Goal: Task Accomplishment & Management: Use online tool/utility

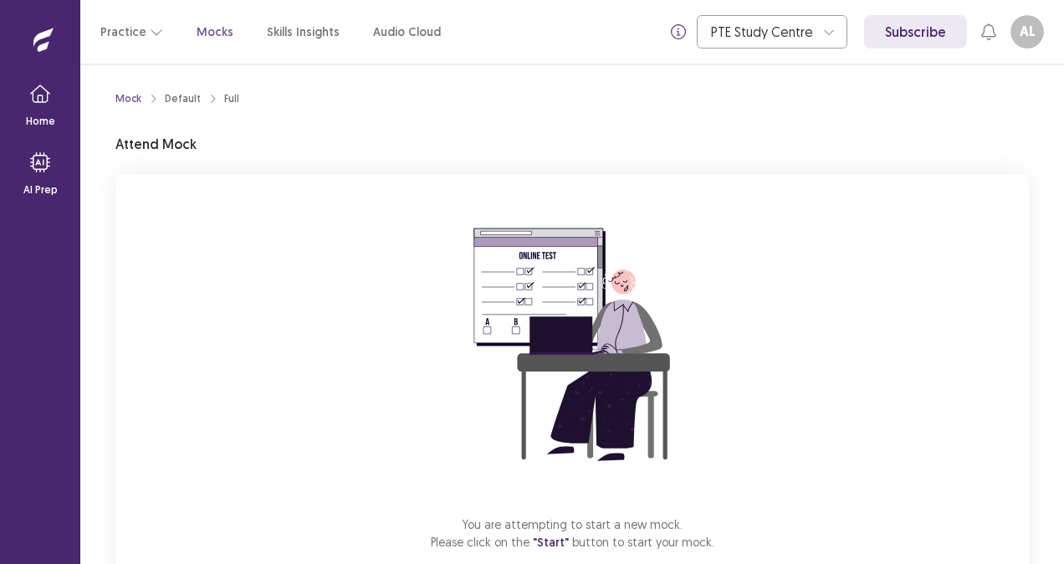
click at [716, 316] on img at bounding box center [572, 344] width 301 height 301
click at [550, 542] on span ""Start"" at bounding box center [551, 542] width 36 height 15
click at [560, 547] on span ""Start"" at bounding box center [551, 542] width 36 height 15
click at [550, 537] on span ""Start"" at bounding box center [551, 542] width 36 height 15
click at [552, 540] on span ""Start"" at bounding box center [551, 542] width 36 height 15
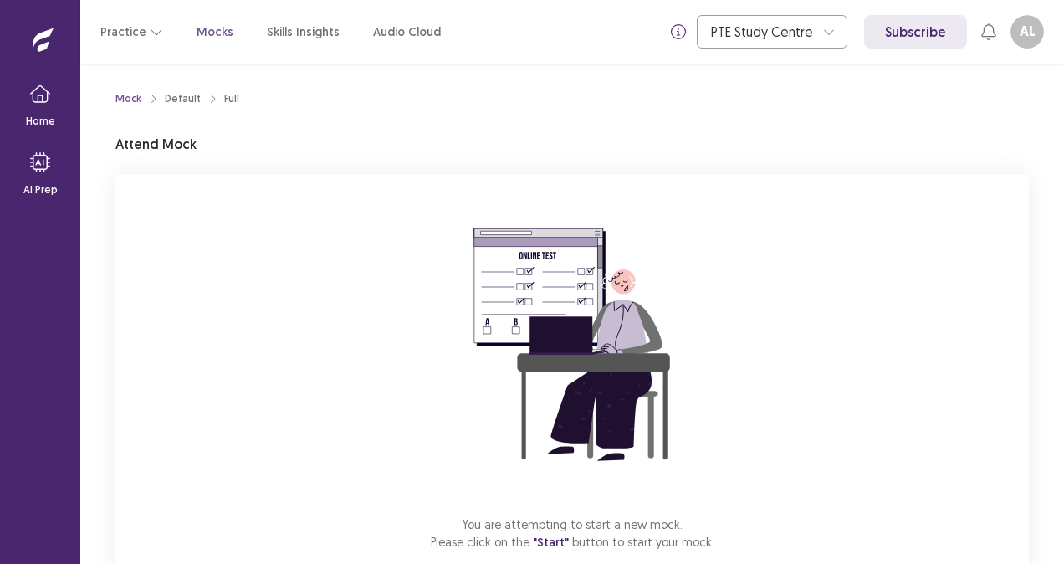
click at [560, 548] on span ""Start"" at bounding box center [551, 542] width 36 height 15
click at [555, 539] on span ""Start"" at bounding box center [551, 542] width 36 height 15
drag, startPoint x: 555, startPoint y: 539, endPoint x: 403, endPoint y: 261, distance: 316.3
click at [403, 261] on div "You are attempting to start a new mock. Please click on the "Start" button to s…" at bounding box center [571, 398] width 913 height 448
click at [543, 258] on img at bounding box center [572, 344] width 301 height 301
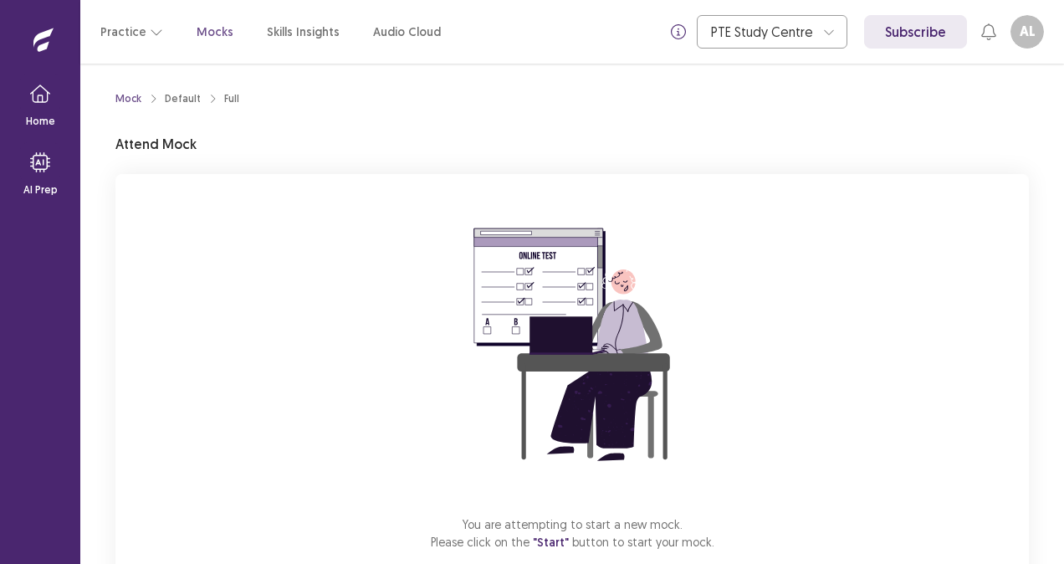
click at [571, 333] on img at bounding box center [572, 344] width 301 height 301
click at [162, 151] on p "Attend Mock" at bounding box center [155, 144] width 81 height 20
click at [550, 544] on span ""Start"" at bounding box center [551, 542] width 36 height 15
click at [547, 544] on span ""Start"" at bounding box center [551, 542] width 36 height 15
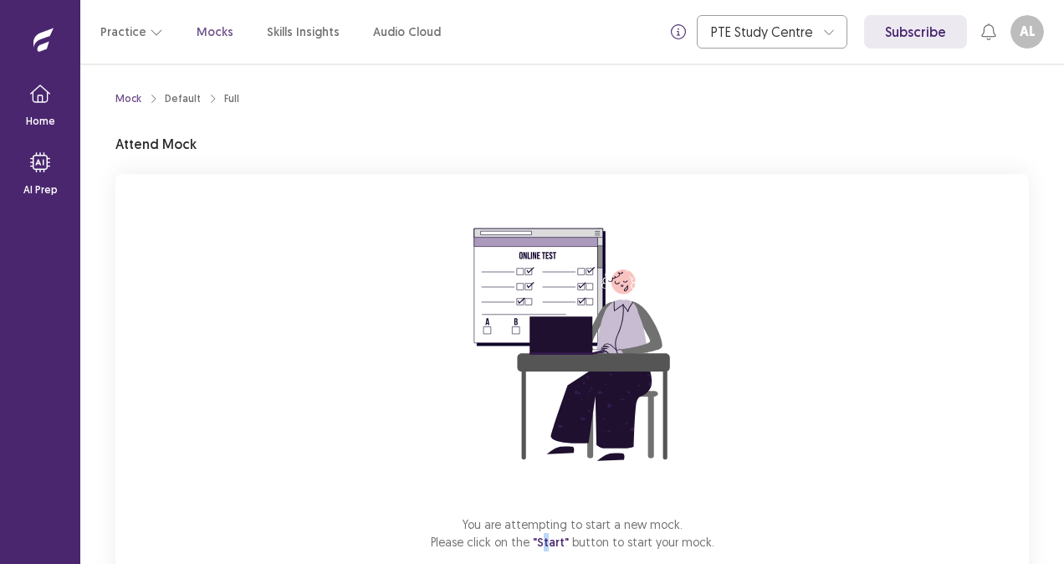
drag, startPoint x: 547, startPoint y: 544, endPoint x: 528, endPoint y: 426, distance: 119.5
click at [528, 426] on img at bounding box center [572, 344] width 301 height 301
click at [554, 540] on span ""Start"" at bounding box center [551, 542] width 36 height 15
click at [485, 545] on p "You are attempting to start a new mock. Please click on the "Start" button to s…" at bounding box center [573, 533] width 284 height 36
click at [555, 544] on span ""Start"" at bounding box center [551, 542] width 36 height 15
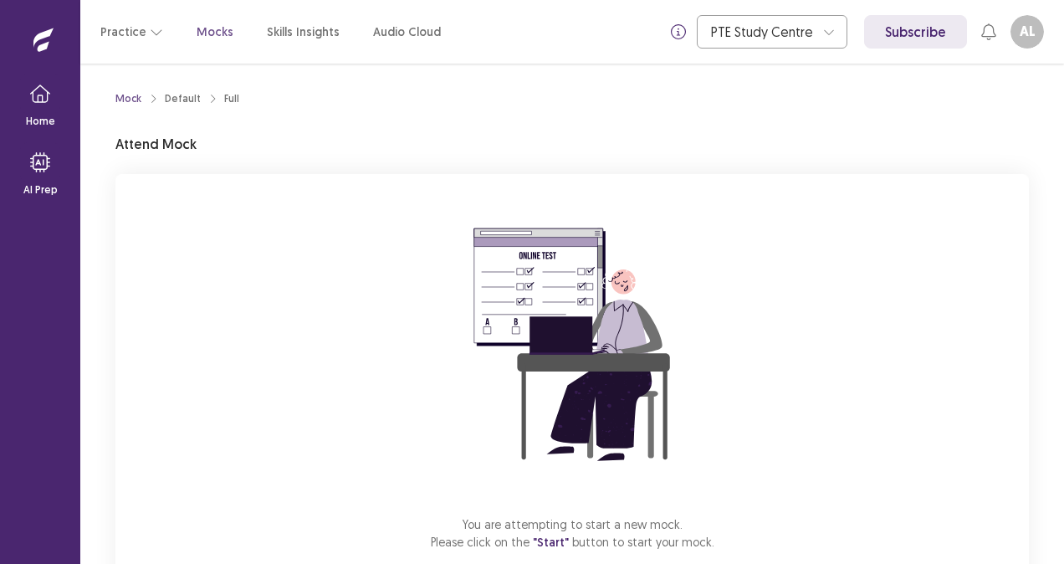
click at [555, 544] on span ""Start"" at bounding box center [551, 542] width 36 height 15
click at [550, 541] on span ""Start"" at bounding box center [551, 542] width 36 height 15
click at [560, 542] on span ""Start"" at bounding box center [551, 542] width 36 height 15
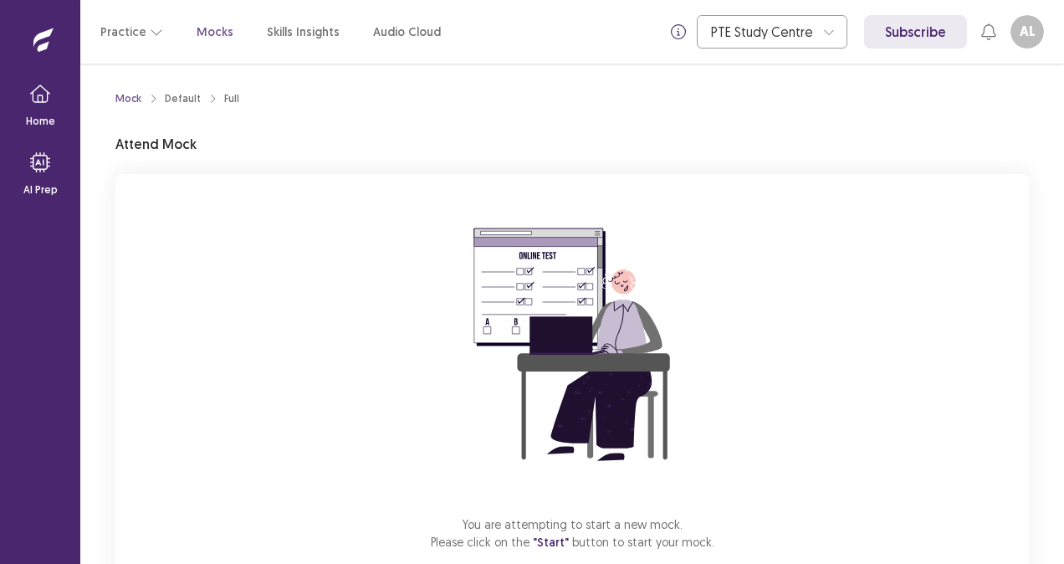
click at [560, 542] on span ""Start"" at bounding box center [551, 542] width 36 height 15
drag, startPoint x: 560, startPoint y: 542, endPoint x: 724, endPoint y: 460, distance: 183.3
click at [724, 460] on div "You are attempting to start a new mock. Please click on the "Start" button to s…" at bounding box center [571, 398] width 913 height 448
drag, startPoint x: 561, startPoint y: 540, endPoint x: 433, endPoint y: 234, distance: 331.8
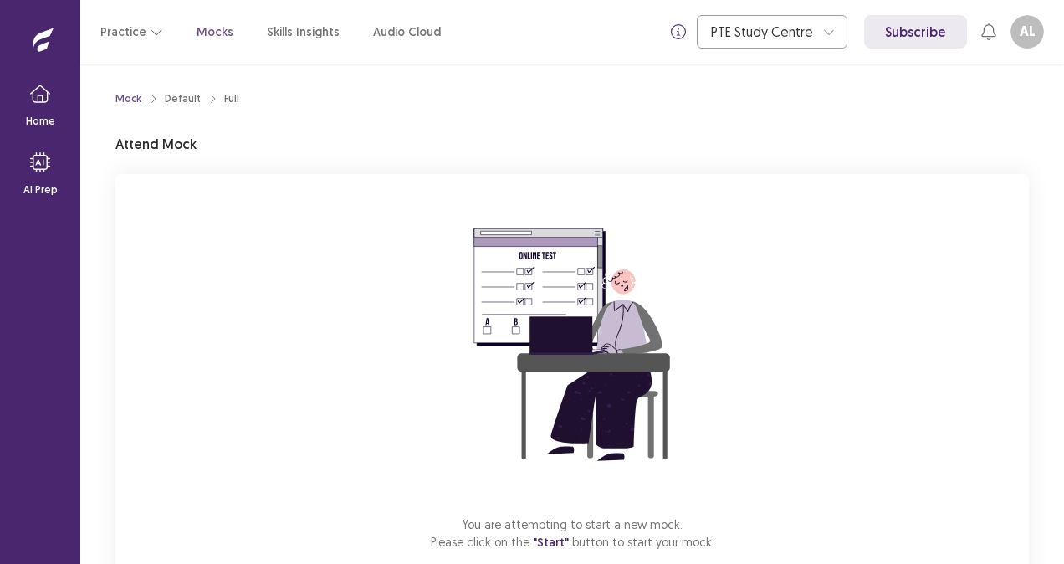
click at [433, 234] on img at bounding box center [572, 344] width 301 height 301
click at [553, 537] on span ""Start"" at bounding box center [551, 542] width 36 height 15
drag, startPoint x: 553, startPoint y: 537, endPoint x: 681, endPoint y: 515, distance: 129.8
click at [681, 515] on p "You are attempting to start a new mock. Please click on the "Start" button to s…" at bounding box center [573, 533] width 284 height 36
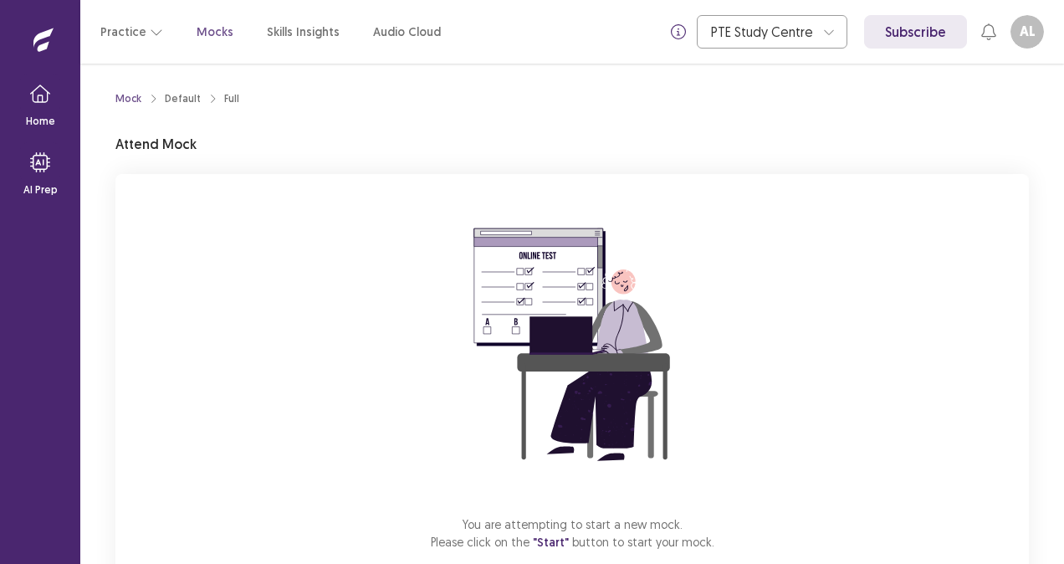
click at [550, 535] on span ""Start"" at bounding box center [551, 542] width 36 height 15
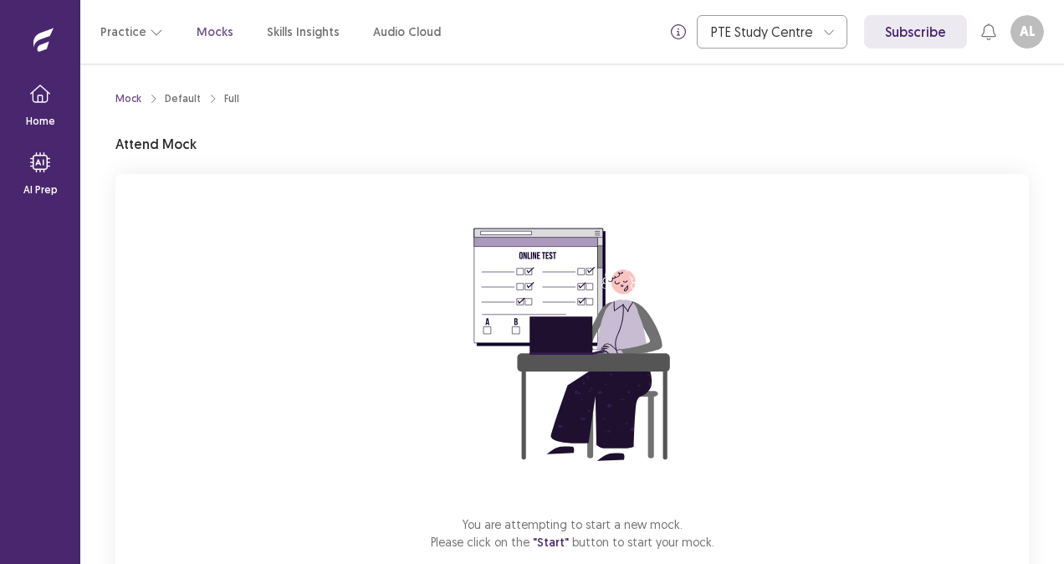
click at [798, 502] on div "You are attempting to start a new mock. Please click on the "Start" button to s…" at bounding box center [571, 398] width 913 height 448
click at [558, 536] on span ""Start"" at bounding box center [551, 542] width 36 height 15
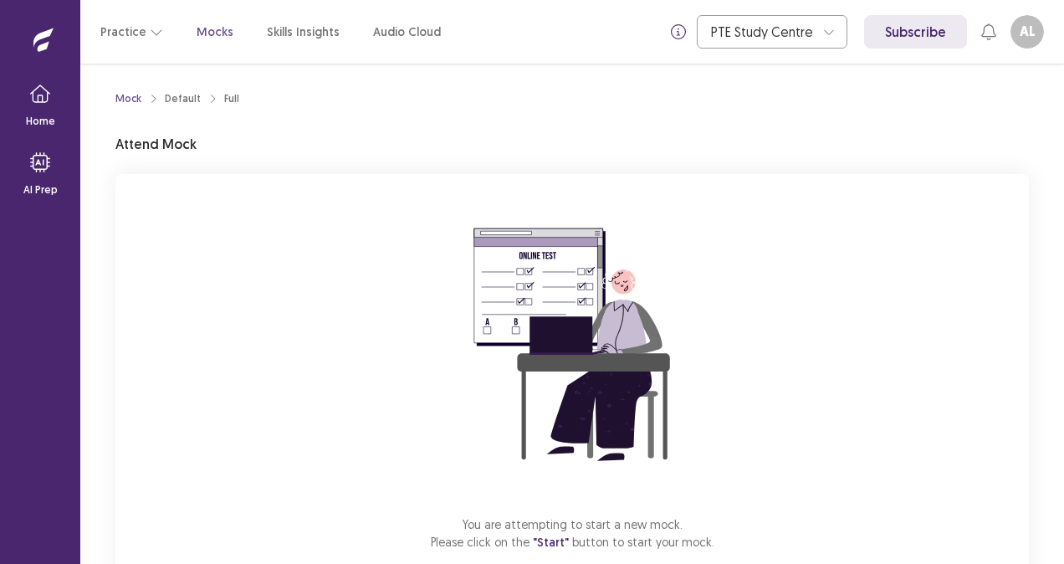
drag, startPoint x: 558, startPoint y: 536, endPoint x: 679, endPoint y: 514, distance: 123.2
click at [679, 514] on div "You are attempting to start a new mock. Please click on the "Start" button to s…" at bounding box center [571, 398] width 913 height 448
click at [546, 539] on span ""Start"" at bounding box center [551, 542] width 36 height 15
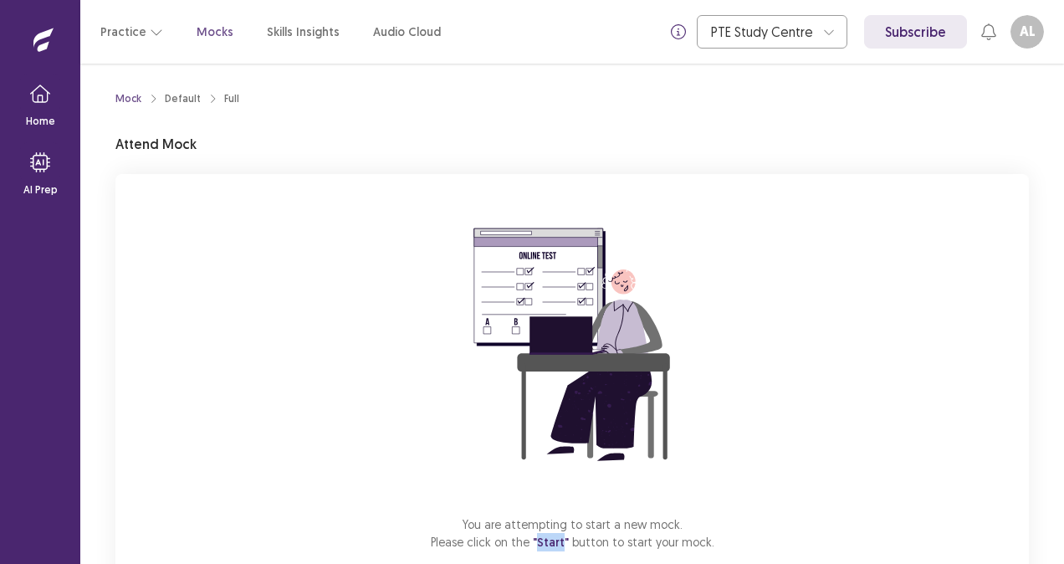
click at [546, 539] on span ""Start"" at bounding box center [551, 542] width 36 height 15
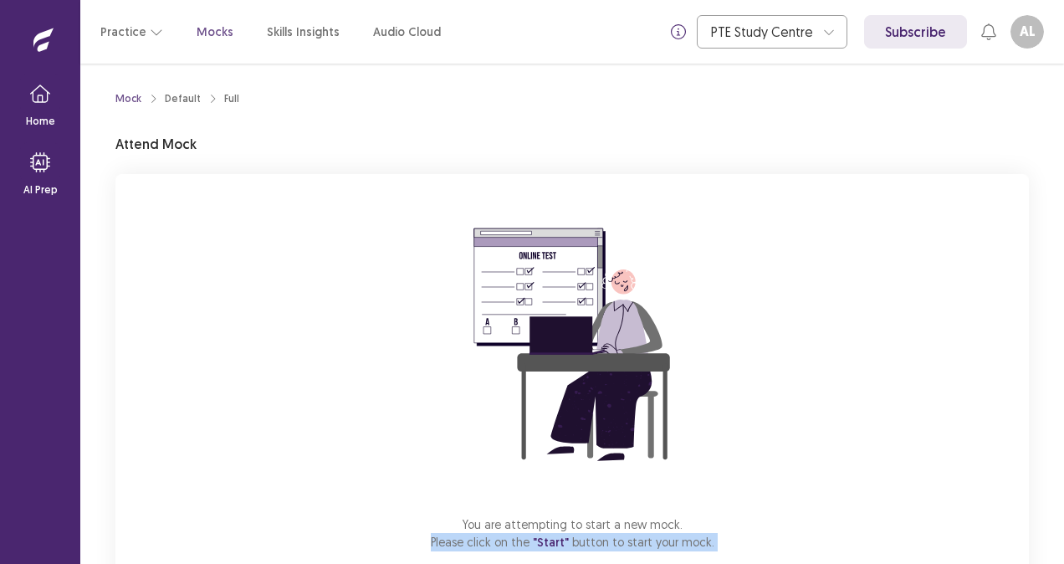
click at [546, 539] on span ""Start"" at bounding box center [551, 542] width 36 height 15
drag, startPoint x: 546, startPoint y: 539, endPoint x: 711, endPoint y: 491, distance: 171.6
click at [711, 491] on img at bounding box center [572, 344] width 301 height 301
click at [711, 492] on img at bounding box center [572, 344] width 301 height 301
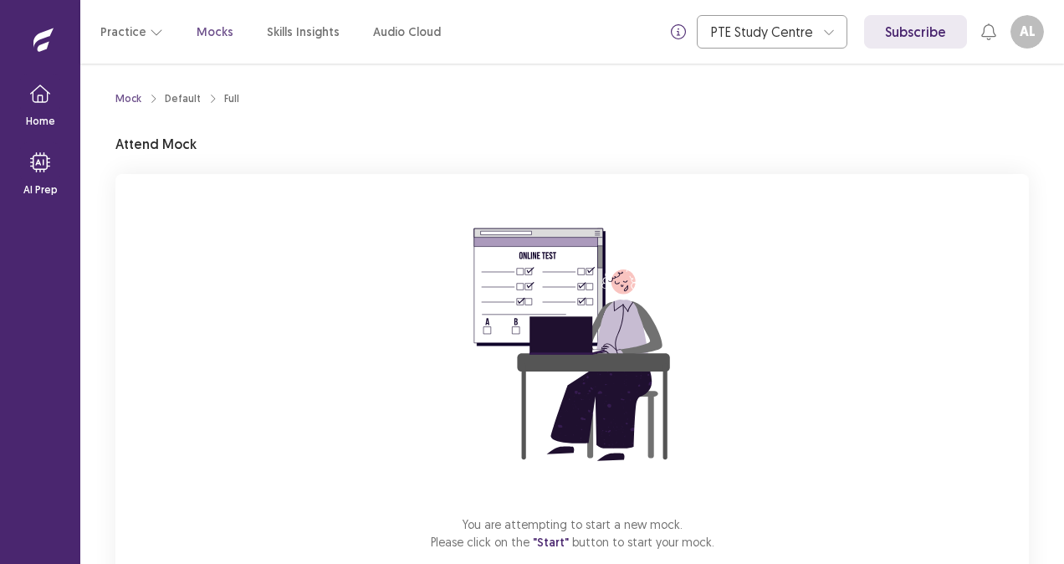
click at [744, 437] on div "You are attempting to start a new mock. Please click on the "Start" button to s…" at bounding box center [571, 398] width 913 height 448
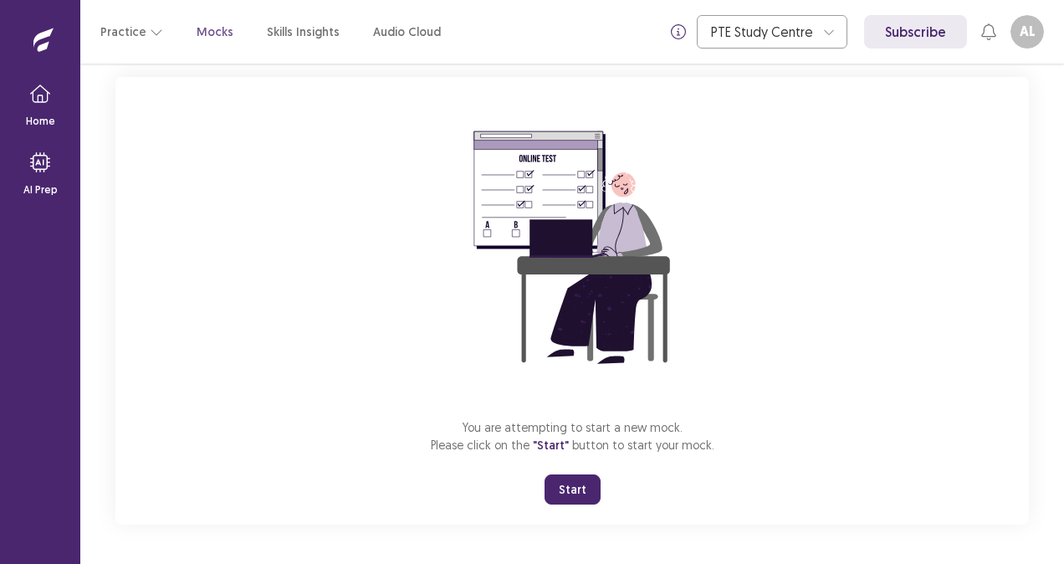
click at [573, 484] on button "Start" at bounding box center [573, 489] width 56 height 30
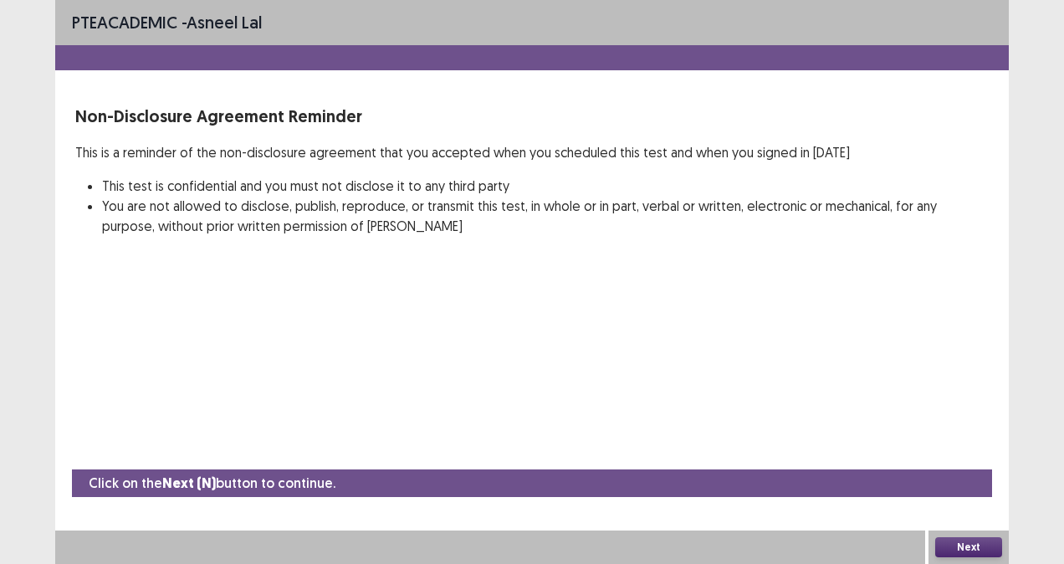
click at [963, 547] on button "Next" at bounding box center [968, 547] width 67 height 20
click at [360, 550] on div at bounding box center [490, 546] width 870 height 33
click at [302, 484] on p "Click on the Next (N) button to continue." at bounding box center [212, 483] width 247 height 21
drag, startPoint x: 1041, startPoint y: 473, endPoint x: 1046, endPoint y: 545, distance: 72.1
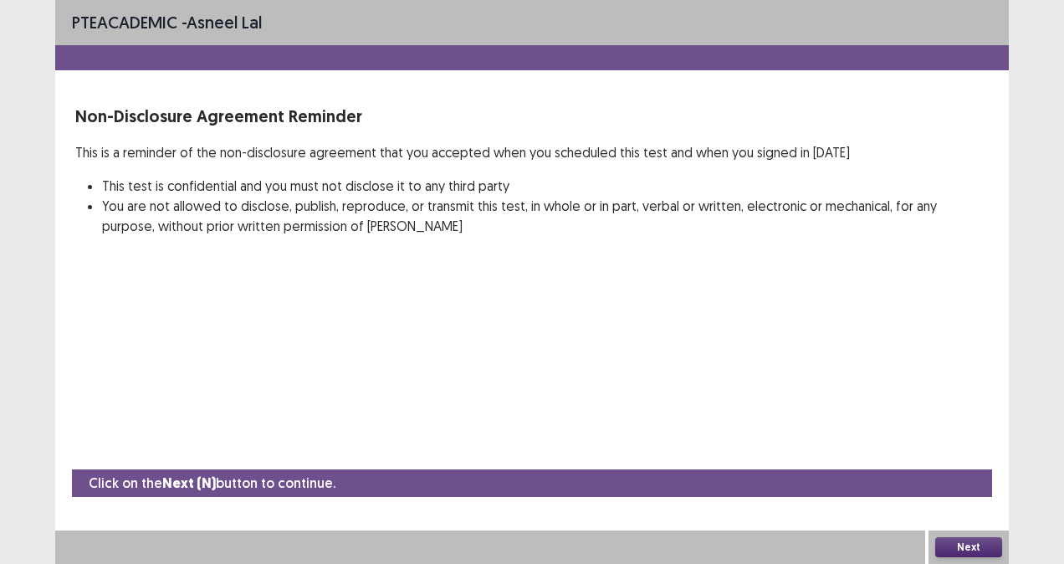
click at [1046, 545] on div "PTE academic - Asneel Lal Non-Disclosure Agreement Reminder This is a reminder …" at bounding box center [532, 282] width 1064 height 564
click at [681, 499] on div "Click on the Next (N) button to continue. Next" at bounding box center [532, 516] width 954 height 95
drag, startPoint x: 681, startPoint y: 499, endPoint x: 681, endPoint y: 448, distance: 50.2
click at [681, 448] on div "PTE academic - Asneel Lal Non-Disclosure Agreement Reminder This is a reminder …" at bounding box center [532, 282] width 954 height 564
drag, startPoint x: 681, startPoint y: 421, endPoint x: 688, endPoint y: 320, distance: 101.5
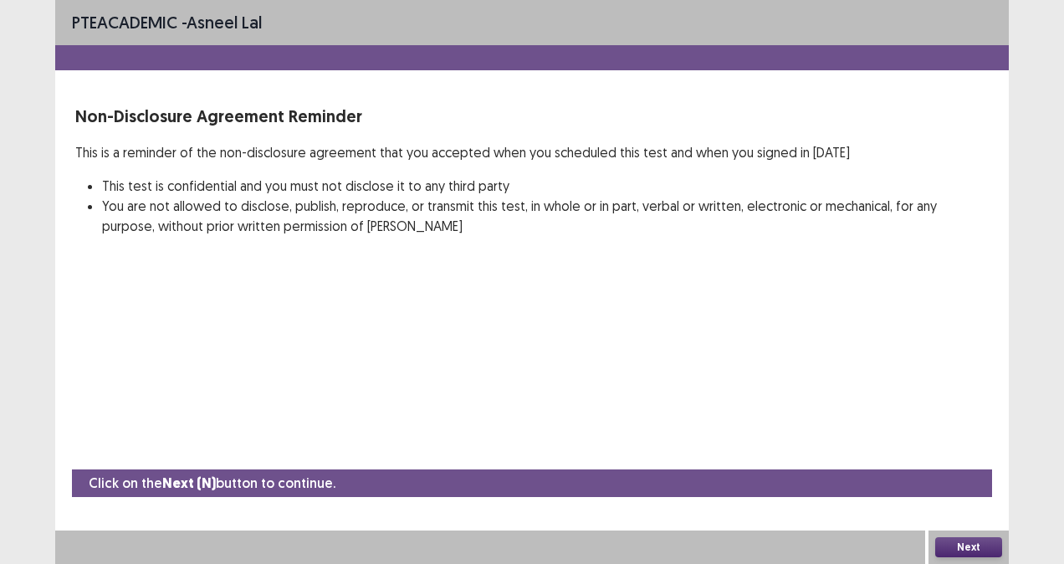
click at [688, 320] on div "PTE academic - Asneel Lal Non-Disclosure Agreement Reminder This is a reminder …" at bounding box center [532, 282] width 954 height 564
drag, startPoint x: 688, startPoint y: 320, endPoint x: 695, endPoint y: 490, distance: 170.8
click at [695, 490] on div "PTE academic - Asneel Lal Non-Disclosure Agreement Reminder This is a reminder …" at bounding box center [532, 282] width 954 height 564
click at [522, 211] on li "You are not allowed to disclose, publish, reproduce, or transmit this test, in …" at bounding box center [545, 216] width 887 height 40
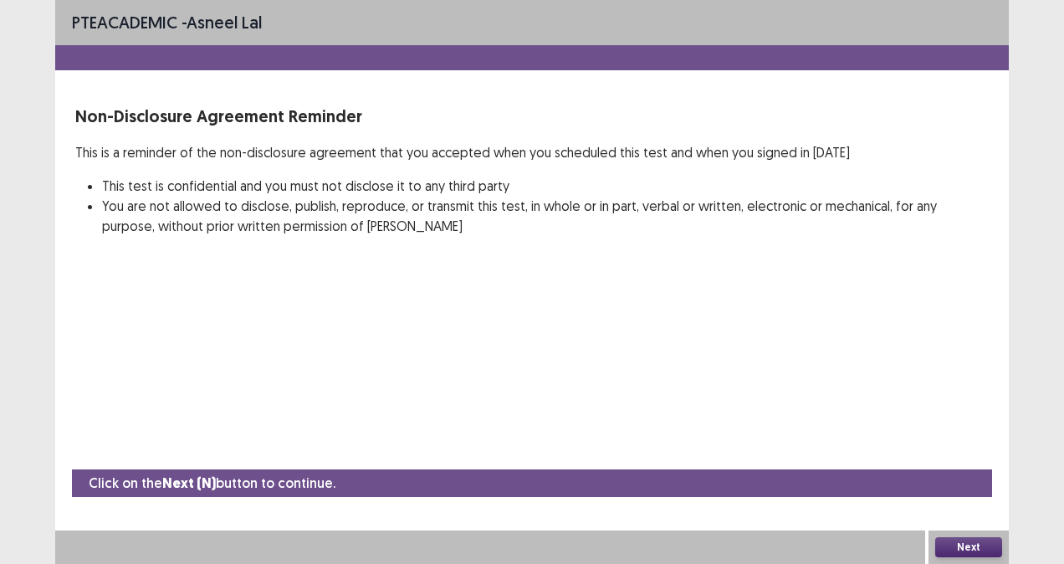
click at [522, 211] on li "You are not allowed to disclose, publish, reproduce, or transmit this test, in …" at bounding box center [545, 216] width 887 height 40
drag, startPoint x: 522, startPoint y: 211, endPoint x: 497, endPoint y: 301, distance: 93.8
click at [497, 301] on div "PTE academic - Asneel Lal Non-Disclosure Agreement Reminder This is a reminder …" at bounding box center [532, 282] width 954 height 564
click at [181, 477] on strong "Next (N)" at bounding box center [189, 483] width 54 height 18
click at [979, 544] on button "Next" at bounding box center [968, 547] width 67 height 20
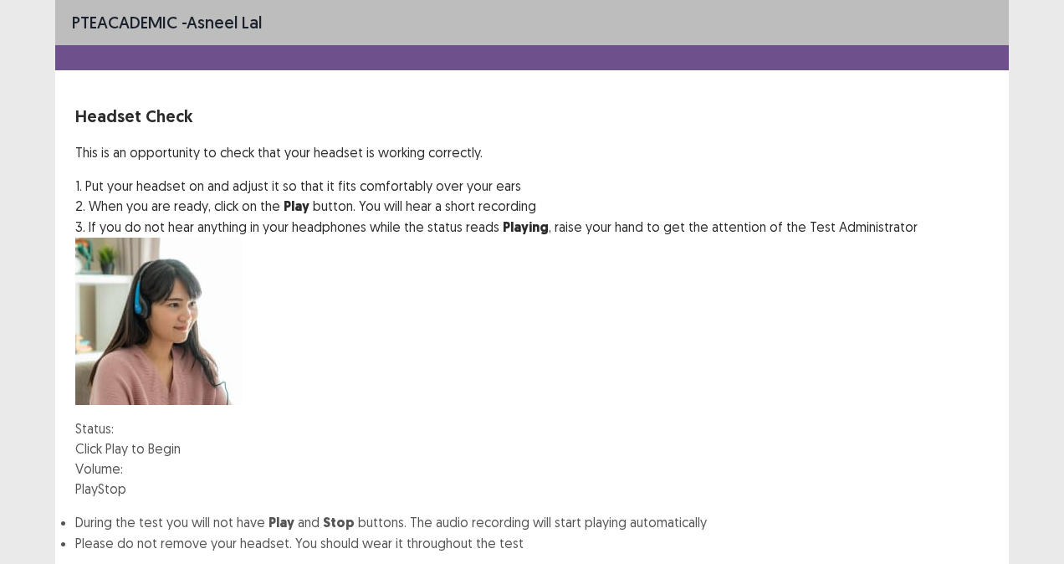
scroll to position [100, 0]
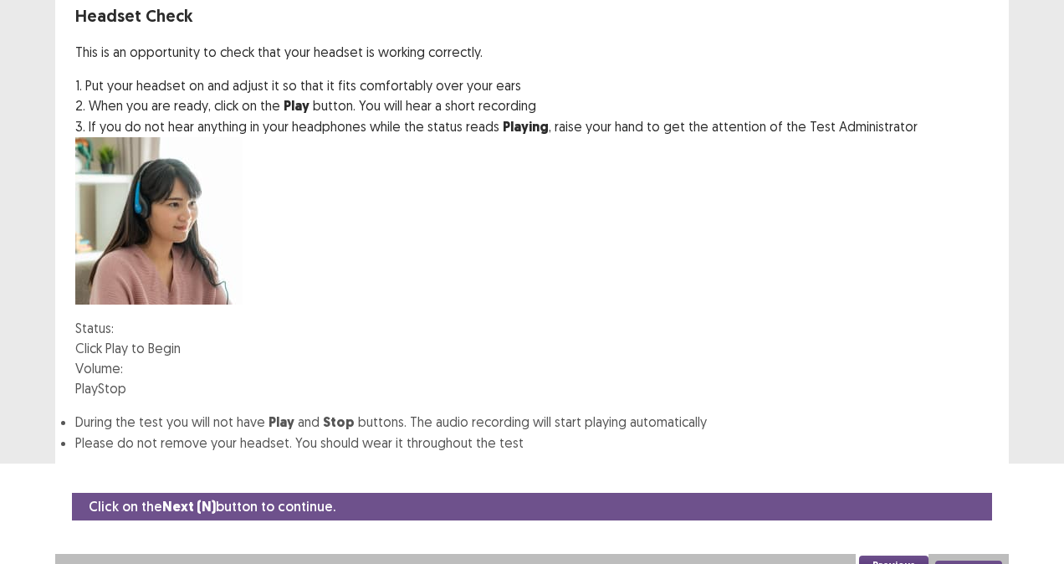
click at [98, 378] on button "Play" at bounding box center [86, 388] width 23 height 20
click at [959, 560] on button "Next" at bounding box center [968, 570] width 67 height 20
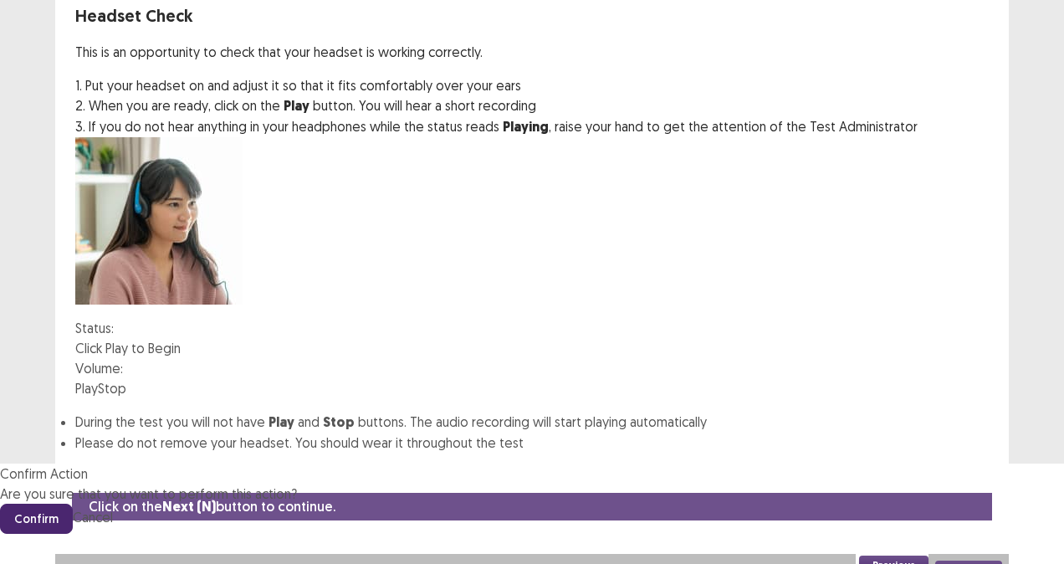
click at [73, 504] on button "Confirm" at bounding box center [36, 519] width 73 height 30
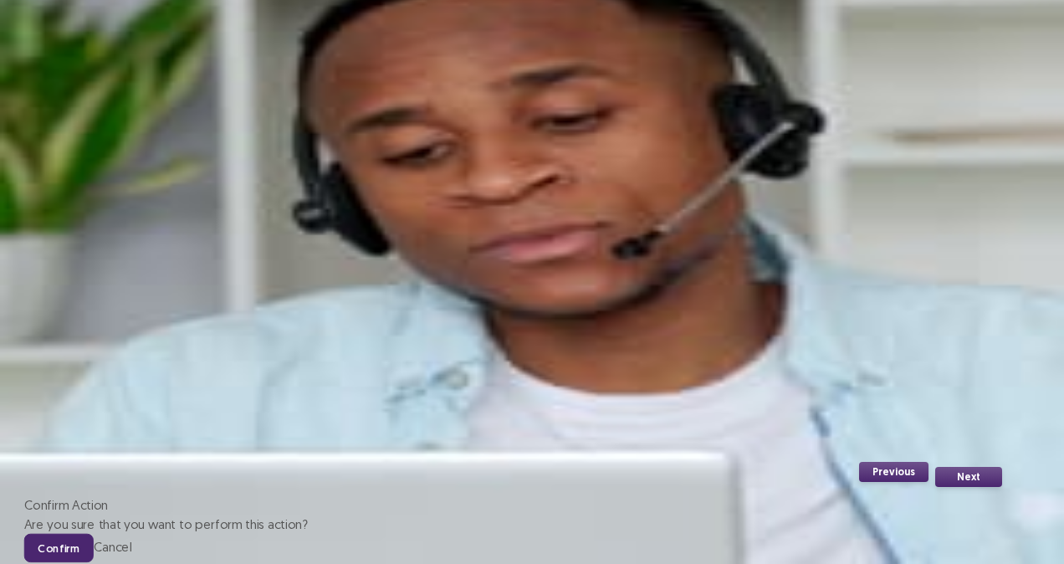
scroll to position [130, 0]
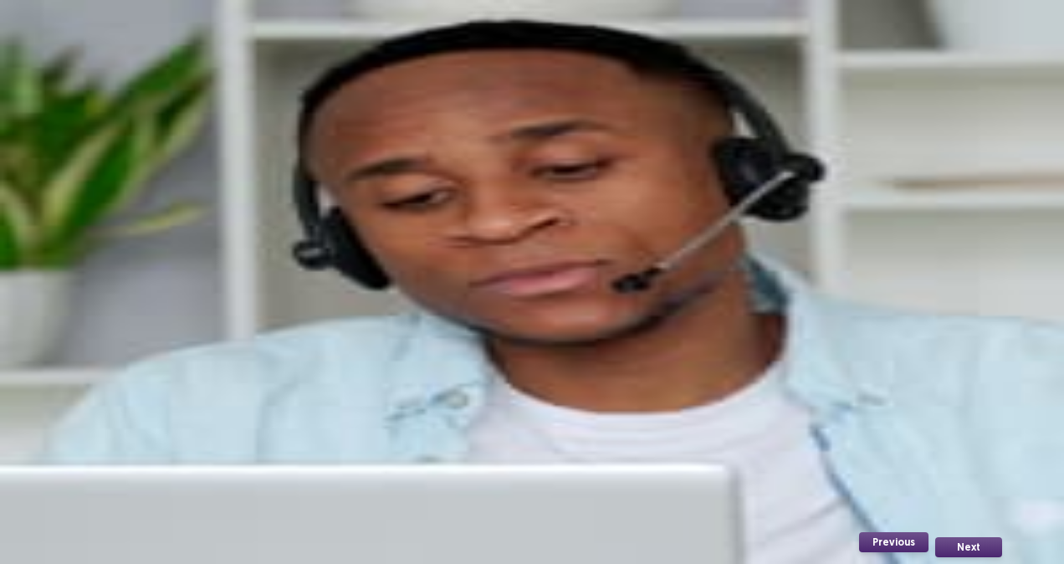
click at [969, 547] on button "Next" at bounding box center [968, 547] width 67 height 20
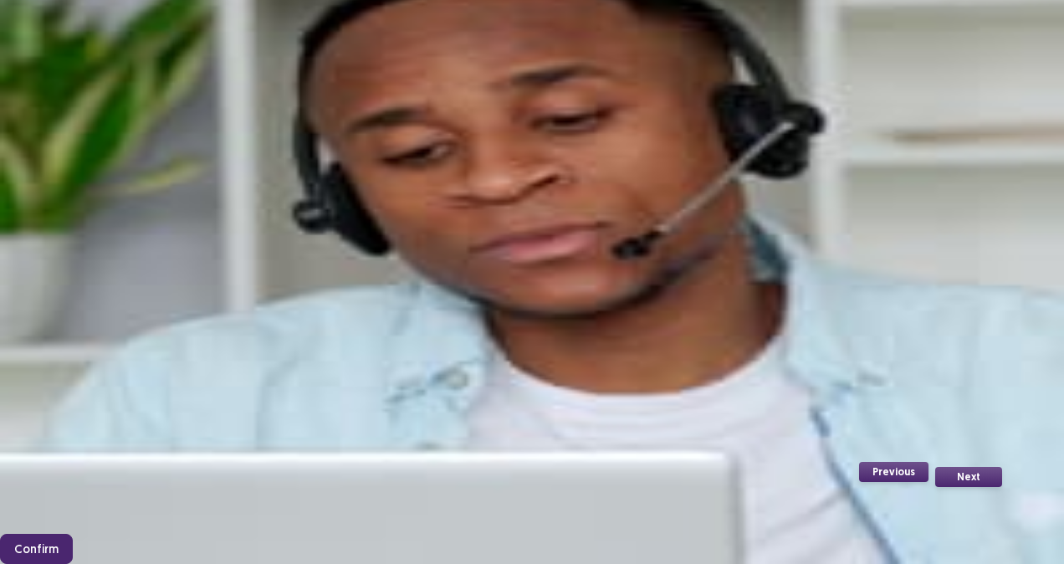
click at [73, 534] on button "Confirm" at bounding box center [36, 549] width 73 height 30
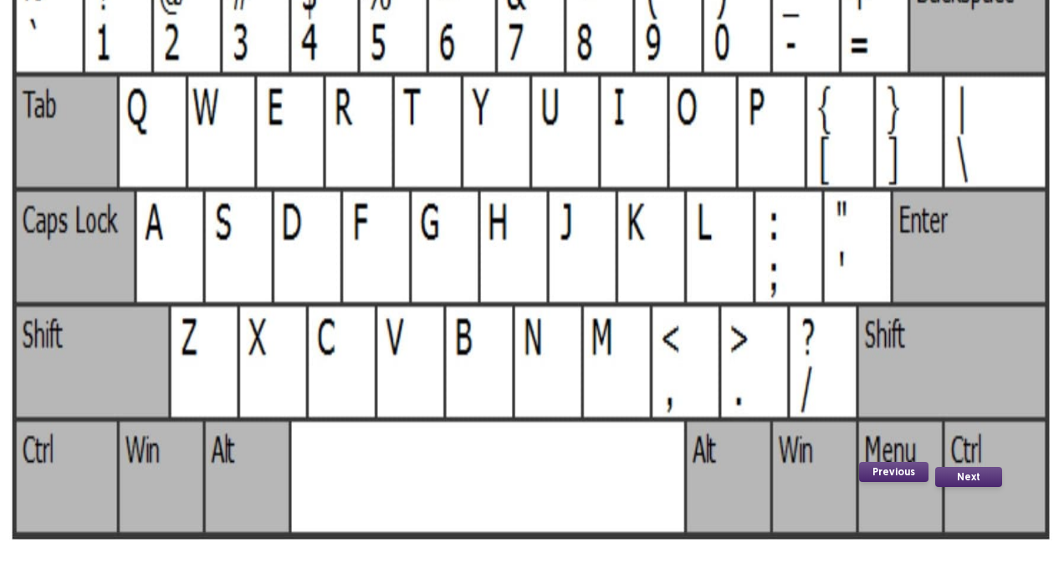
scroll to position [84, 0]
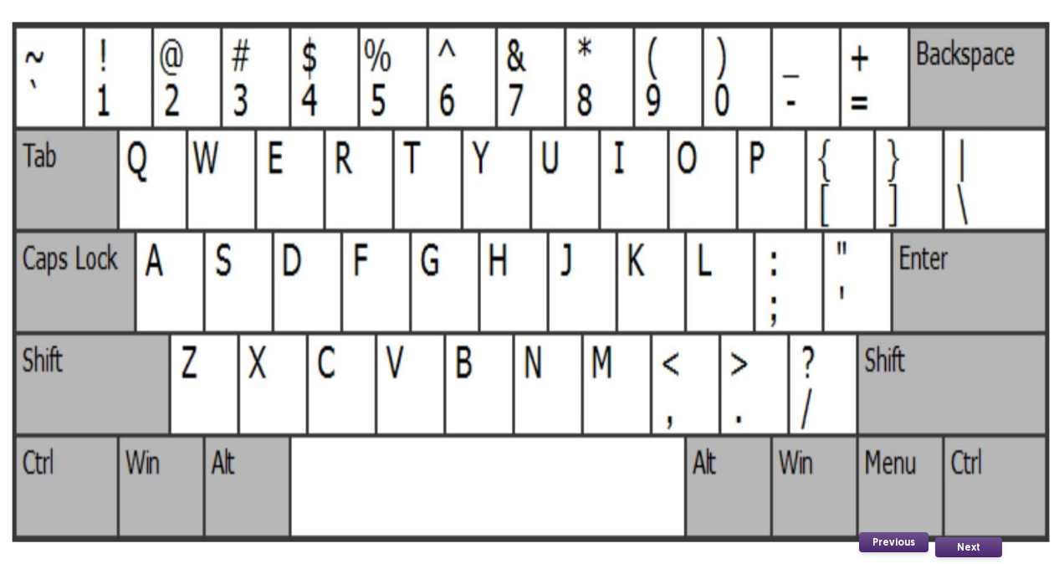
click at [972, 550] on button "Next" at bounding box center [968, 547] width 67 height 20
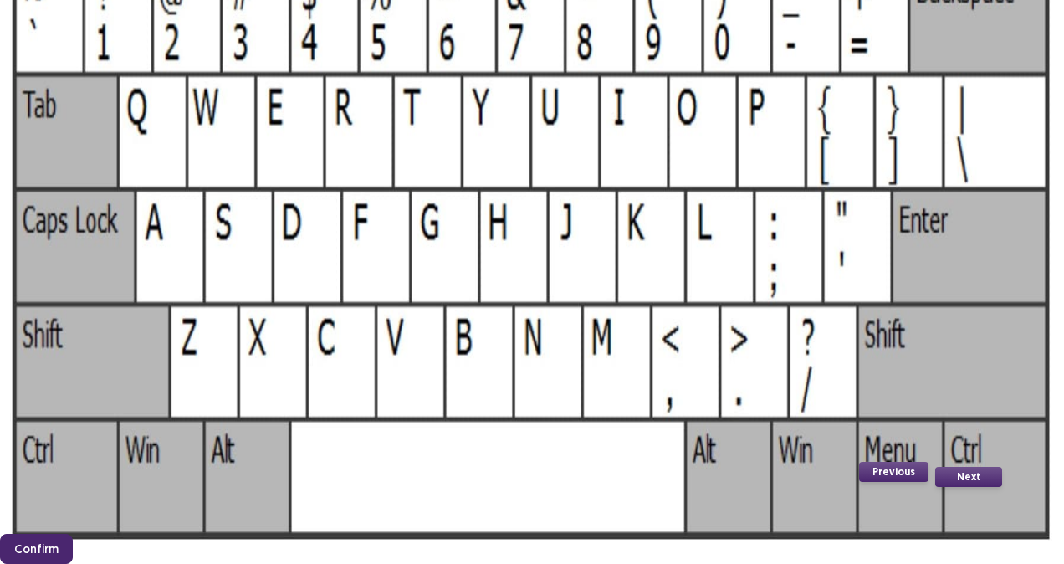
click at [73, 534] on button "Confirm" at bounding box center [36, 549] width 73 height 30
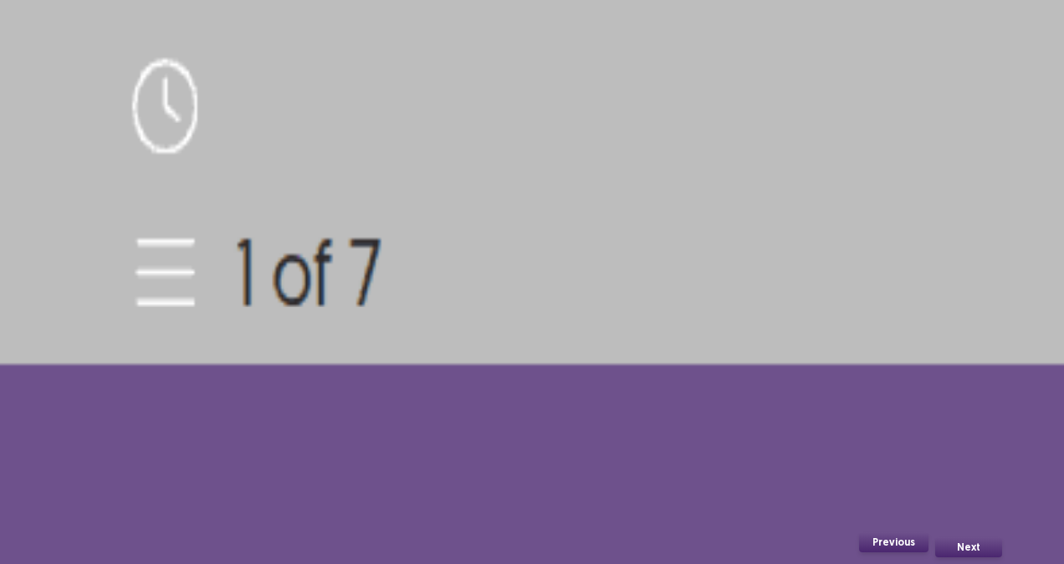
scroll to position [168, 0]
click at [970, 539] on button "Next" at bounding box center [968, 547] width 67 height 20
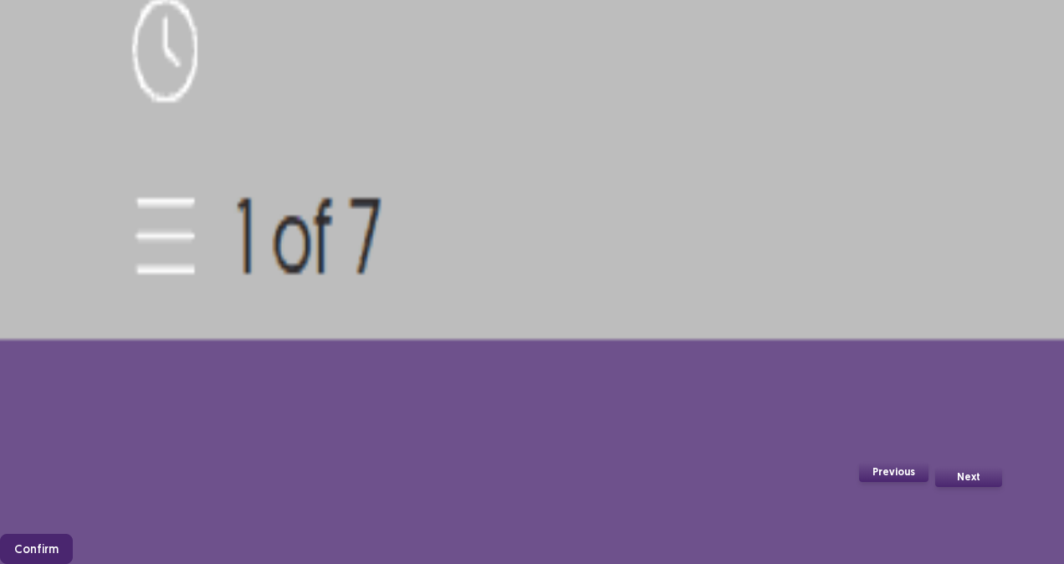
click at [73, 534] on button "Confirm" at bounding box center [36, 549] width 73 height 30
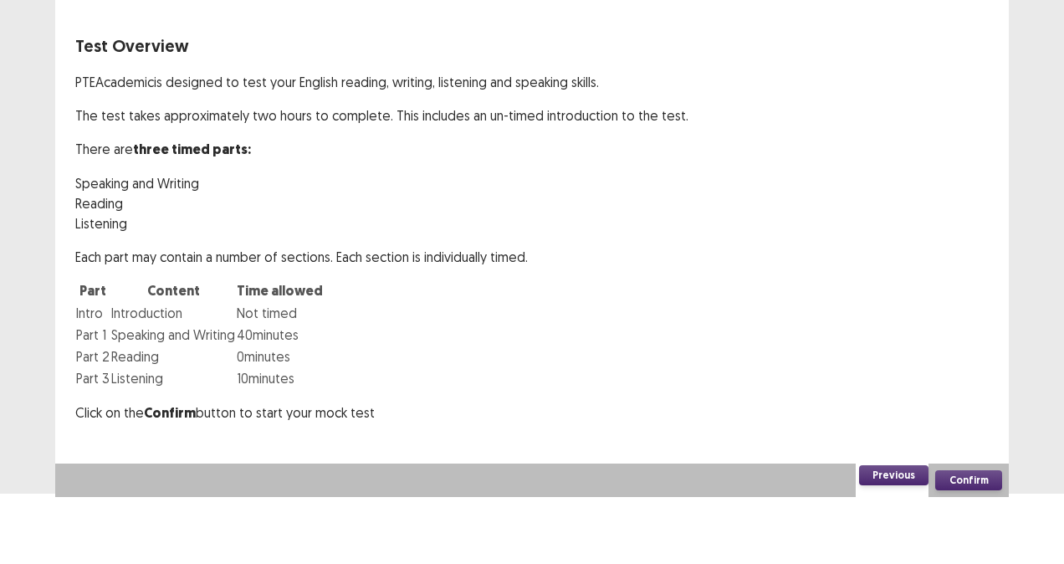
scroll to position [11, 0]
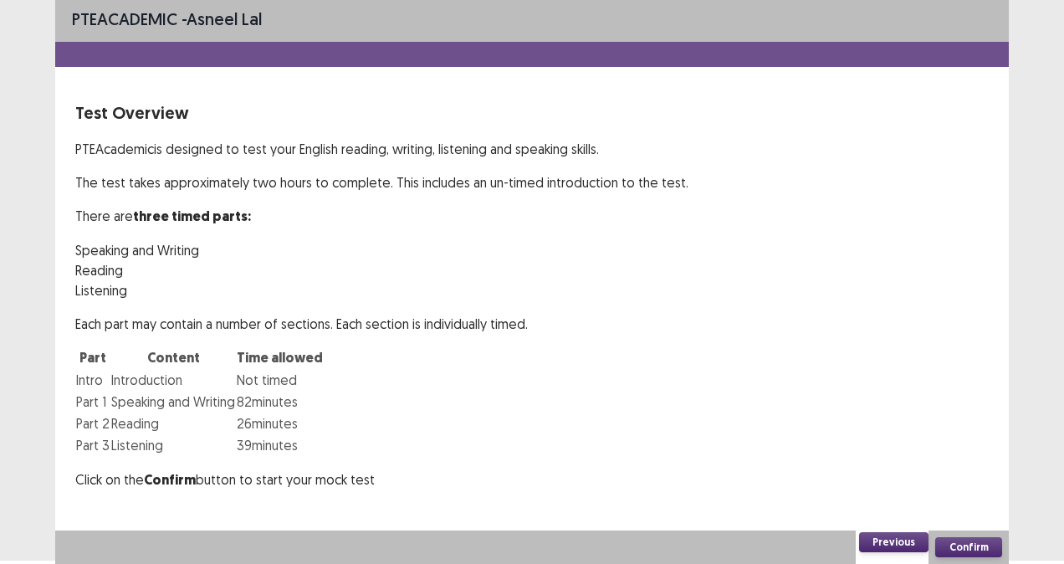
click at [952, 547] on button "Confirm" at bounding box center [968, 547] width 67 height 20
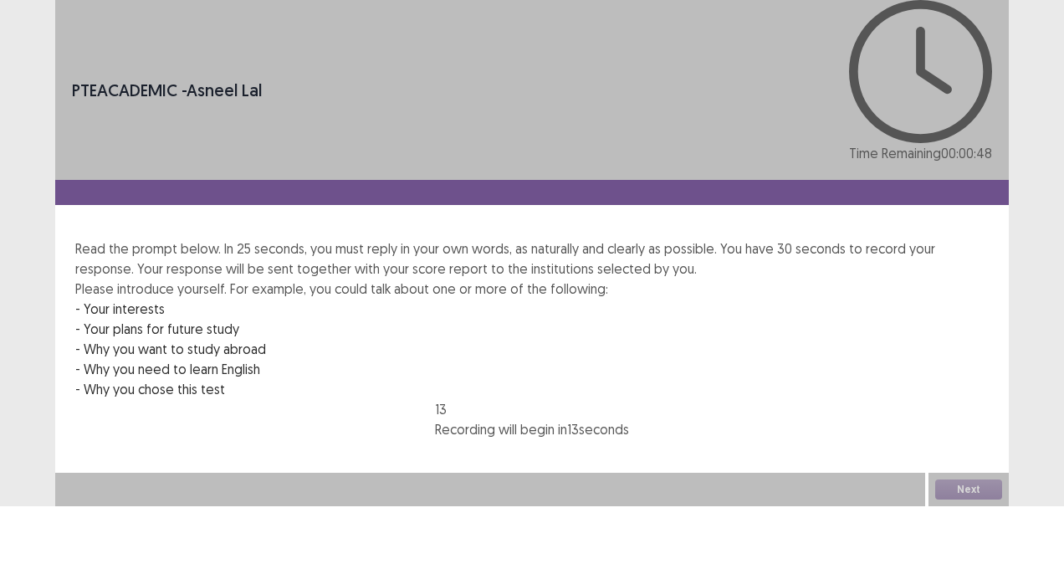
click at [457, 419] on p "Recording will begin in 13 seconds" at bounding box center [532, 429] width 194 height 20
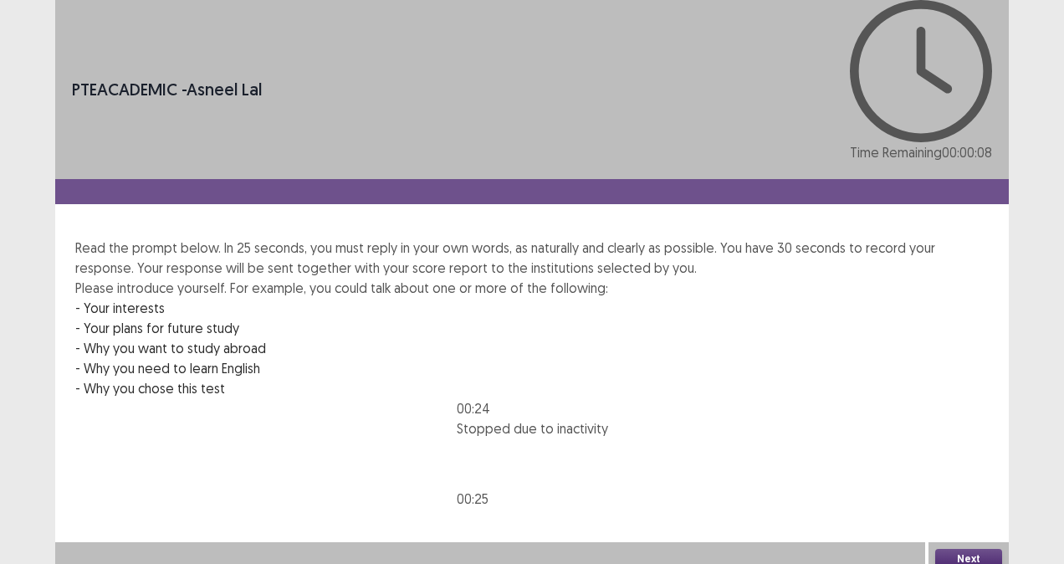
click at [970, 549] on button "Next" at bounding box center [968, 559] width 67 height 20
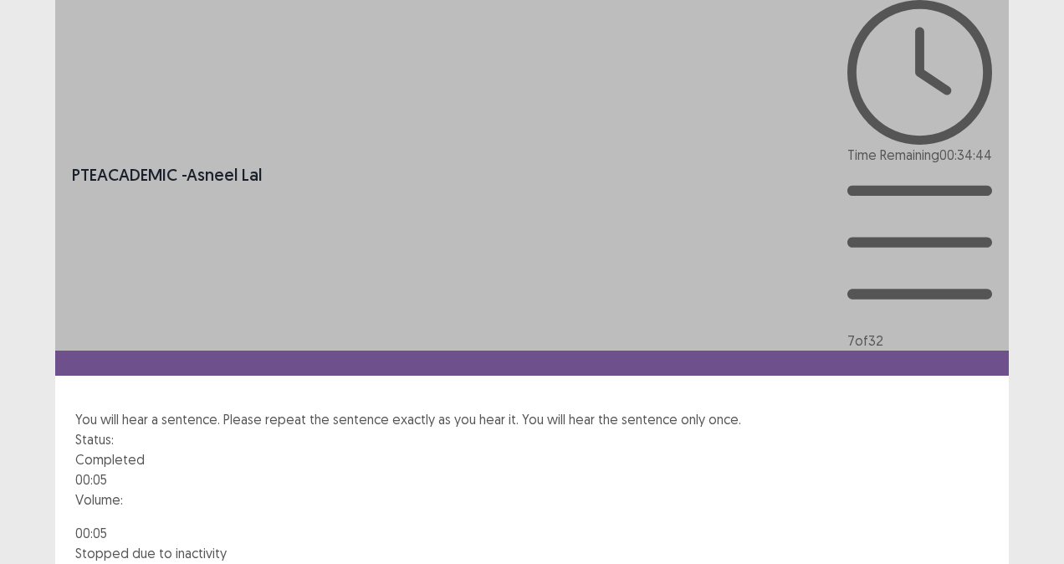
click at [354, 523] on div at bounding box center [531, 523] width 913 height 0
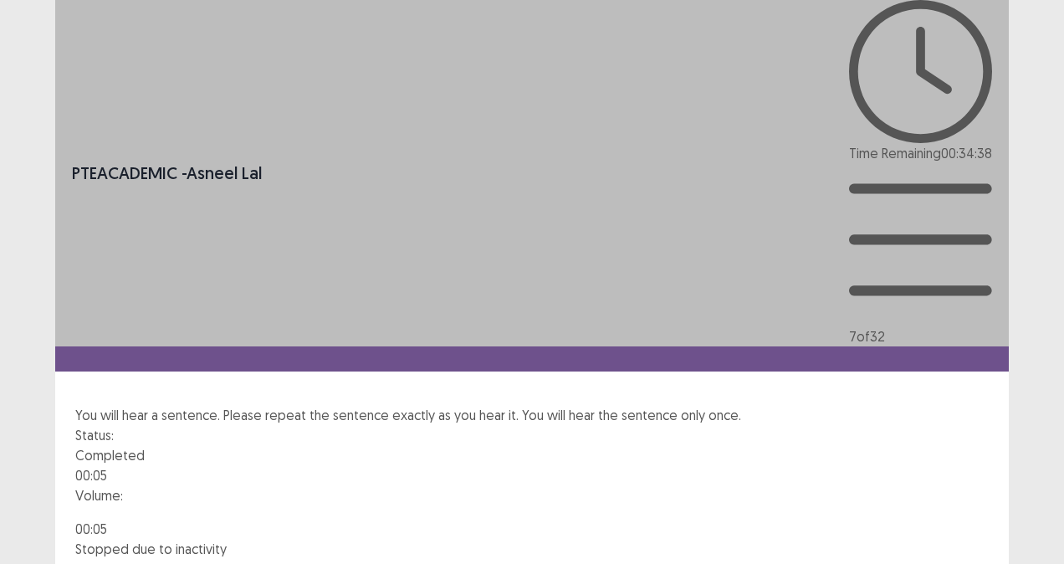
drag, startPoint x: 583, startPoint y: 217, endPoint x: 452, endPoint y: 224, distance: 131.5
click at [452, 425] on div "Status: Completed 00:05 Volume:" at bounding box center [531, 472] width 913 height 94
drag, startPoint x: 465, startPoint y: 222, endPoint x: 583, endPoint y: 221, distance: 118.0
click at [583, 425] on div "Status: Completed 00:05 Volume:" at bounding box center [531, 472] width 913 height 94
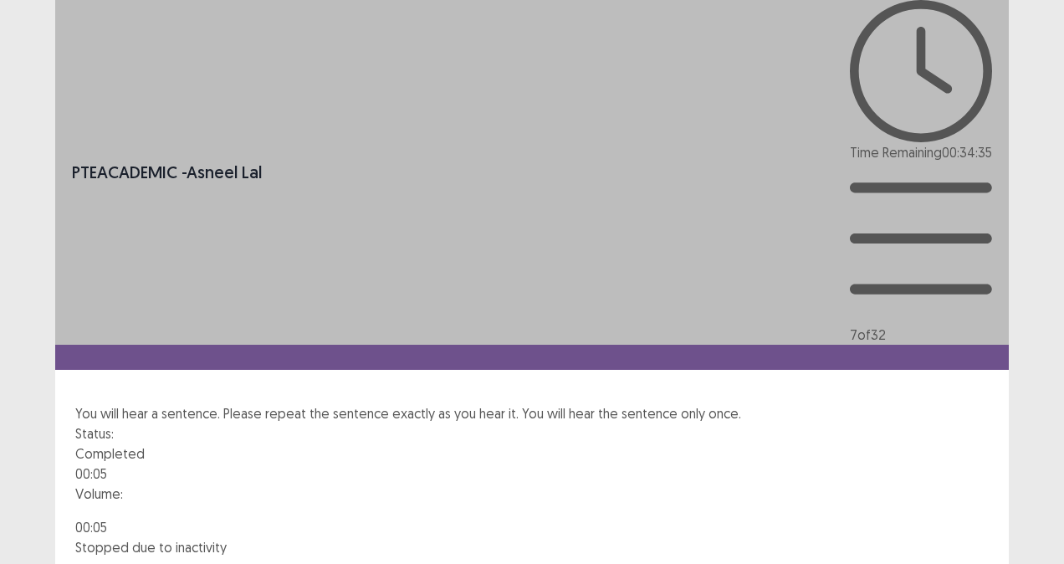
click at [443, 484] on div "Volume:" at bounding box center [531, 500] width 913 height 33
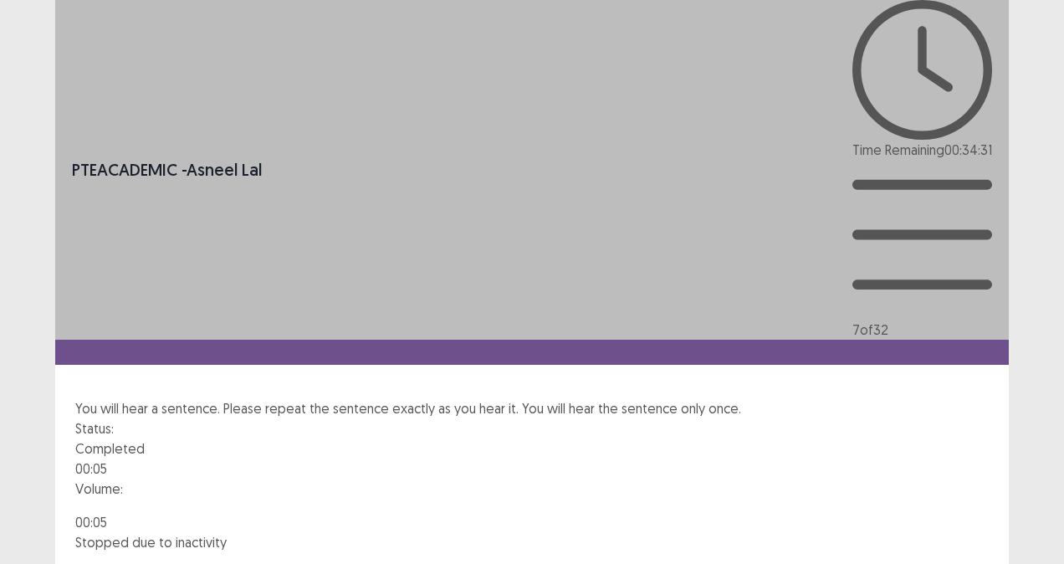
click at [600, 499] on div at bounding box center [531, 505] width 913 height 13
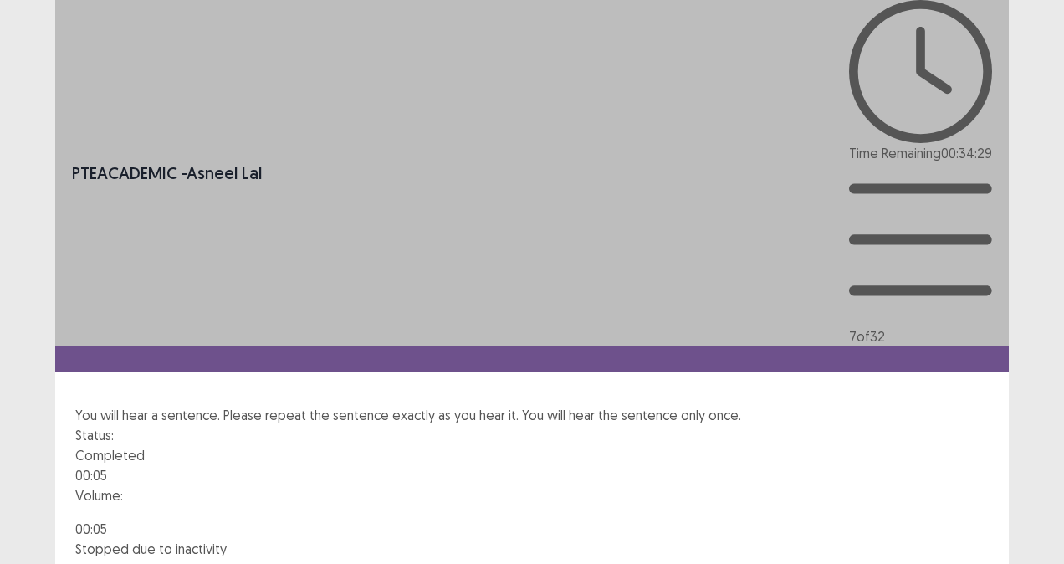
click at [492, 425] on div "Status: Completed 00:05 Volume:" at bounding box center [531, 472] width 913 height 94
drag, startPoint x: 493, startPoint y: 216, endPoint x: 455, endPoint y: 228, distance: 39.4
click at [455, 425] on div "Status: Completed 00:05 Volume:" at bounding box center [531, 472] width 913 height 94
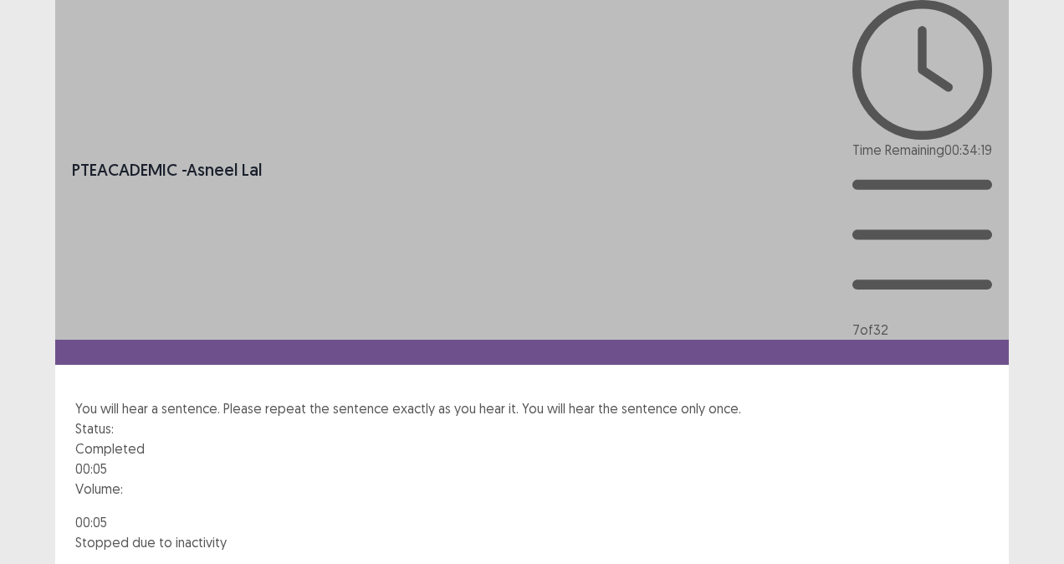
click at [354, 512] on div at bounding box center [531, 512] width 913 height 0
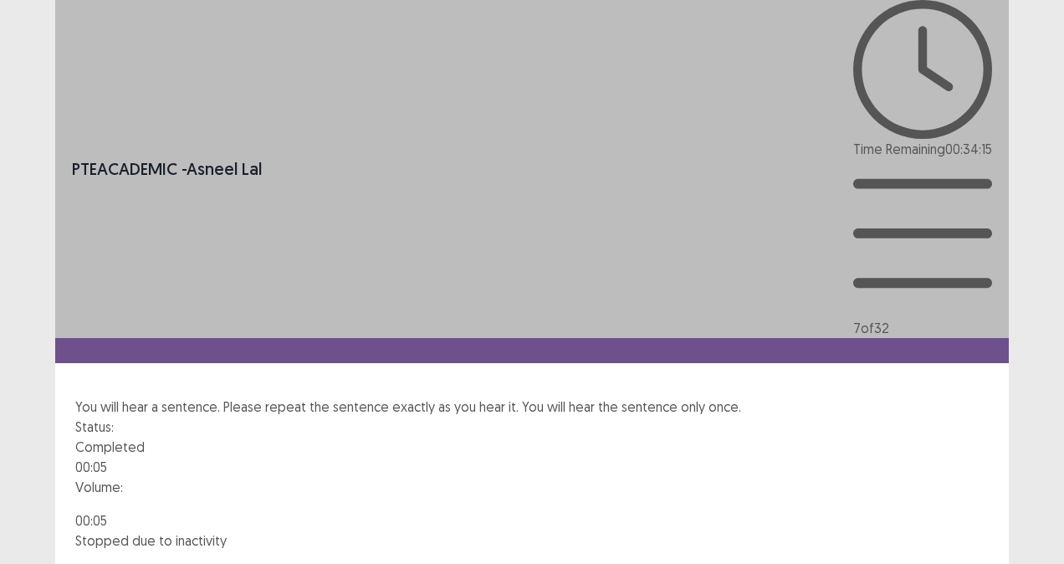
drag, startPoint x: 350, startPoint y: 323, endPoint x: 279, endPoint y: 217, distance: 126.7
click at [279, 417] on div "Status: Completed 00:05 Volume: 00 : 05 Stopped due to inactivity 00 : 15" at bounding box center [531, 519] width 913 height 204
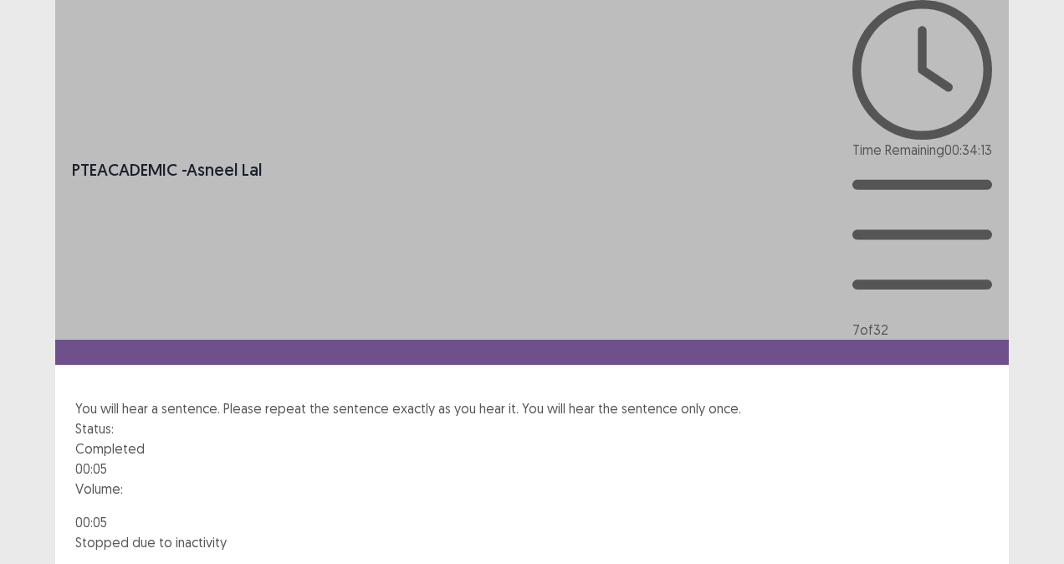
drag, startPoint x: 375, startPoint y: 331, endPoint x: 540, endPoint y: 308, distance: 166.5
click at [540, 512] on div "00 : 05 Stopped due to inactivity 00 : 15" at bounding box center [531, 567] width 913 height 110
drag, startPoint x: 540, startPoint y: 308, endPoint x: 478, endPoint y: 206, distance: 119.4
click at [478, 418] on div "Status: Completed 00:05 Volume: 00 : 05 Stopped due to inactivity 00 : 15" at bounding box center [531, 520] width 913 height 204
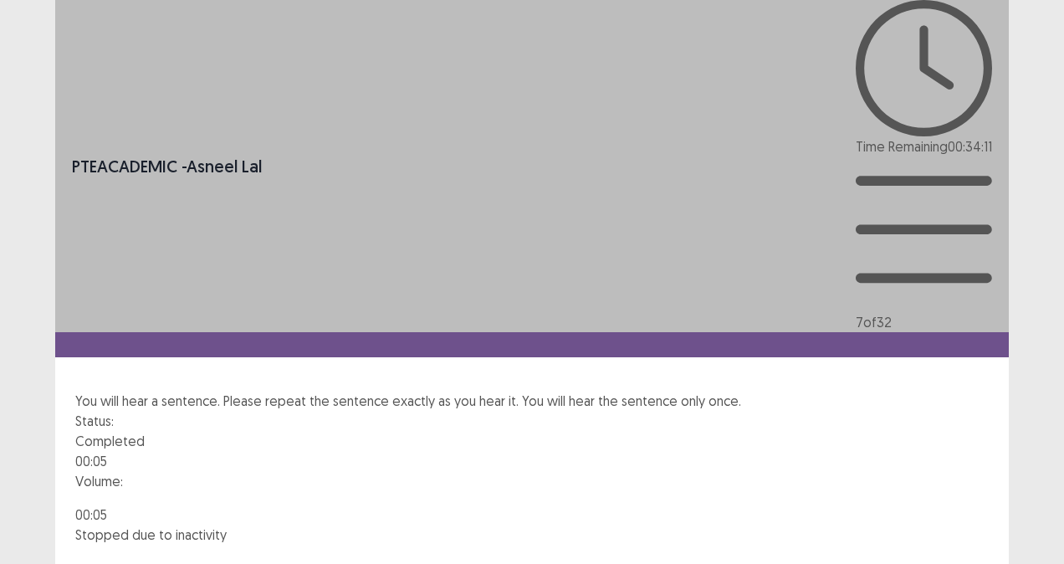
drag, startPoint x: 478, startPoint y: 204, endPoint x: 858, endPoint y: 472, distance: 464.6
click at [858, 472] on div "PTE academic - [PERSON_NAME] Time Remaining 00 : 34 : 11 7 of 32 You will hear …" at bounding box center [532, 341] width 954 height 682
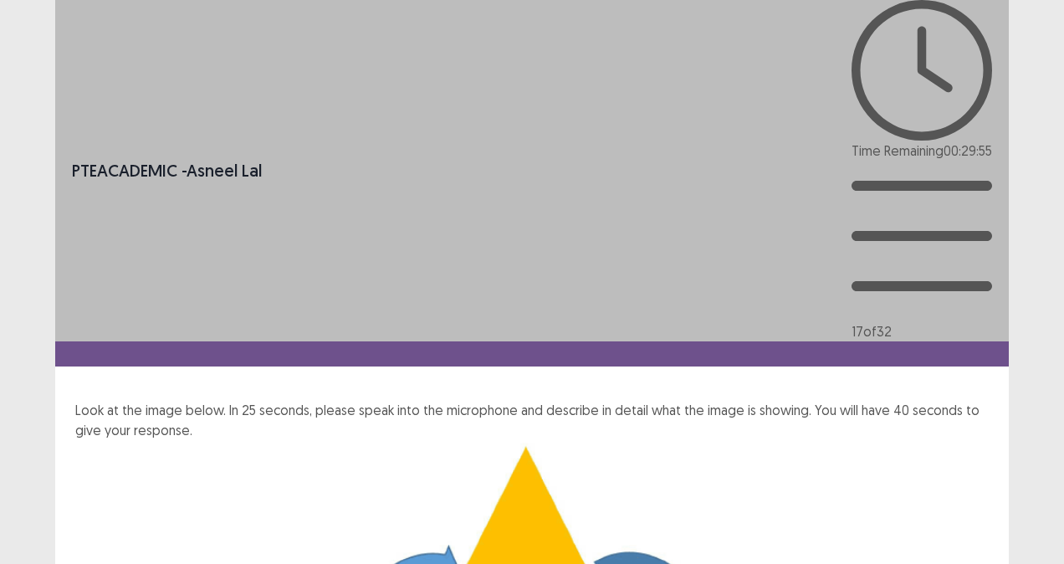
click at [1063, 446] on html "PTE academic - Asneel Lal Time Remaining 00 : 29 : 55 17 of 32 Look at the imag…" at bounding box center [532, 538] width 1064 height 1077
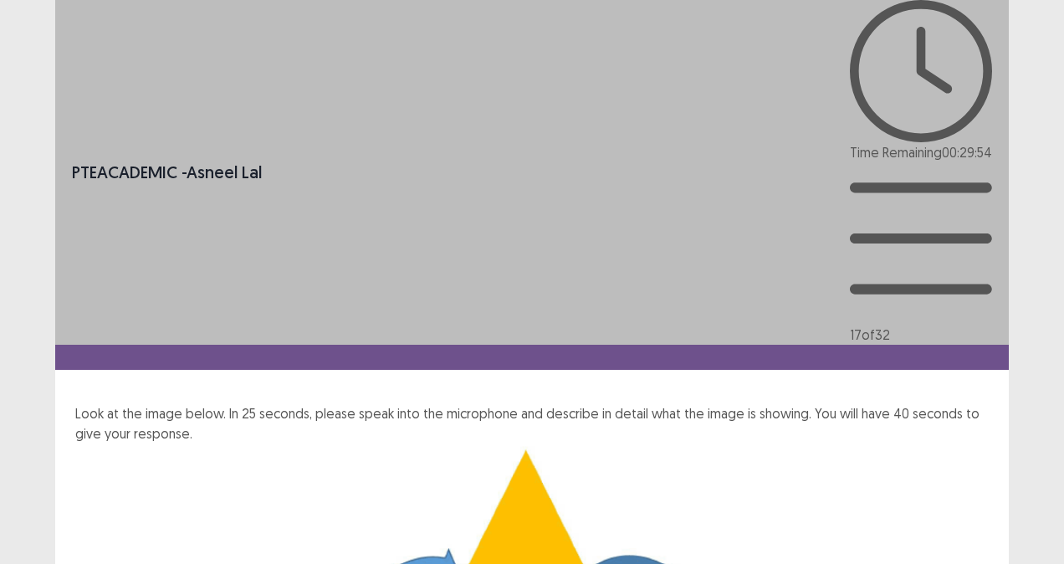
click at [1063, 446] on html "PTE academic - Asneel Lal Time Remaining 00 : 29 : 54 17 of 32 Look at the imag…" at bounding box center [532, 540] width 1064 height 1080
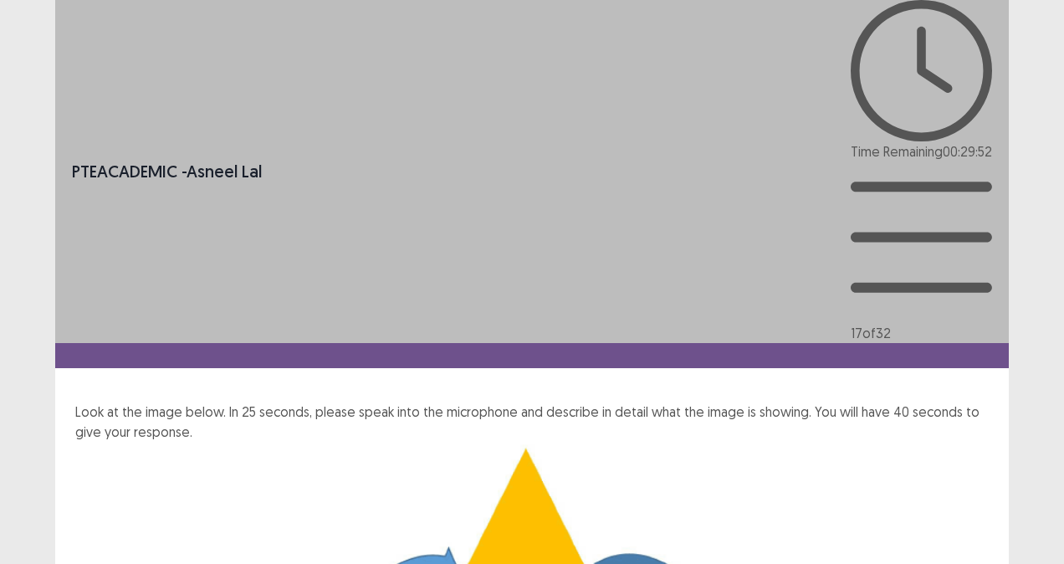
drag, startPoint x: 1063, startPoint y: 446, endPoint x: 1028, endPoint y: 224, distance: 224.4
click at [1028, 224] on div "PTE academic - Asneel Lal Time Remaining 00 : 29 : 52 17 of 32 Look at the imag…" at bounding box center [532, 539] width 1064 height 1078
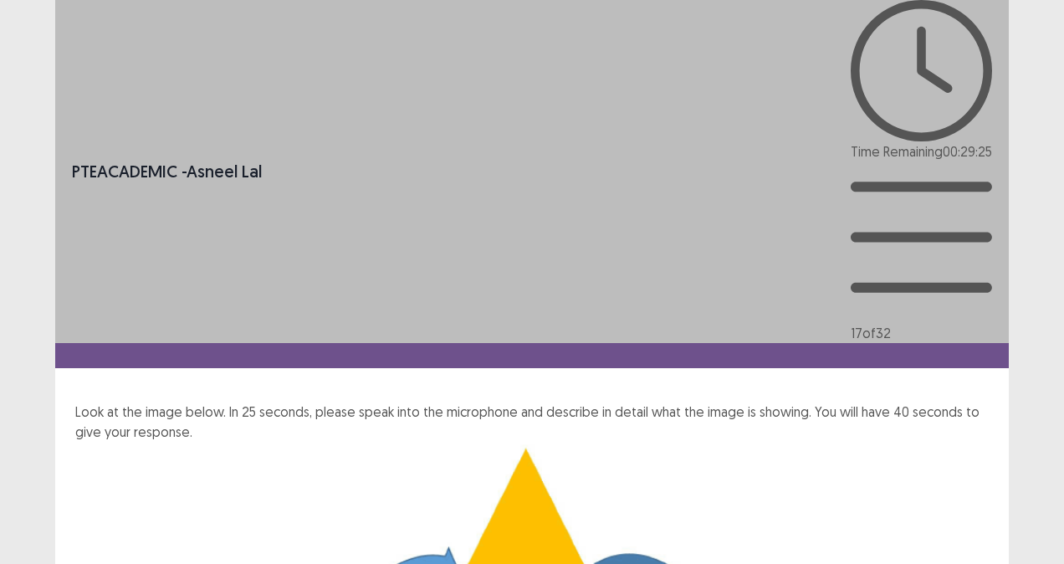
drag, startPoint x: 878, startPoint y: 79, endPoint x: 980, endPoint y: 279, distance: 224.1
click at [980, 279] on div "PTE academic - Asneel Lal Time Remaining 00 : 29 : 25 17 of 32 Look at the imag…" at bounding box center [532, 505] width 954 height 1011
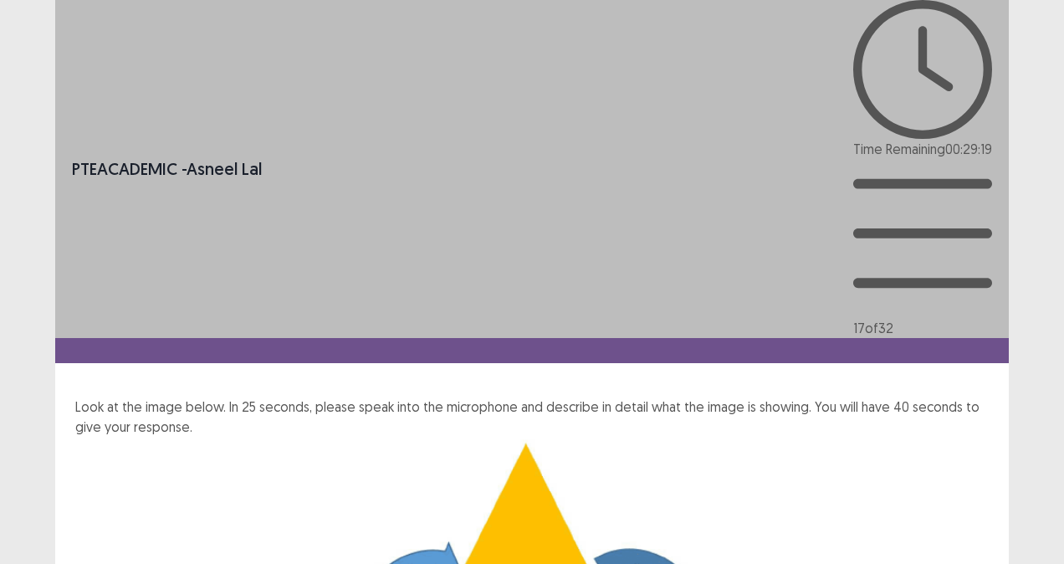
click at [221, 397] on p "Look at the image below. In 25 seconds, please speak into the microphone and de…" at bounding box center [531, 417] width 913 height 40
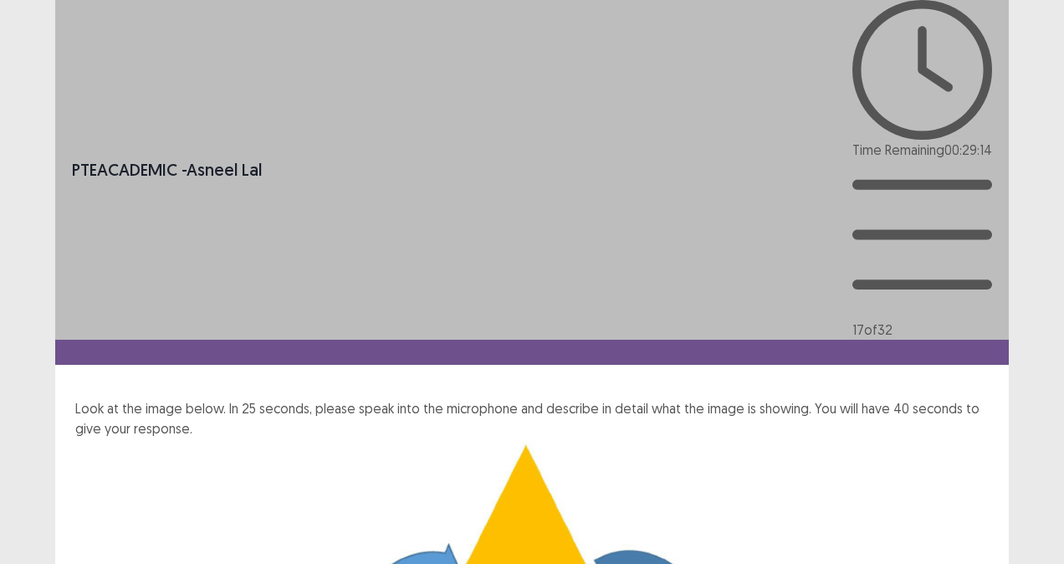
click at [853, 160] on div "17 of 32" at bounding box center [922, 250] width 140 height 180
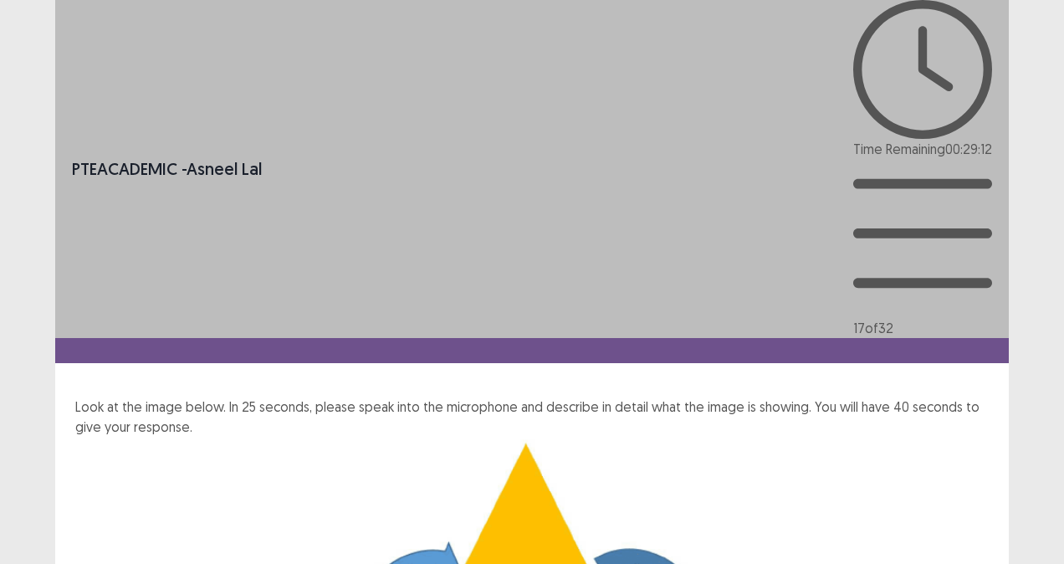
click at [853, 159] on icon at bounding box center [922, 238] width 139 height 159
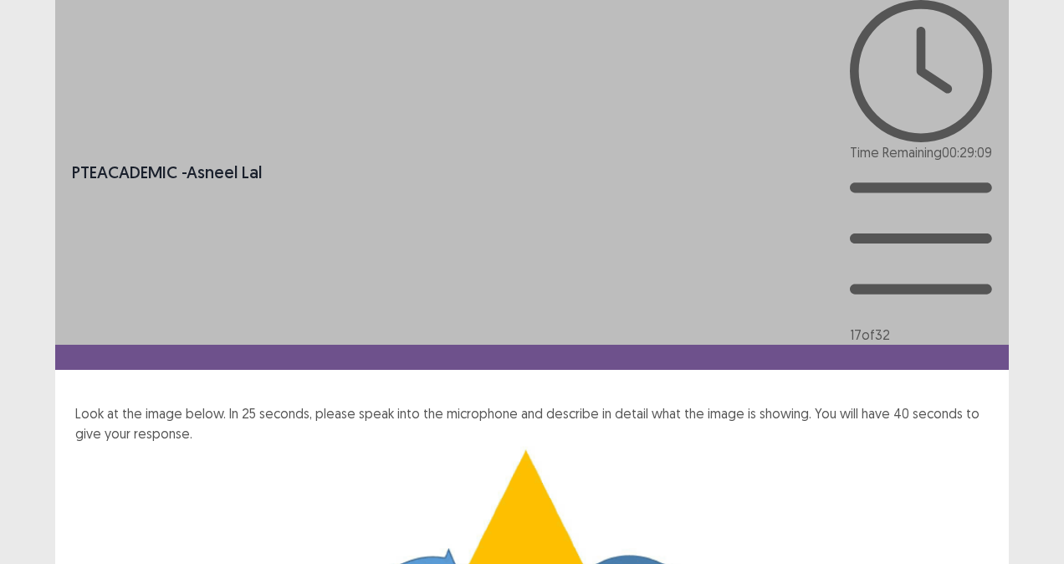
drag, startPoint x: 850, startPoint y: 33, endPoint x: 695, endPoint y: 33, distance: 154.8
click at [695, 33] on div "PTE academic - [PERSON_NAME] Time Remaining 00 : 29 : 09 17 of 32" at bounding box center [532, 172] width 954 height 345
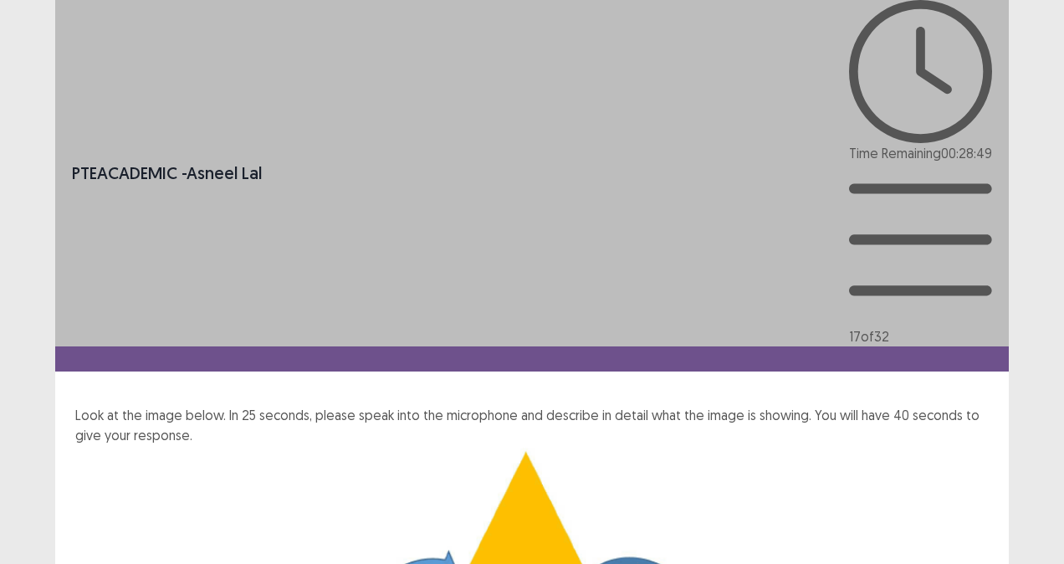
drag, startPoint x: 462, startPoint y: 562, endPoint x: 351, endPoint y: 582, distance: 112.2
click at [351, 563] on html "PTE academic - Asneel Lal Time Remaining 00 : 28 : 46 17 of 32 Look at the imag…" at bounding box center [532, 541] width 1064 height 1082
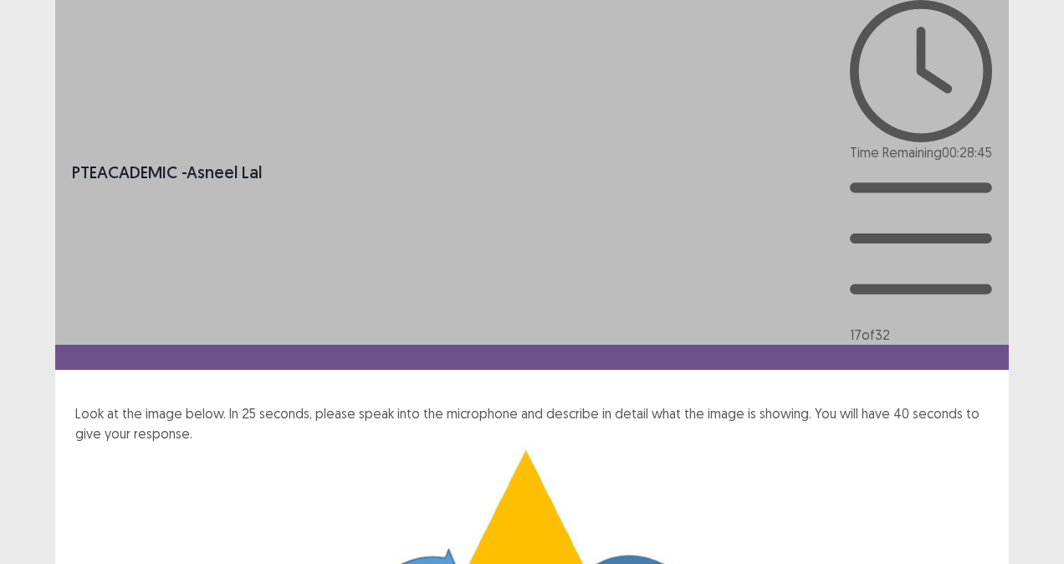
drag, startPoint x: 352, startPoint y: 479, endPoint x: 261, endPoint y: 442, distance: 98.6
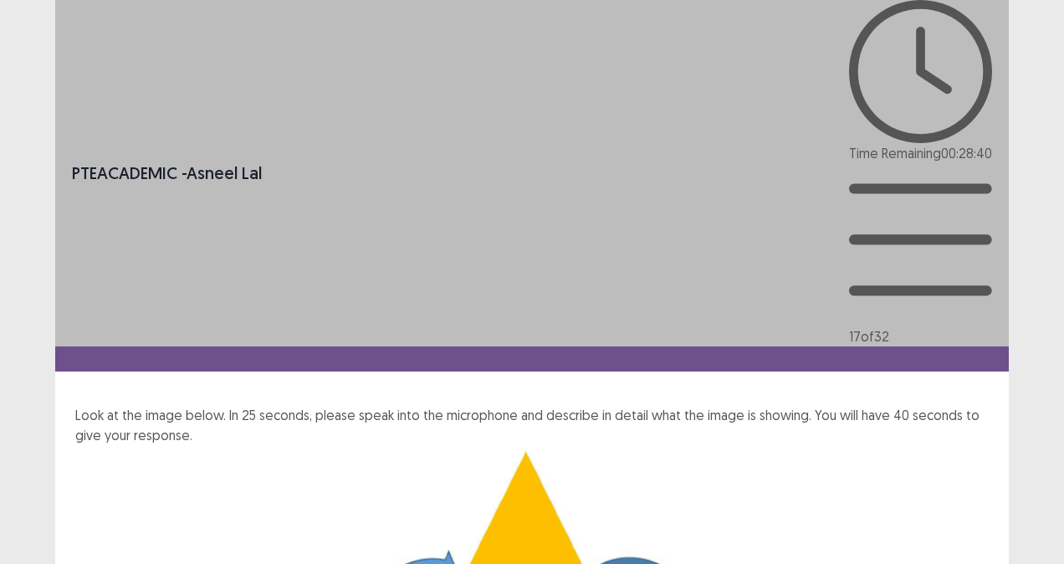
drag, startPoint x: 405, startPoint y: 351, endPoint x: 808, endPoint y: 224, distance: 422.8
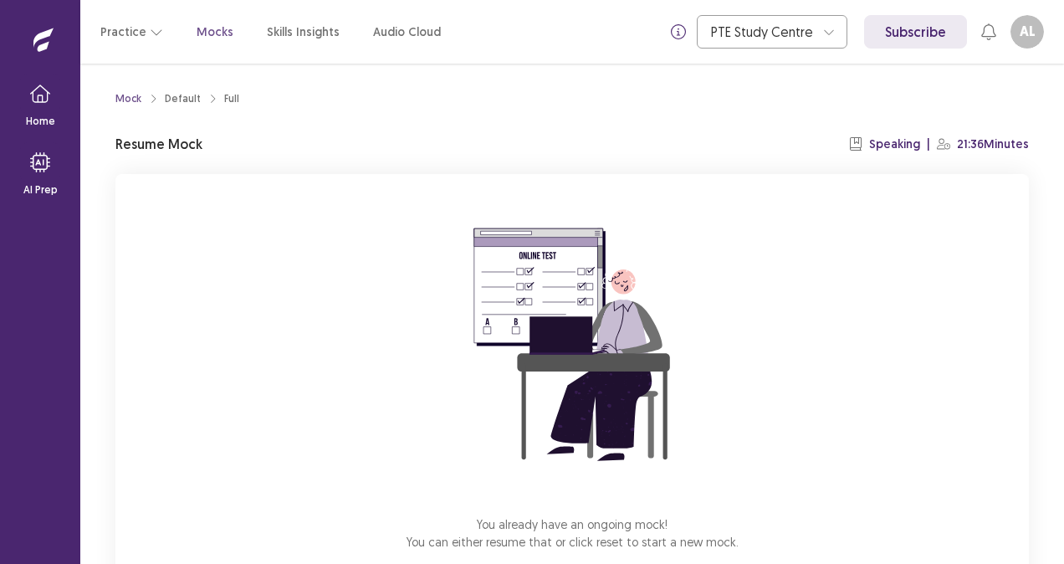
click at [156, 147] on p "Resume Mock" at bounding box center [158, 144] width 87 height 20
click at [144, 145] on p "Resume Mock" at bounding box center [158, 144] width 87 height 20
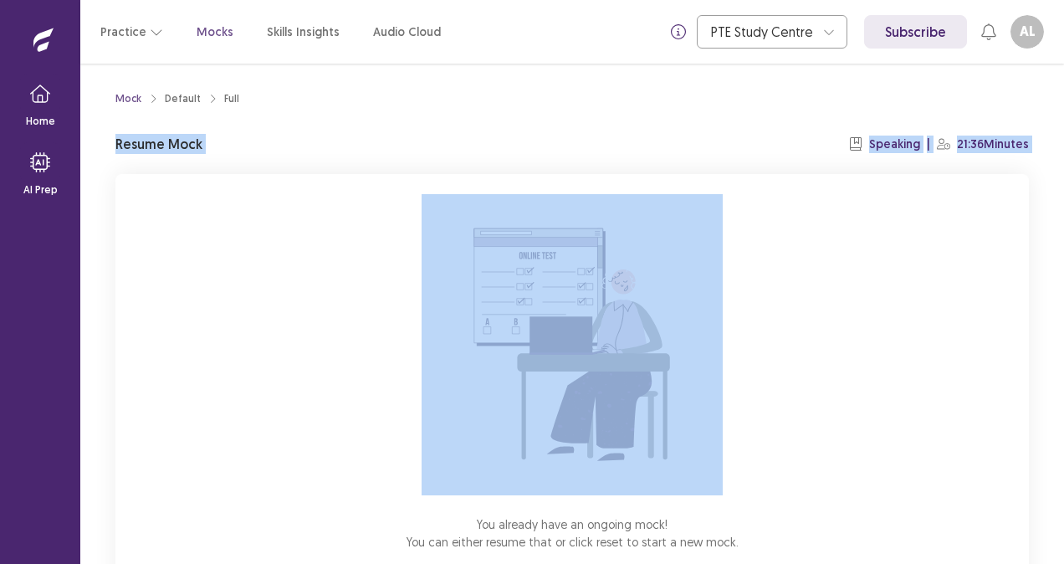
drag, startPoint x: 144, startPoint y: 145, endPoint x: 437, endPoint y: 347, distance: 356.0
click at [437, 347] on div "Mock Default Full Resume Mock Speaking | 21:36 Minutes You already have an ongo…" at bounding box center [571, 352] width 913 height 537
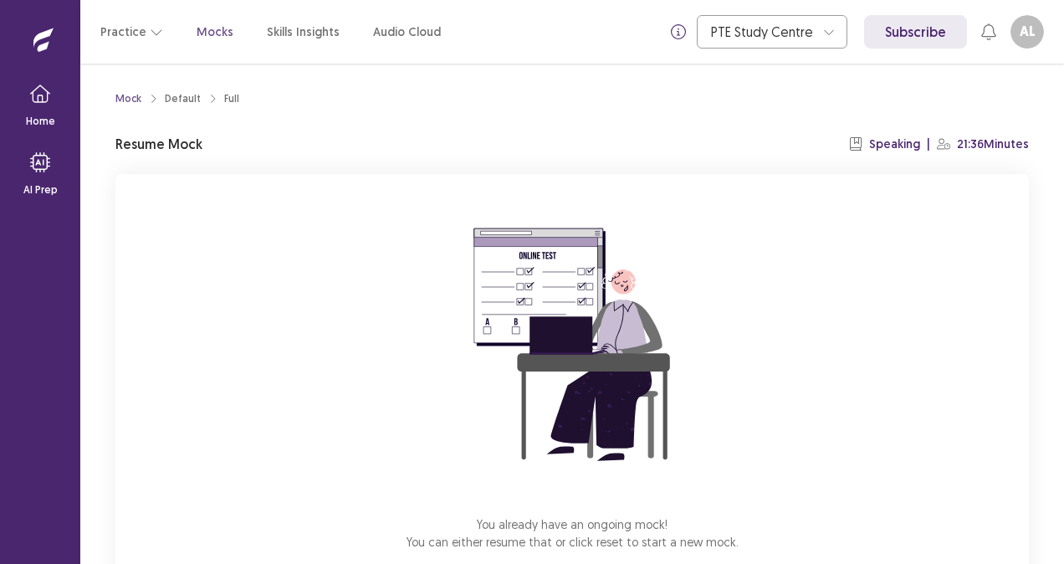
click at [1040, 540] on div "Mock Default Full Resume Mock Speaking | 21:36 Minutes You already have an ongo…" at bounding box center [572, 362] width 954 height 597
click at [905, 512] on div "You already have an ongoing mock! You can either resume that or click reset to …" at bounding box center [571, 397] width 913 height 447
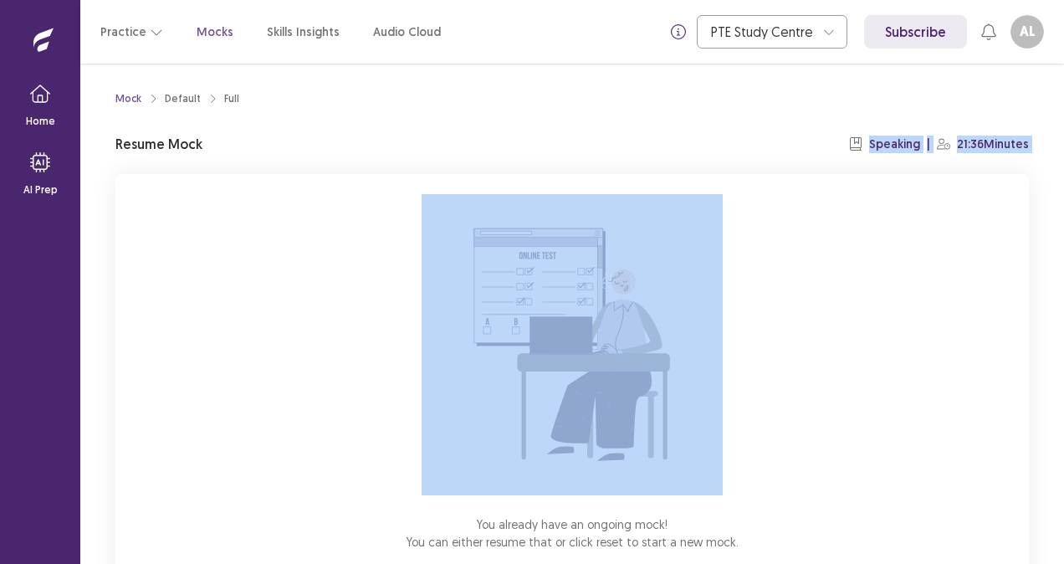
drag, startPoint x: 681, startPoint y: 167, endPoint x: 674, endPoint y: 119, distance: 49.0
click at [674, 119] on div "Mock Default Full Resume Mock Speaking | 21:36 Minutes You already have an ongo…" at bounding box center [571, 352] width 913 height 537
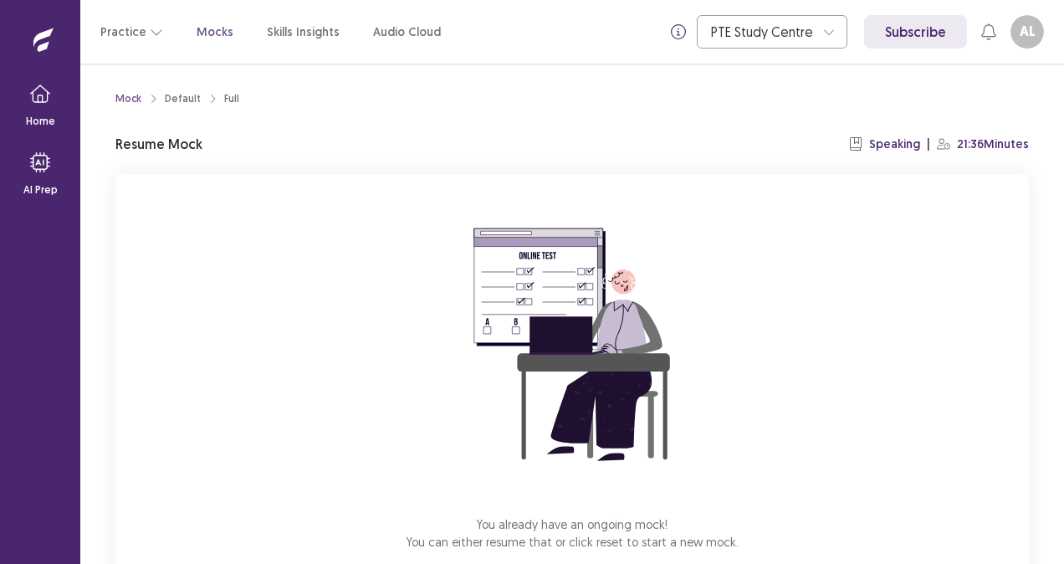
drag, startPoint x: 674, startPoint y: 119, endPoint x: 563, endPoint y: 49, distance: 131.6
click at [563, 49] on div "Practice Mocks Skills Insights Audio Cloud PTE Study Centre Subscribe AL Asneel…" at bounding box center [572, 282] width 984 height 564
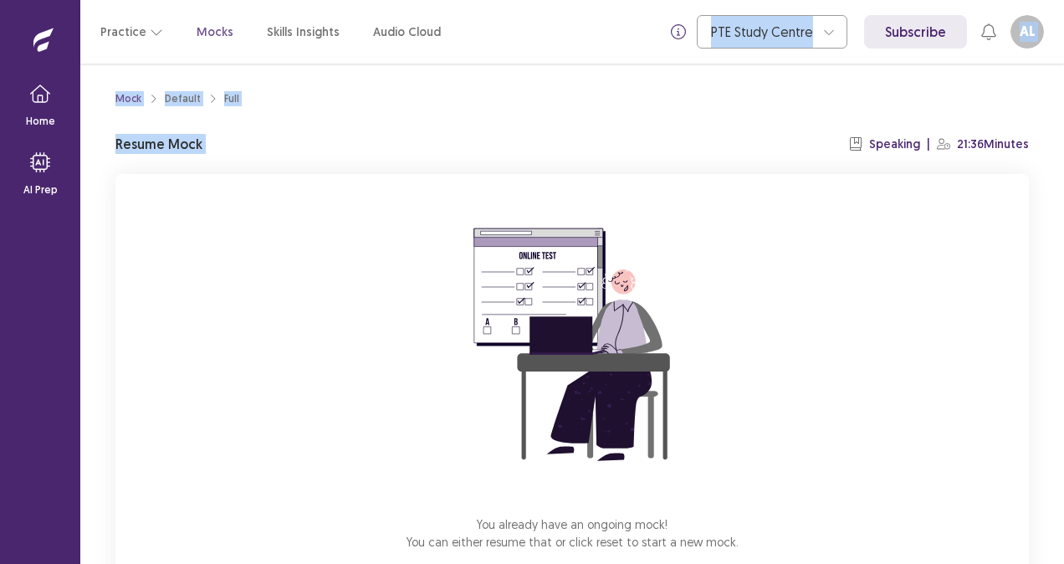
copy div "PTE Study Centre Subscribe AL Asneel Lal asneellal1989@gmail.com Role(s): Stude…"
click at [150, 142] on p "Resume Mock" at bounding box center [158, 144] width 87 height 20
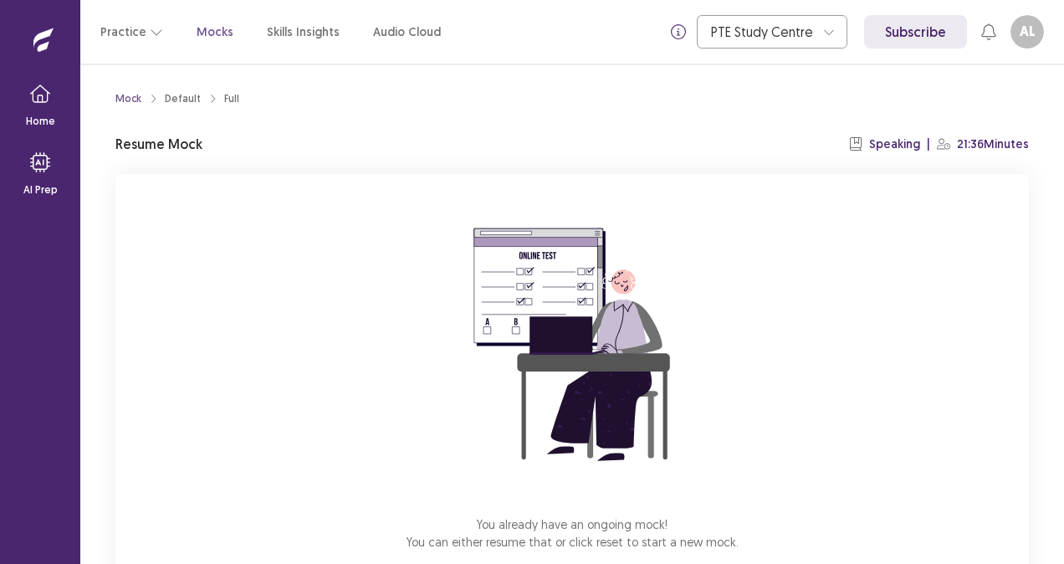
click at [302, 215] on div "You already have an ongoing mock! You can either resume that or click reset to …" at bounding box center [571, 397] width 913 height 447
click at [1022, 388] on div "You already have an ongoing mock! You can either resume that or click reset to …" at bounding box center [571, 397] width 913 height 447
drag, startPoint x: 555, startPoint y: 105, endPoint x: 566, endPoint y: 115, distance: 14.8
click at [566, 115] on div "Mock Default Full Resume Mock Speaking | 21:36 Minutes You already have an ongo…" at bounding box center [571, 352] width 913 height 537
click at [603, 562] on div "You already have an ongoing mock! You can either resume that or click reset to …" at bounding box center [571, 397] width 913 height 447
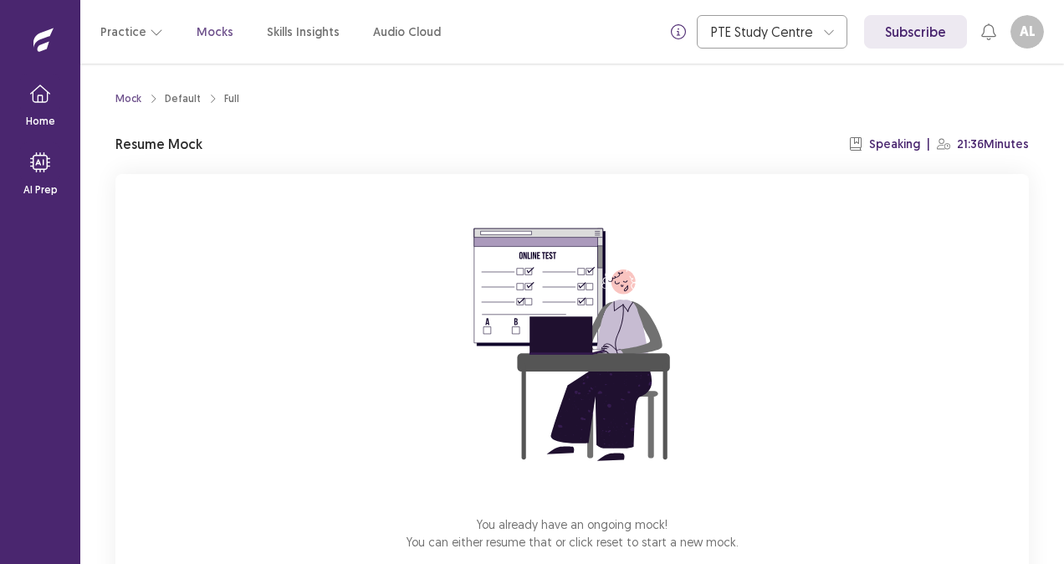
click at [603, 562] on div "You already have an ongoing mock! You can either resume that or click reset to …" at bounding box center [571, 397] width 913 height 447
drag, startPoint x: 603, startPoint y: 562, endPoint x: 857, endPoint y: 442, distance: 281.4
click at [857, 442] on div "You already have an ongoing mock! You can either resume that or click reset to …" at bounding box center [571, 397] width 913 height 447
click at [753, 540] on div "You already have an ongoing mock! You can either resume that or click reset to …" at bounding box center [571, 397] width 913 height 447
drag, startPoint x: 721, startPoint y: 539, endPoint x: 691, endPoint y: 520, distance: 35.3
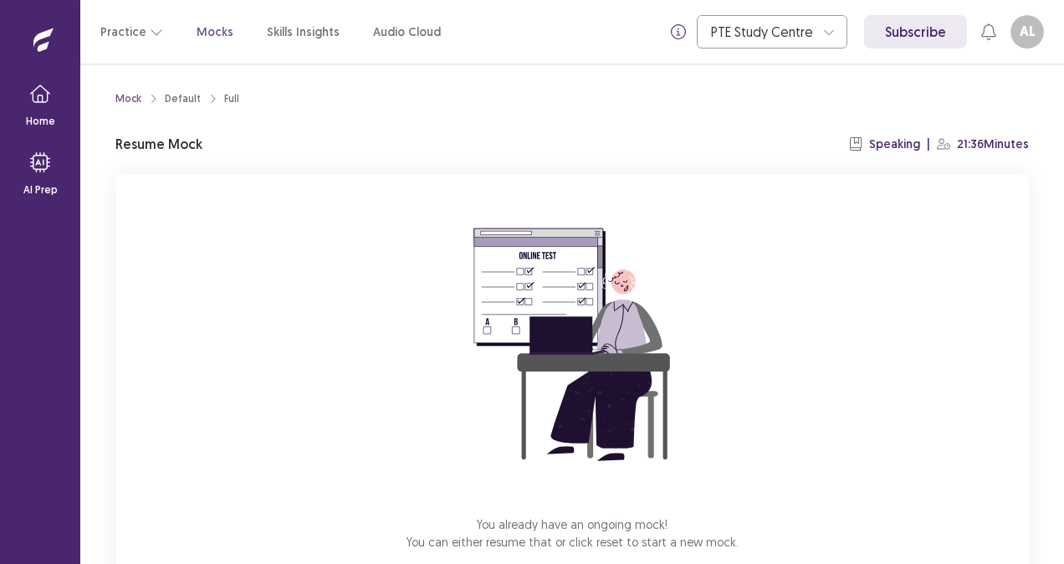
drag, startPoint x: 691, startPoint y: 520, endPoint x: 684, endPoint y: 143, distance: 377.3
click at [684, 143] on div "Resume Mock Speaking | 21:36 Minutes" at bounding box center [571, 144] width 913 height 20
click at [739, 538] on div "You already have an ongoing mock! You can either resume that or click reset to …" at bounding box center [571, 397] width 913 height 447
click at [418, 535] on p "You already have an ongoing mock! You can either resume that or click reset to …" at bounding box center [573, 532] width 332 height 35
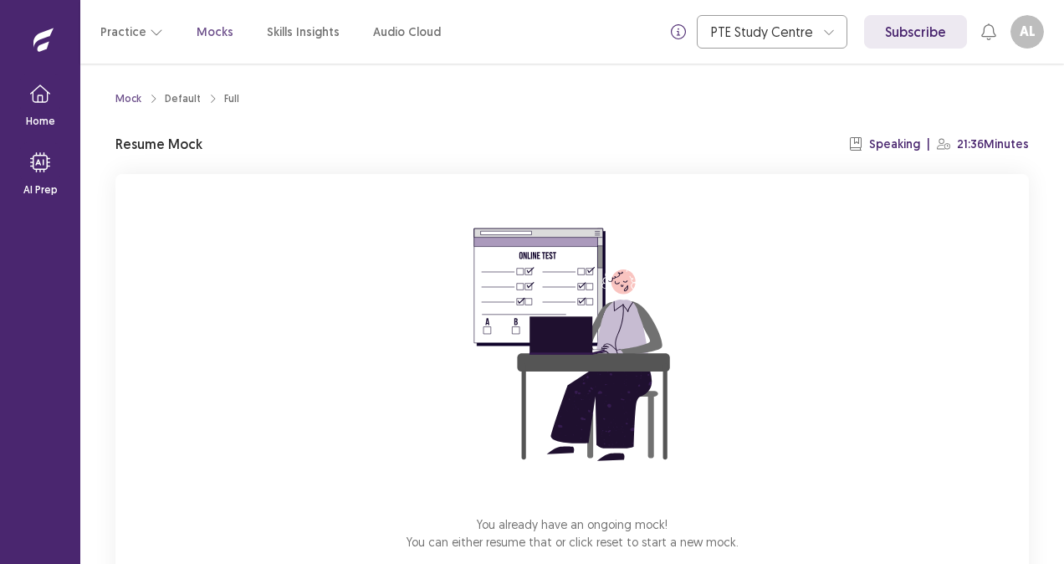
click at [728, 537] on div "You already have an ongoing mock! You can either resume that or click reset to …" at bounding box center [571, 397] width 913 height 447
click at [724, 560] on div "You already have an ongoing mock! You can either resume that or click reset to …" at bounding box center [571, 397] width 913 height 447
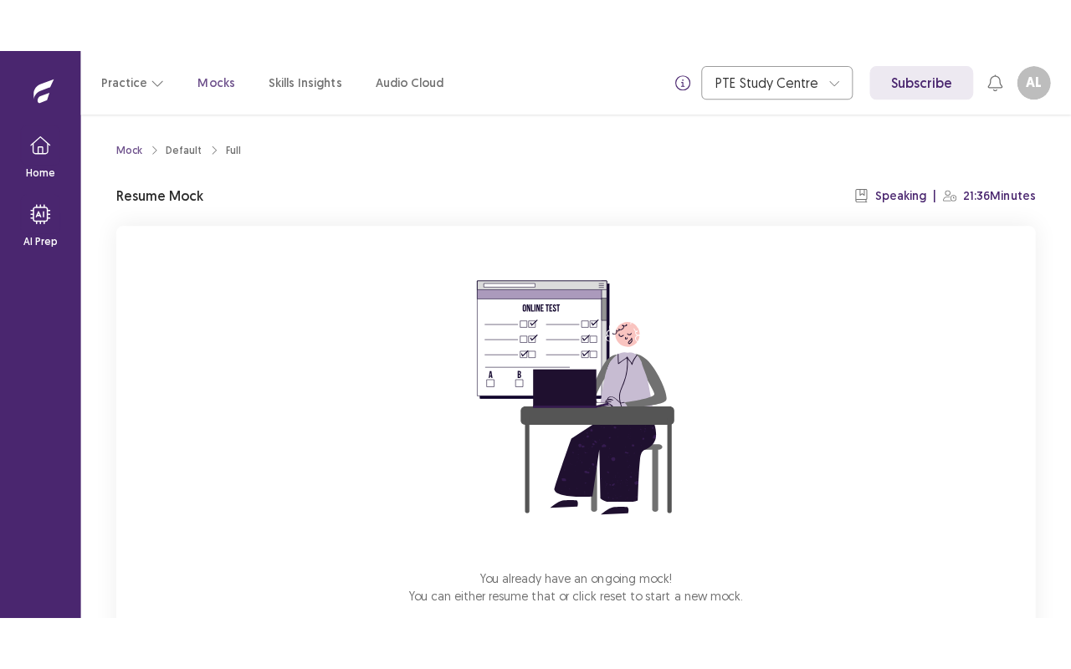
scroll to position [97, 0]
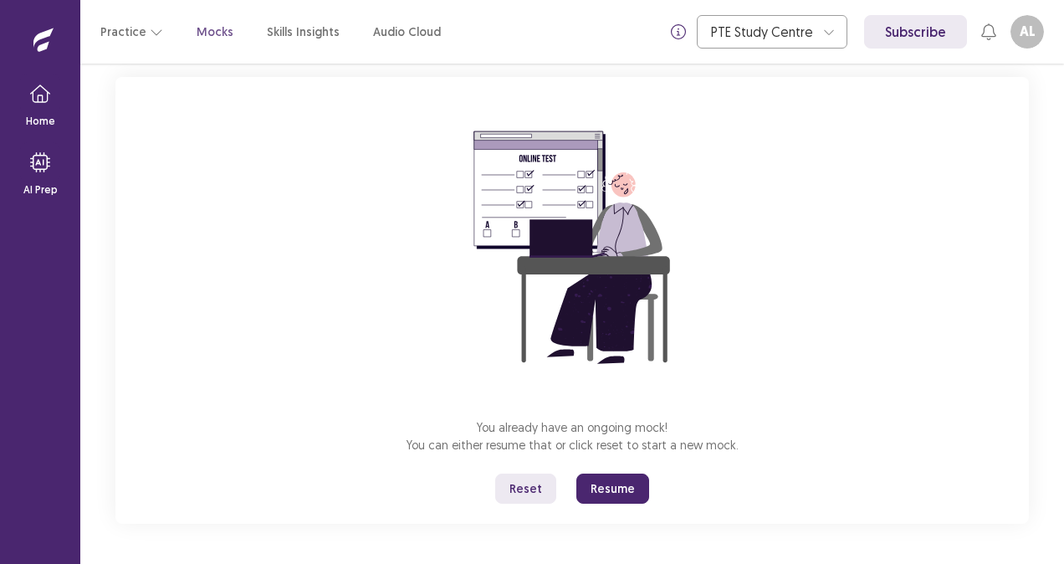
click at [617, 495] on button "Resume" at bounding box center [612, 488] width 73 height 30
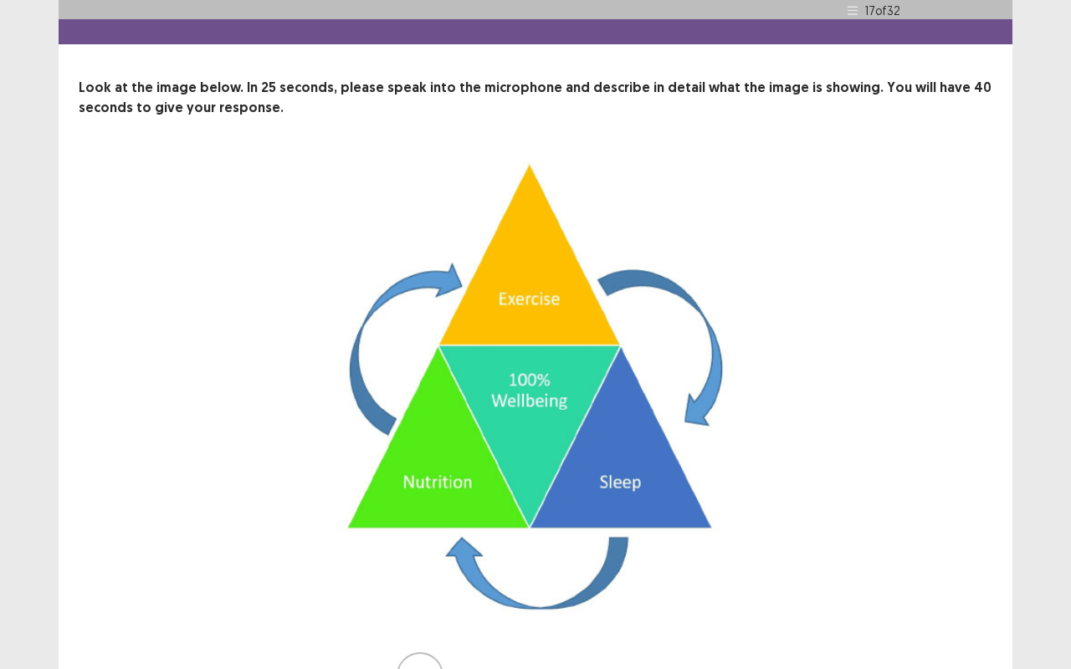
scroll to position [131, 0]
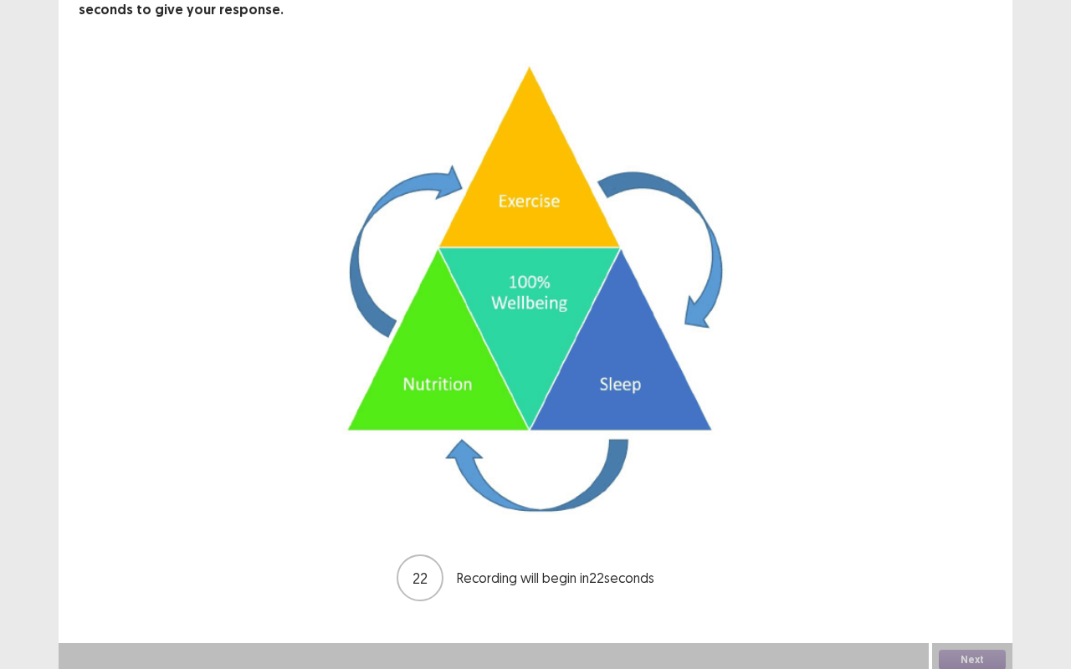
click at [972, 563] on div "Next" at bounding box center [972, 659] width 80 height 33
click at [965, 563] on button "Next" at bounding box center [972, 660] width 67 height 20
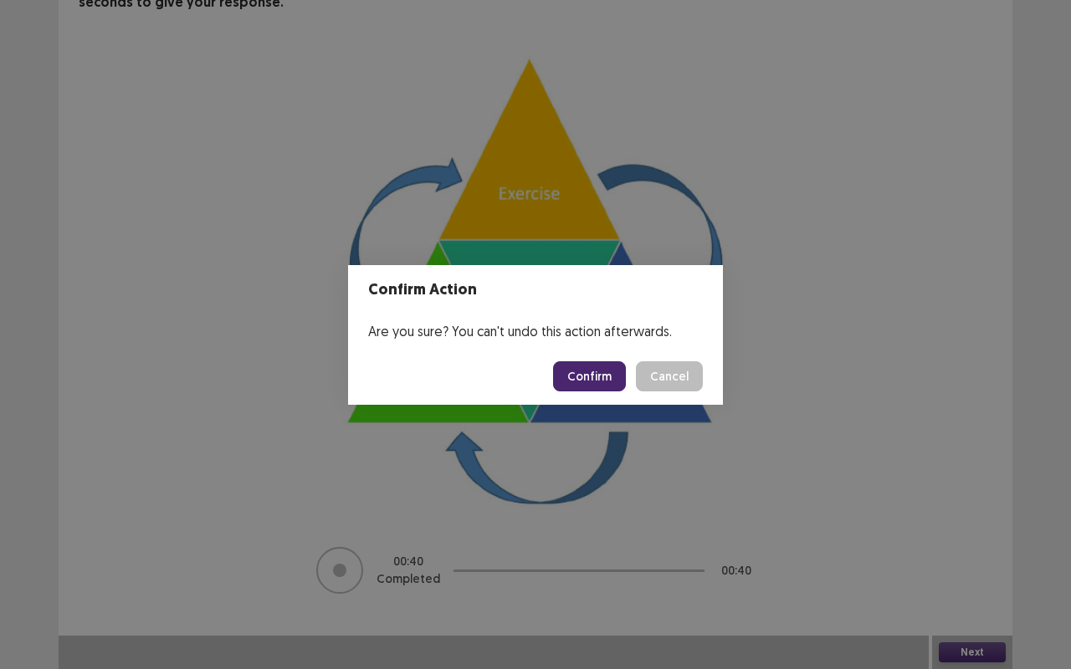
click at [616, 380] on button "Confirm" at bounding box center [589, 376] width 73 height 30
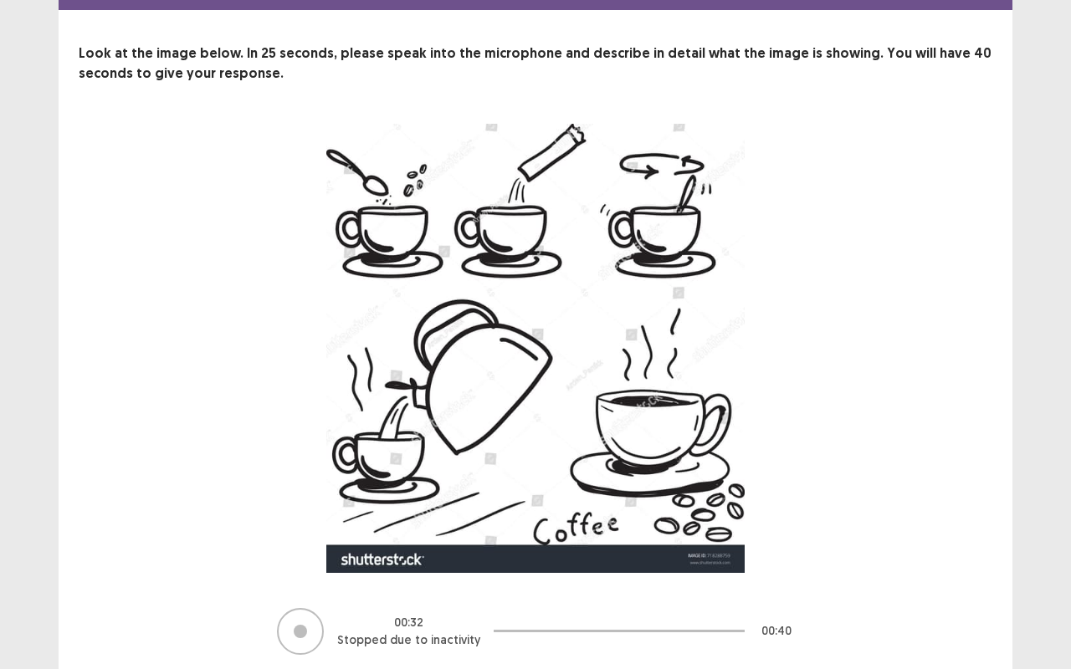
scroll to position [121, 0]
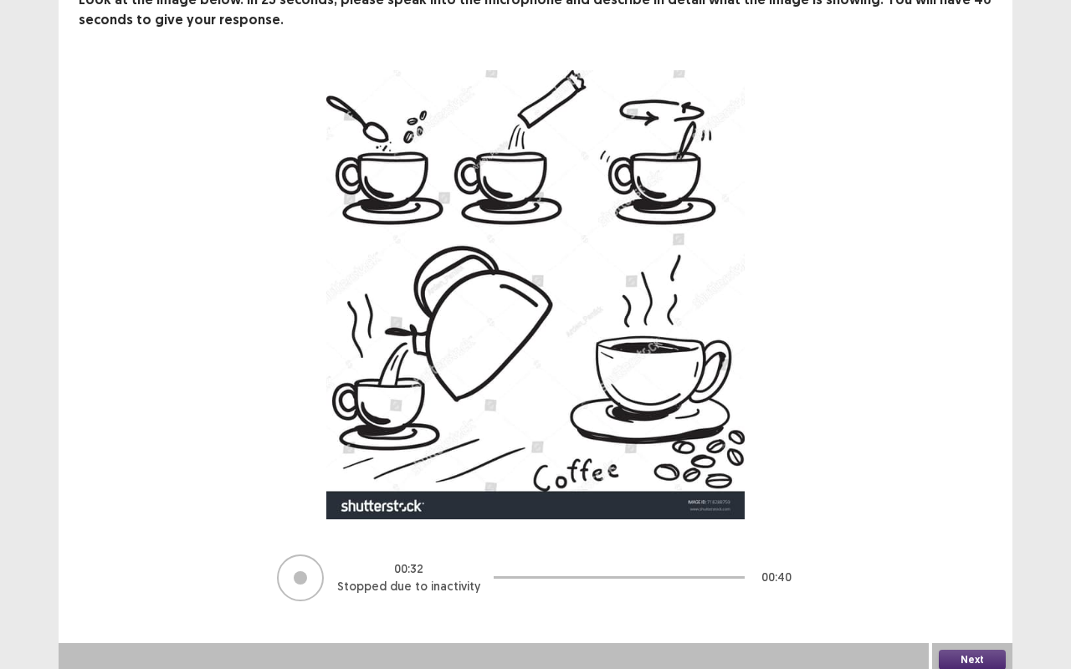
click at [967, 563] on button "Next" at bounding box center [972, 660] width 67 height 20
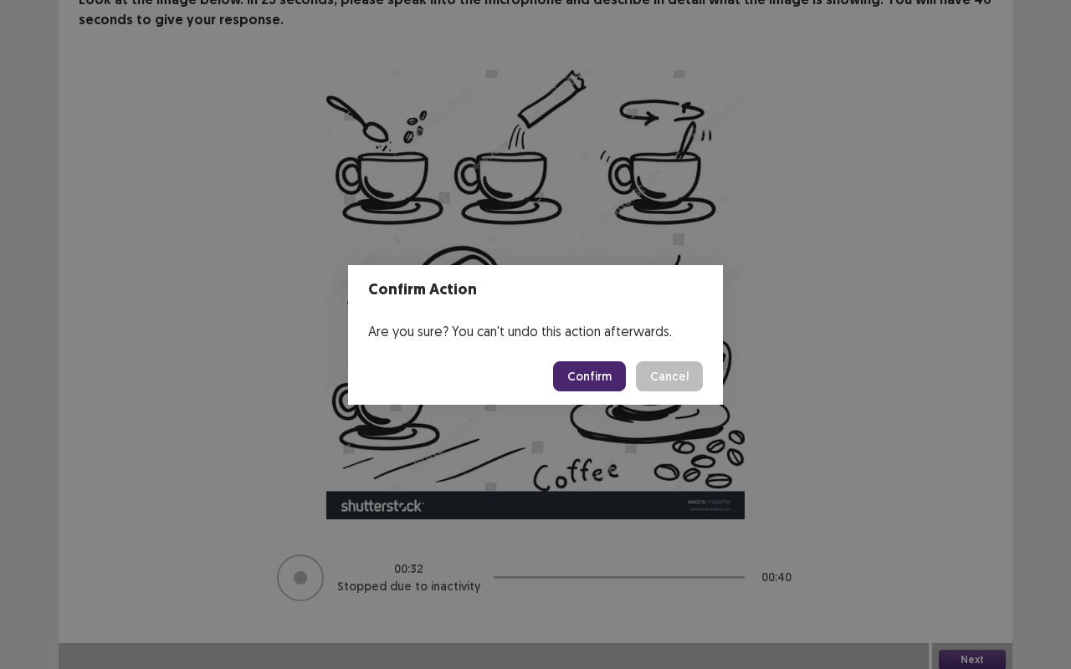
click at [591, 377] on button "Confirm" at bounding box center [589, 376] width 73 height 30
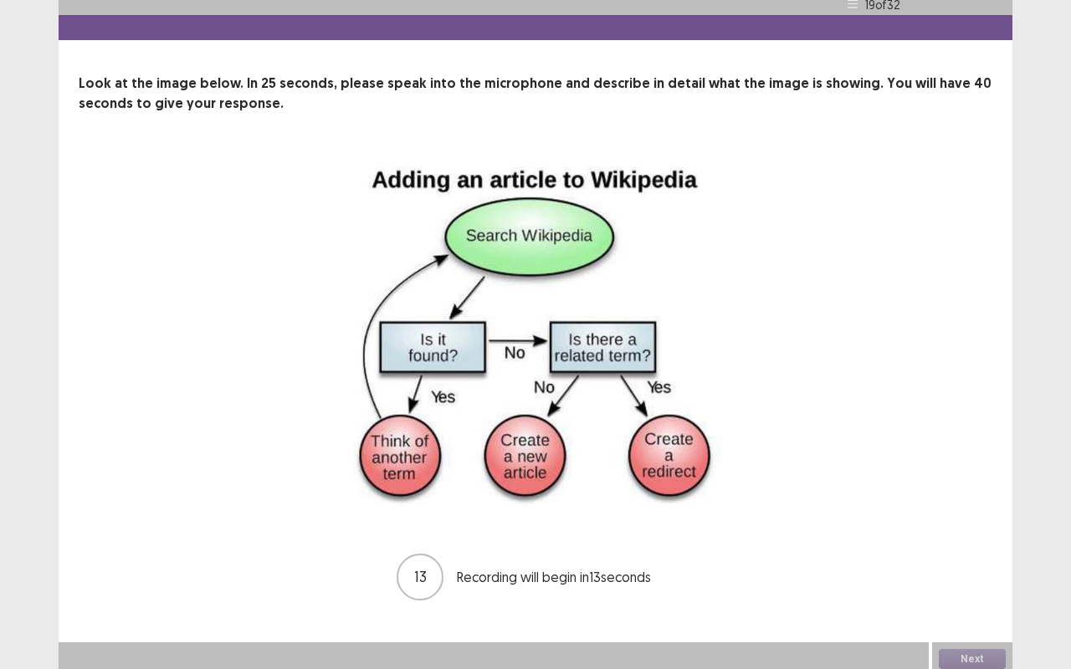
scroll to position [37, 0]
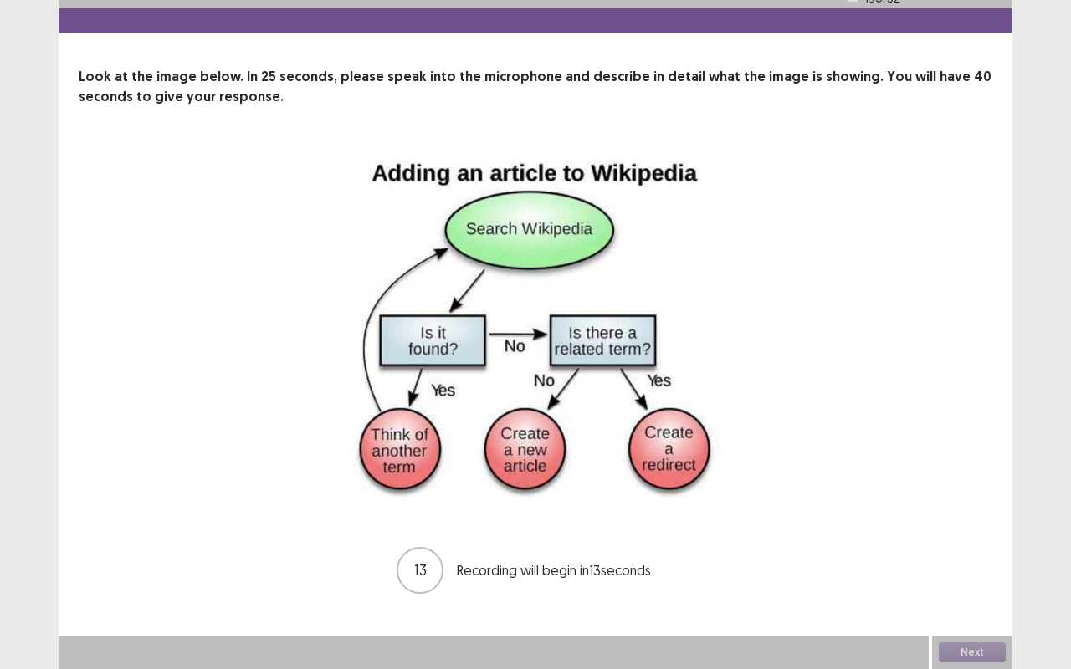
click at [478, 268] on img at bounding box center [535, 329] width 418 height 365
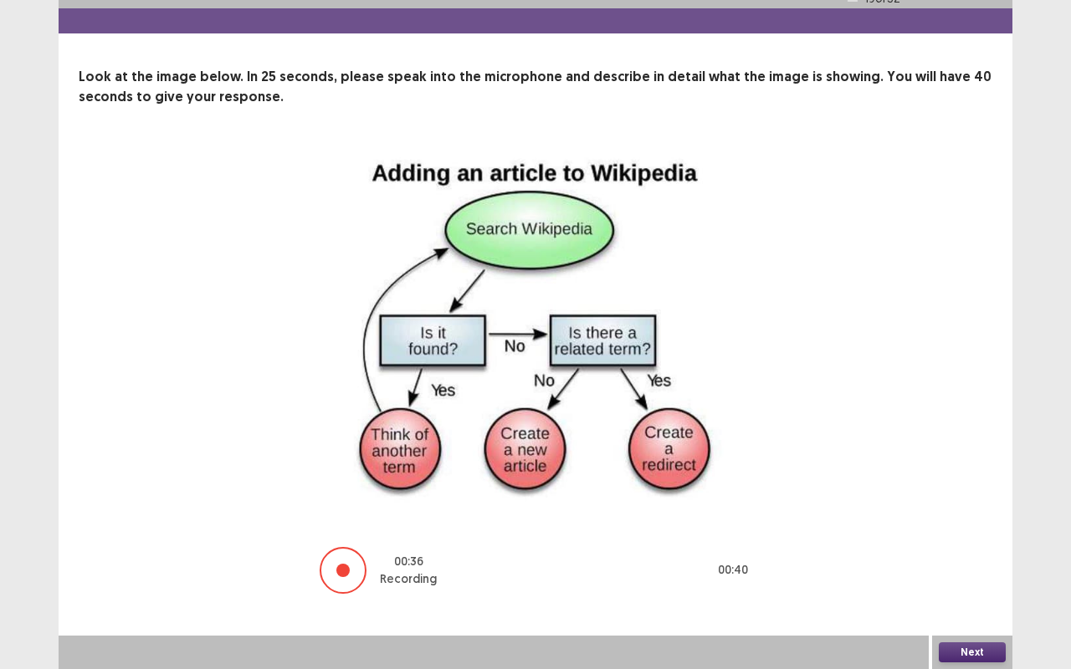
click at [989, 563] on button "Next" at bounding box center [972, 652] width 67 height 20
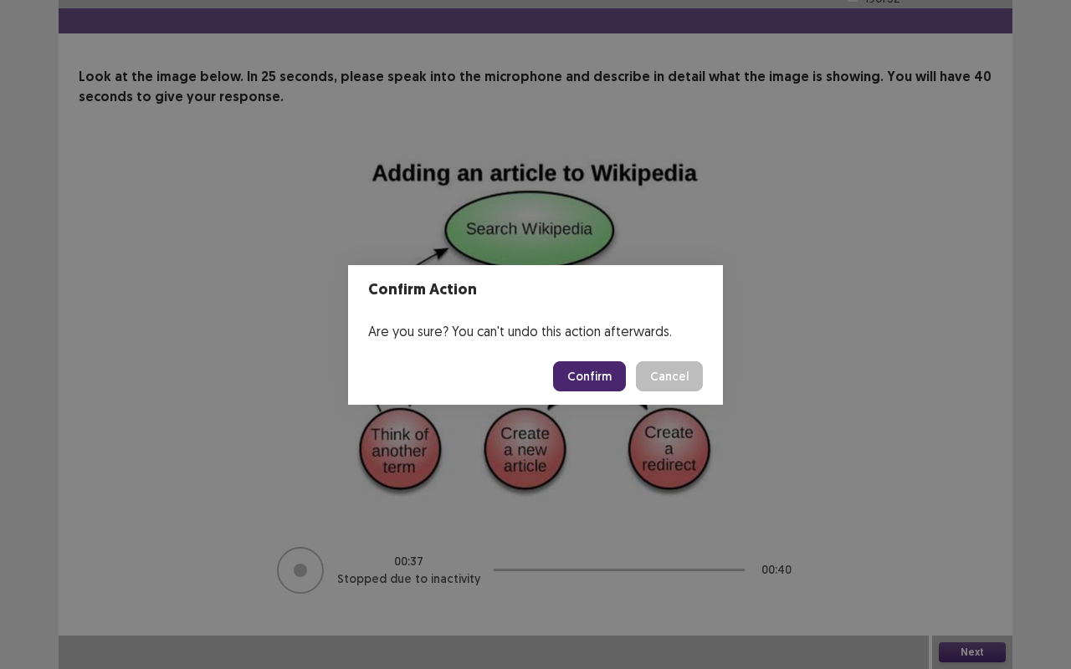
click at [588, 363] on button "Confirm" at bounding box center [589, 376] width 73 height 30
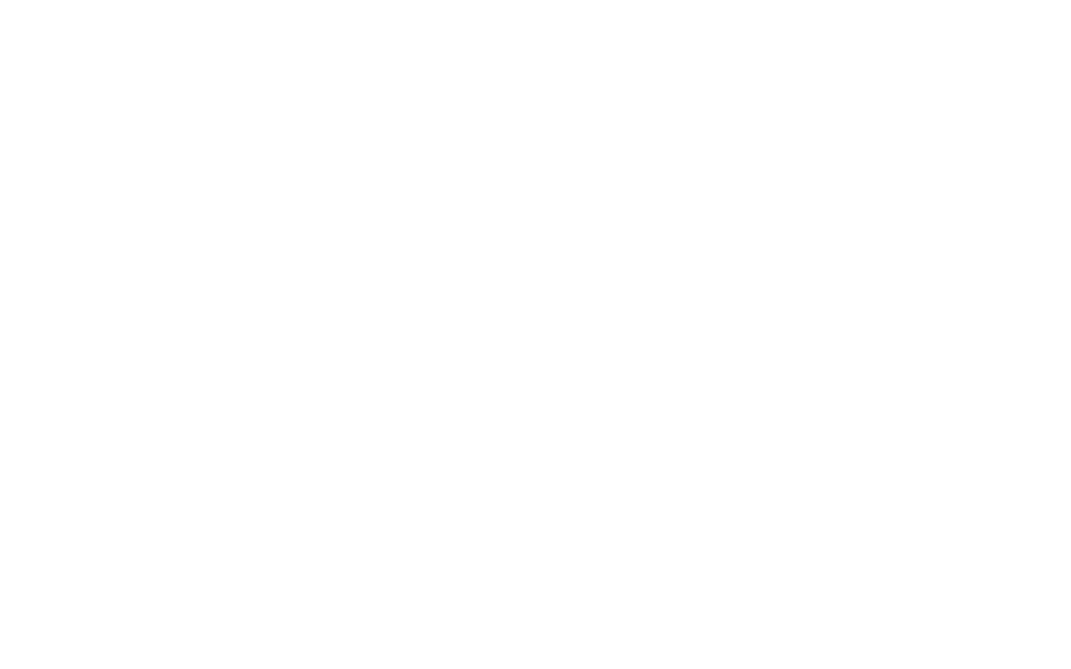
scroll to position [0, 0]
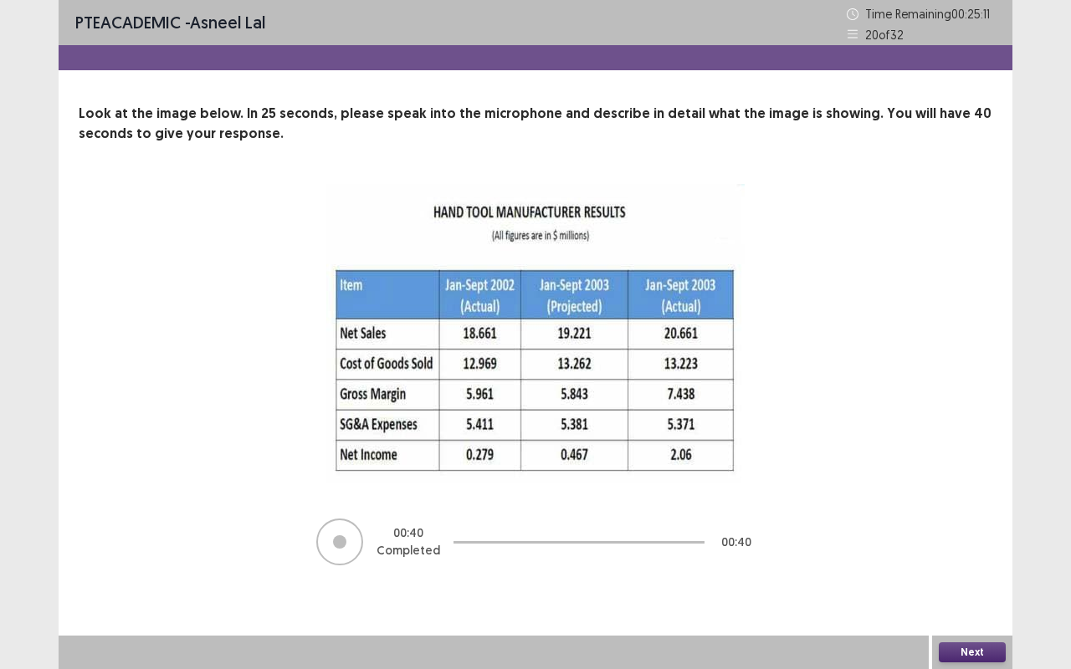
click at [980, 563] on button "Next" at bounding box center [972, 652] width 67 height 20
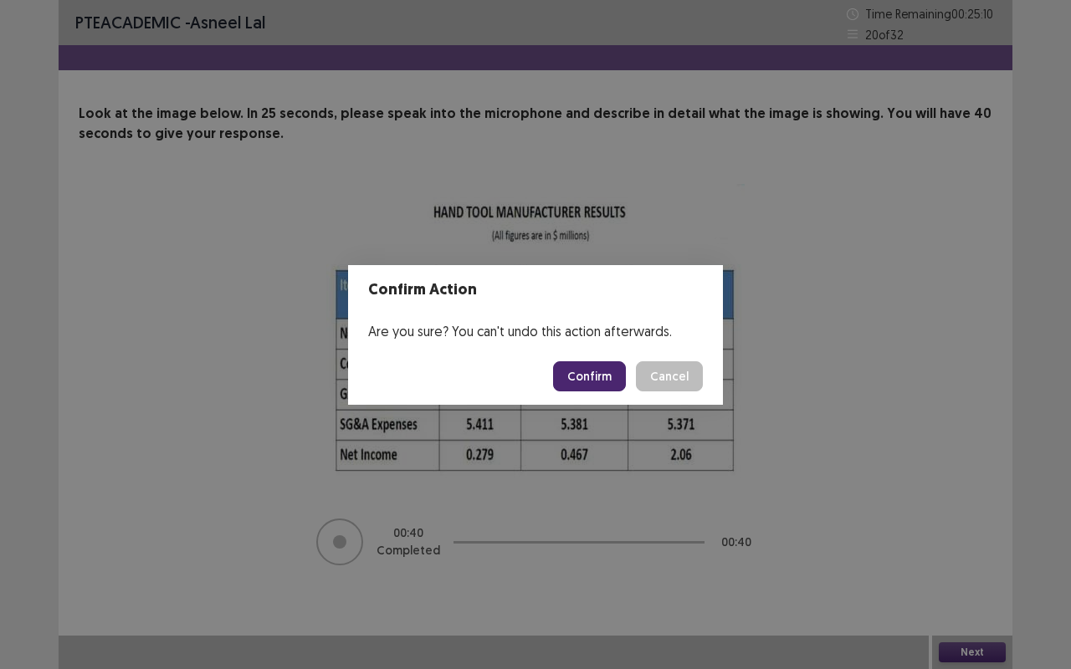
click at [591, 385] on button "Confirm" at bounding box center [589, 376] width 73 height 30
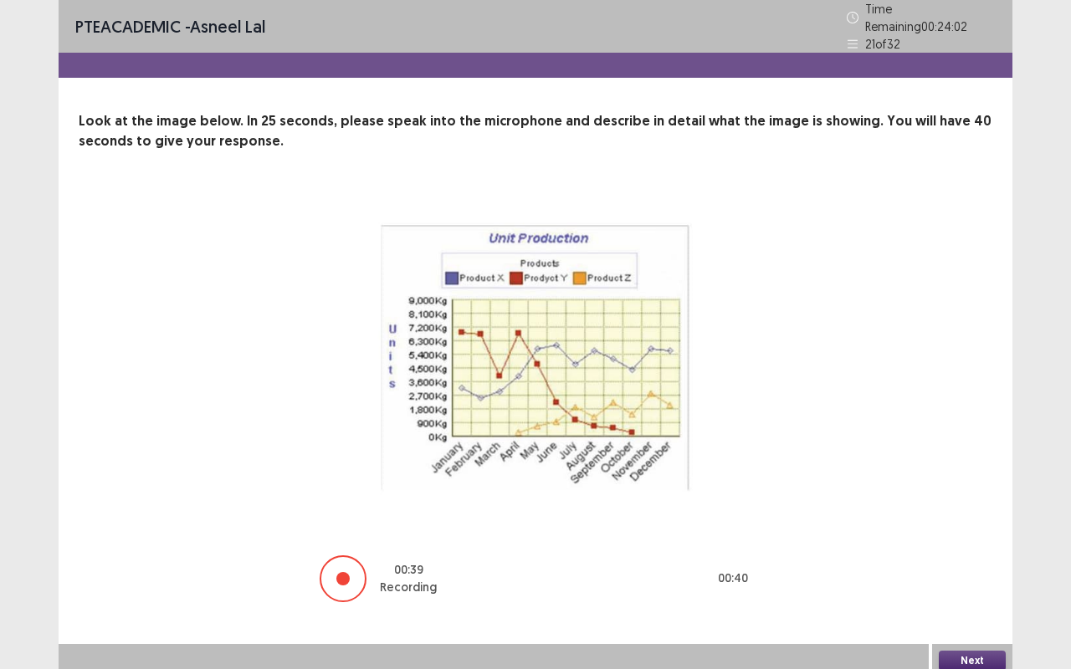
click at [1000, 563] on button "Next" at bounding box center [972, 661] width 67 height 20
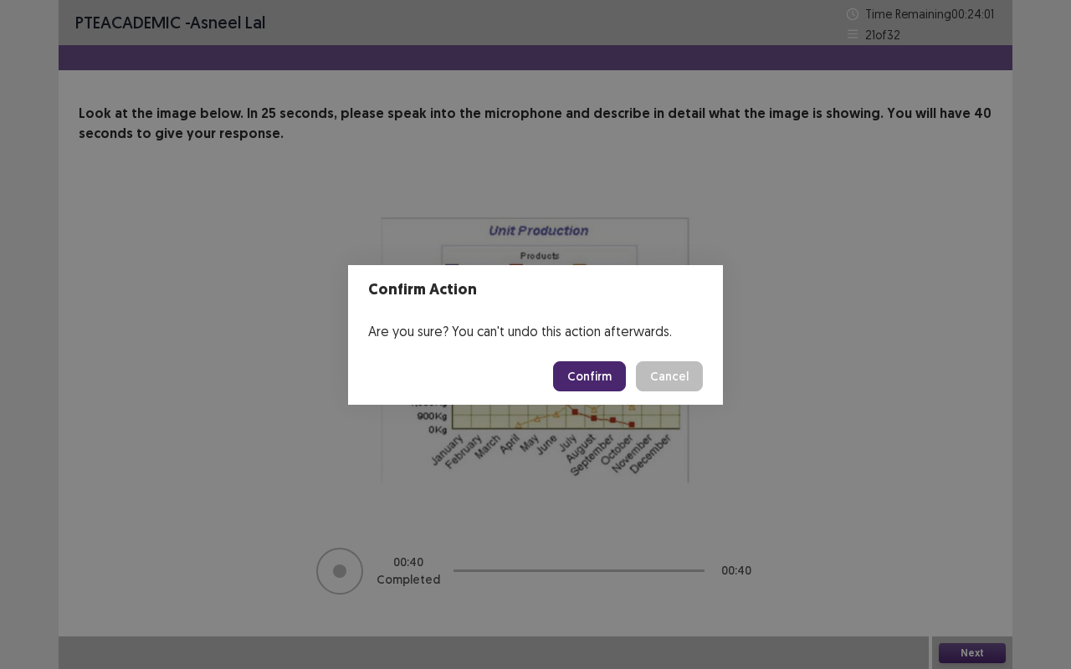
click at [590, 365] on button "Confirm" at bounding box center [589, 376] width 73 height 30
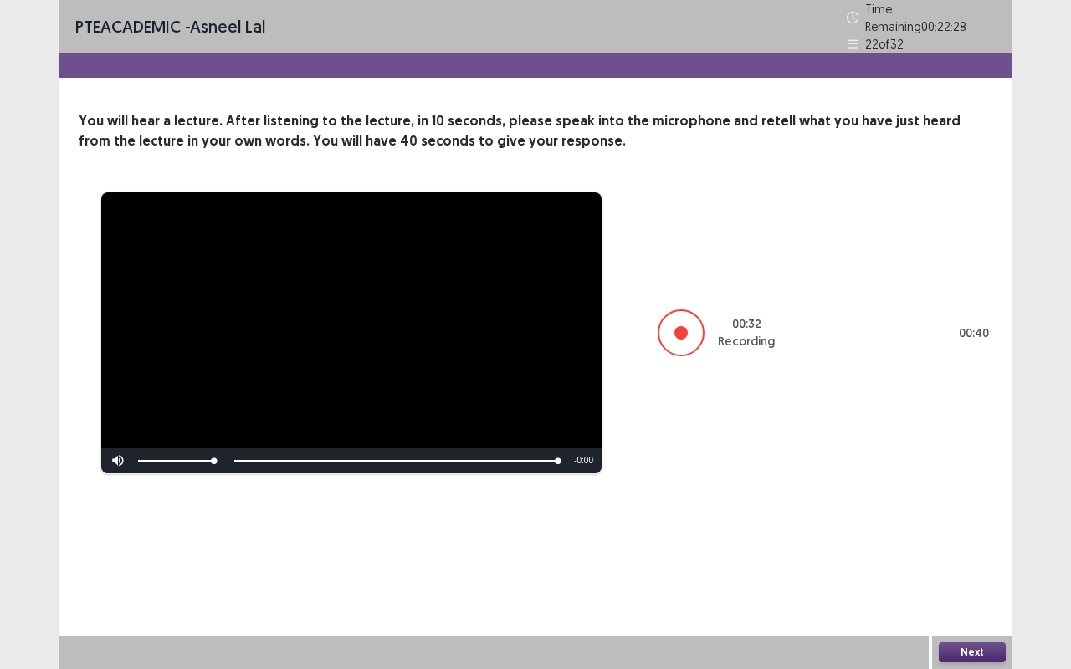
click at [984, 563] on button "Next" at bounding box center [972, 652] width 67 height 20
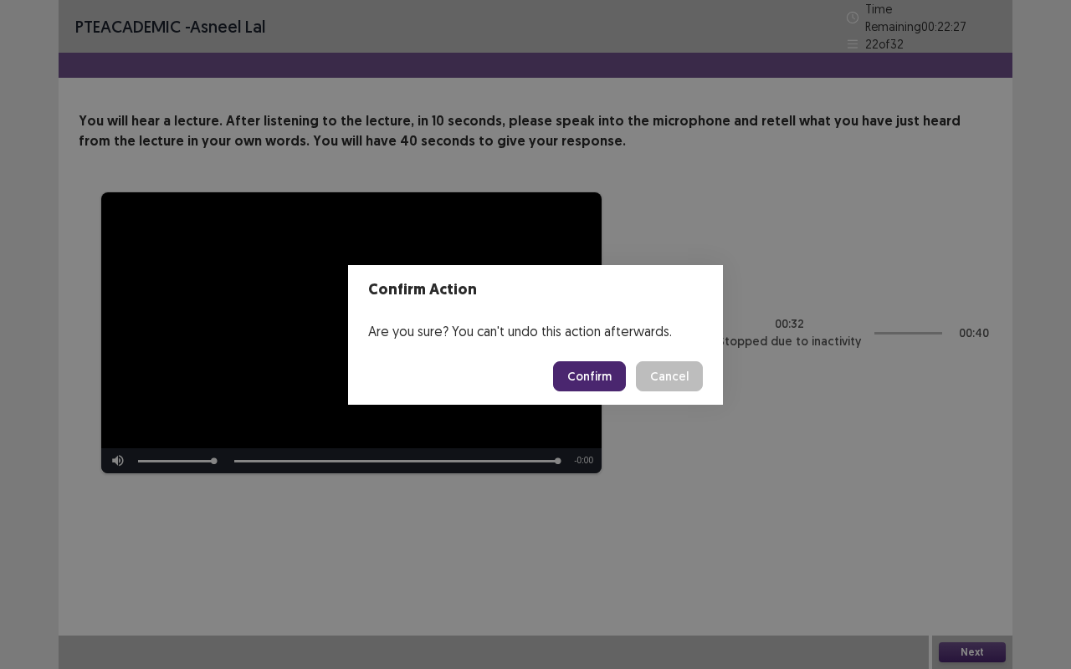
click at [584, 375] on button "Confirm" at bounding box center [589, 376] width 73 height 30
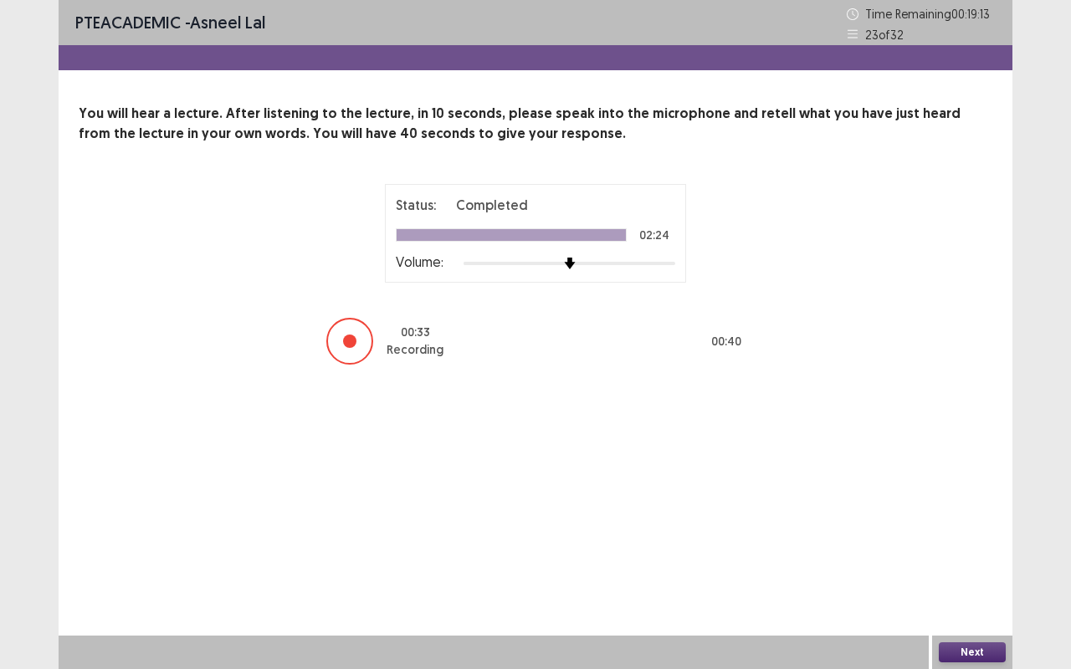
click at [994, 563] on button "Next" at bounding box center [972, 652] width 67 height 20
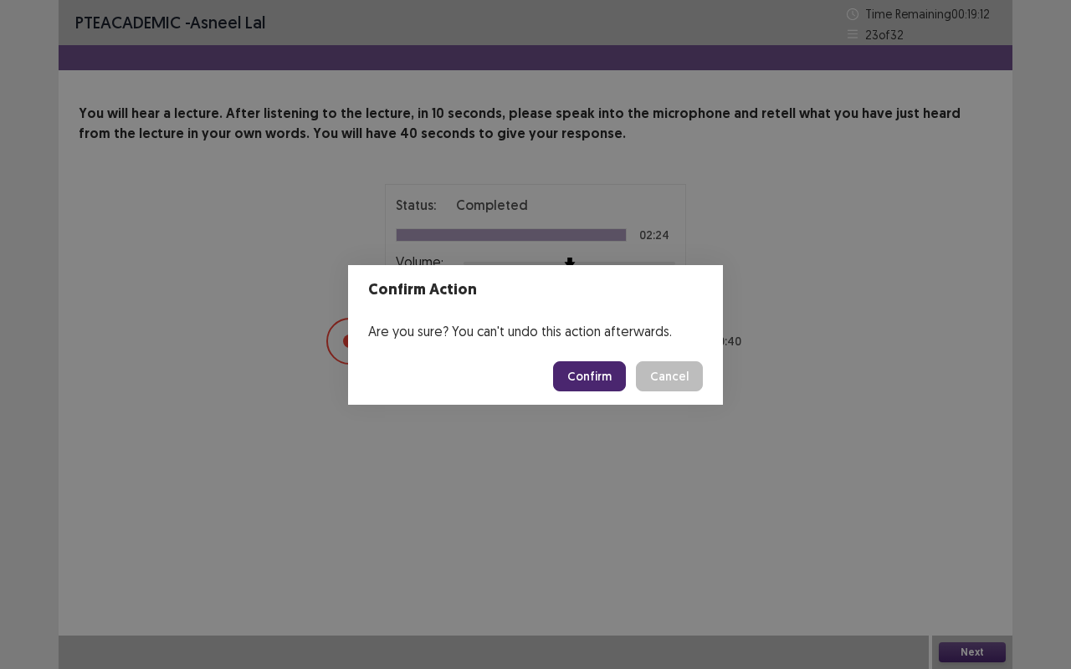
click at [601, 380] on button "Confirm" at bounding box center [589, 376] width 73 height 30
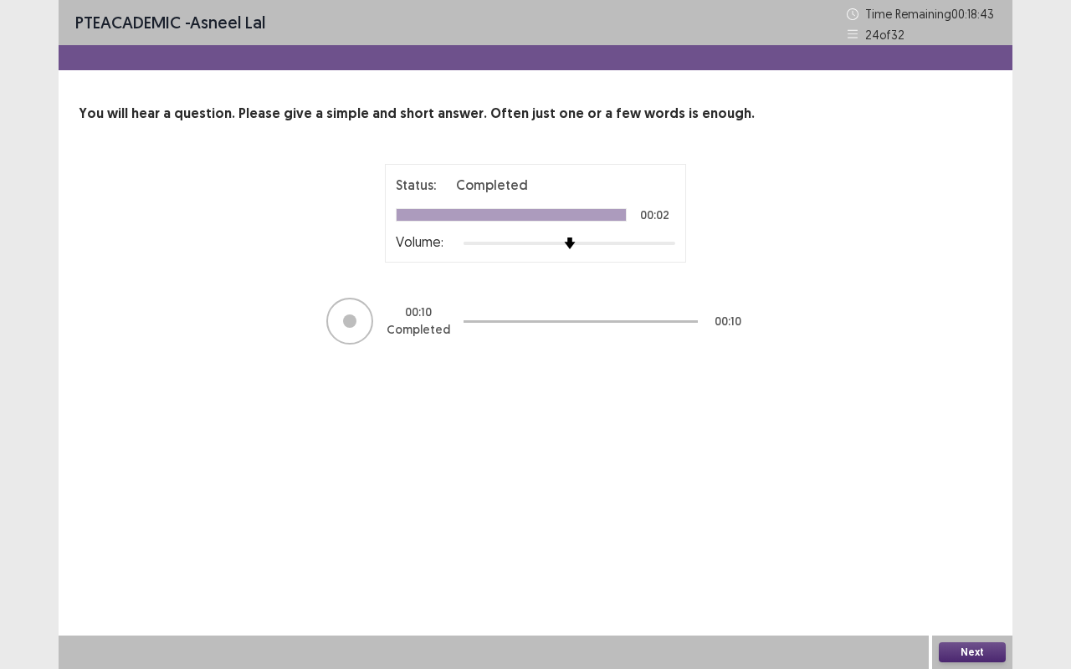
click at [964, 563] on button "Next" at bounding box center [972, 652] width 67 height 20
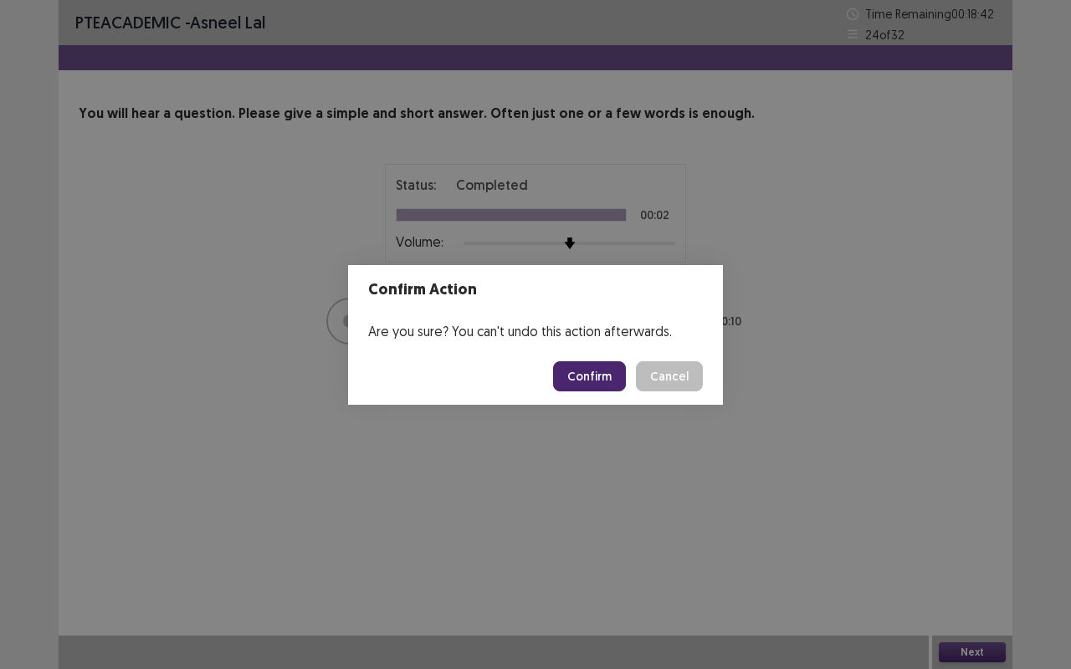
click at [584, 361] on button "Confirm" at bounding box center [589, 376] width 73 height 30
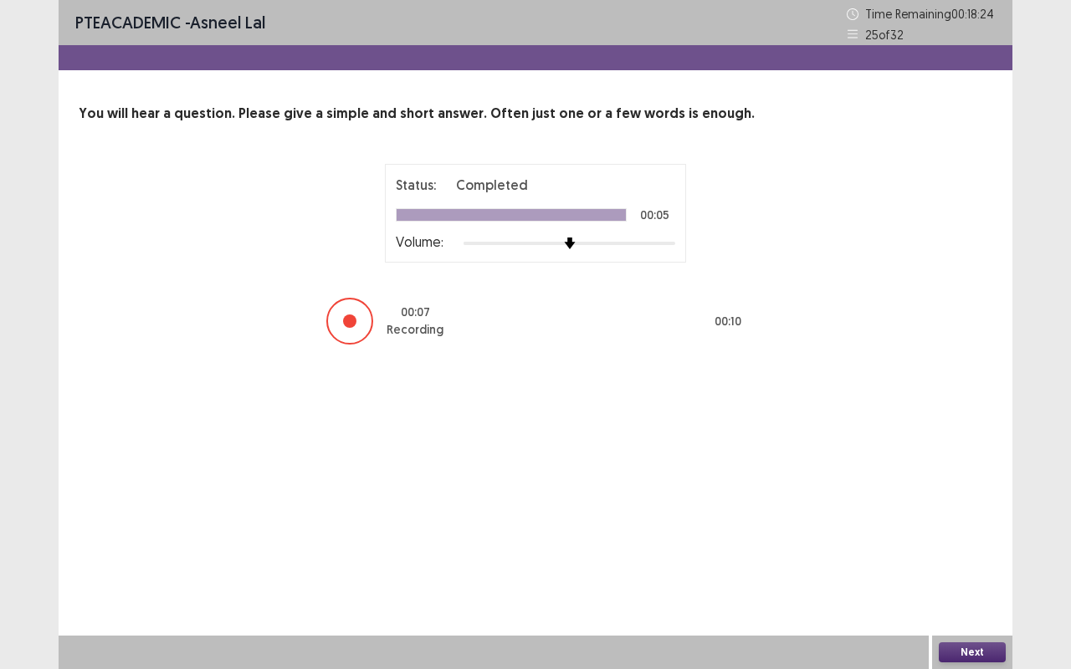
click at [978, 563] on button "Next" at bounding box center [972, 652] width 67 height 20
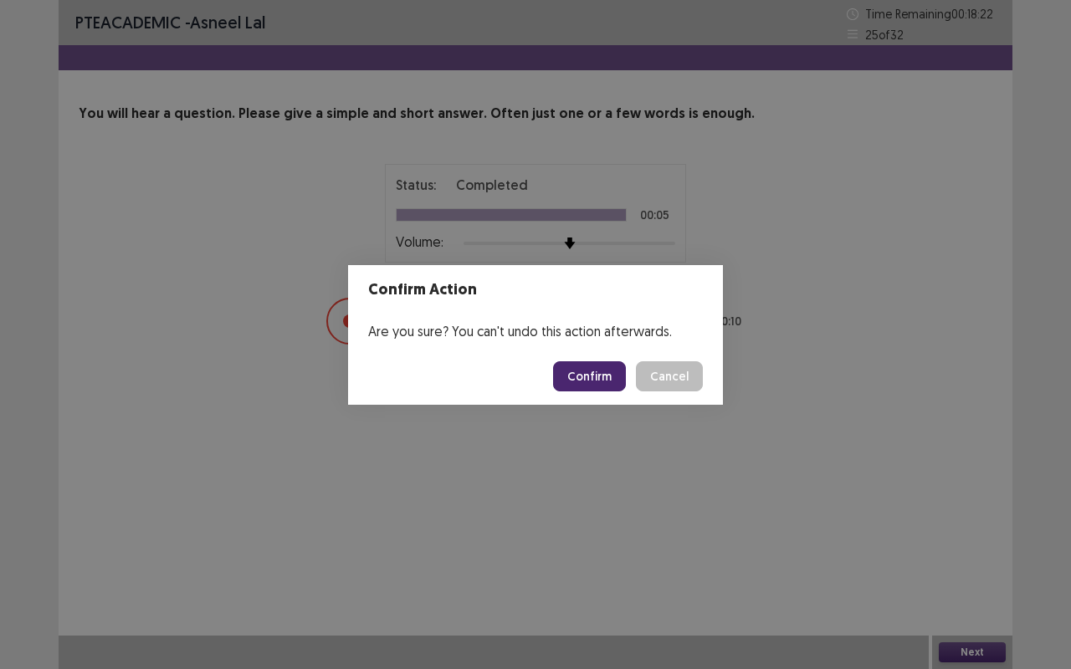
click at [599, 378] on button "Confirm" at bounding box center [589, 376] width 73 height 30
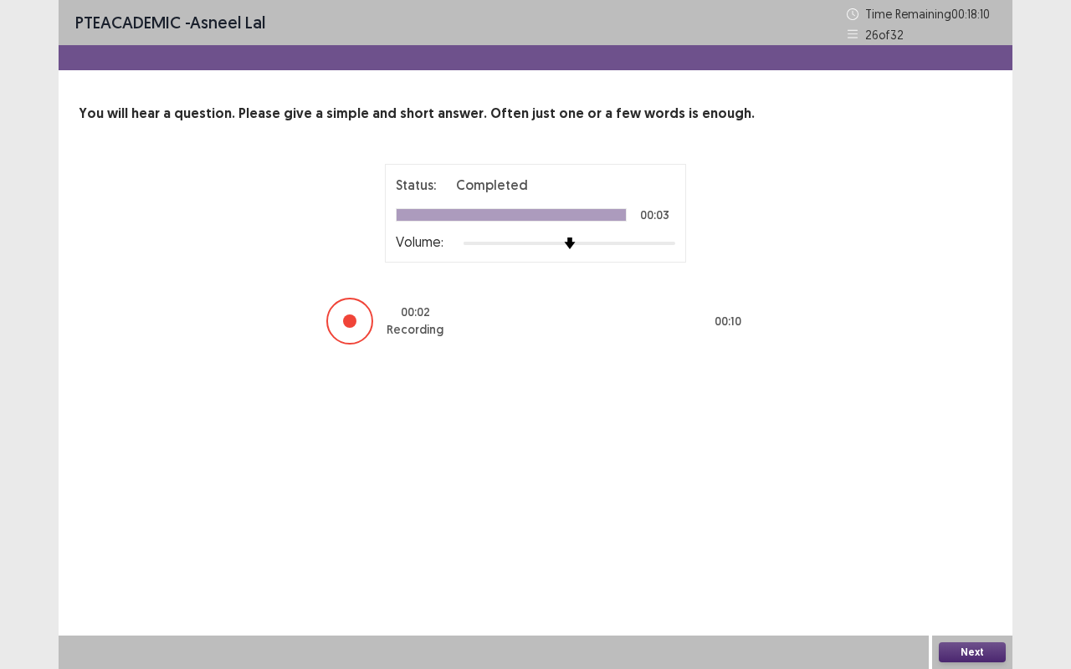
click at [980, 563] on button "Next" at bounding box center [972, 652] width 67 height 20
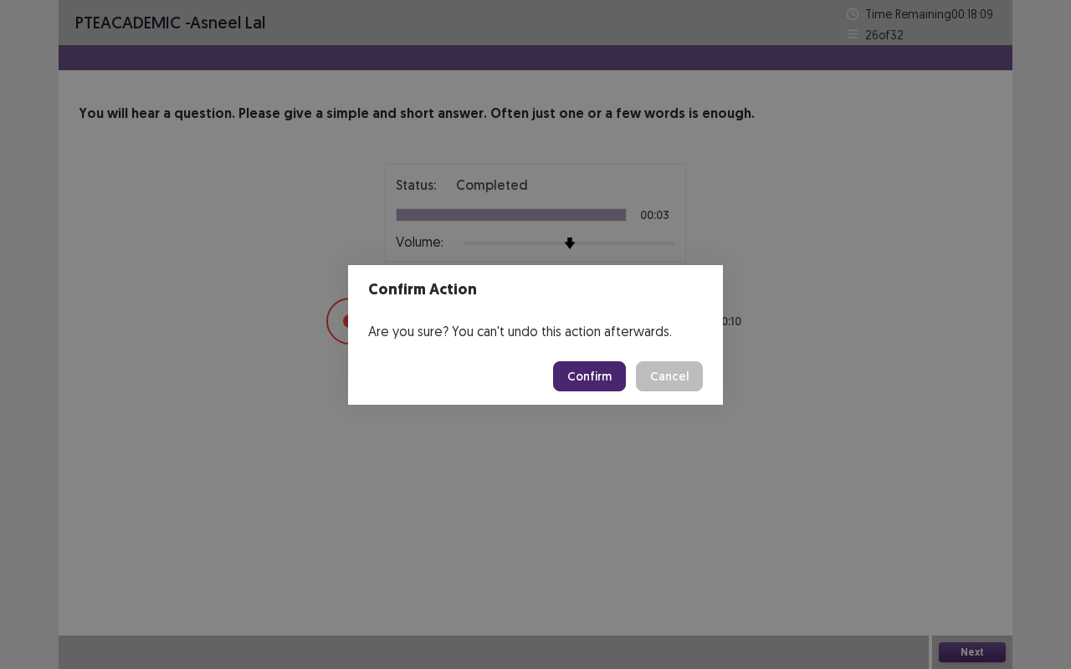
click at [597, 375] on button "Confirm" at bounding box center [589, 376] width 73 height 30
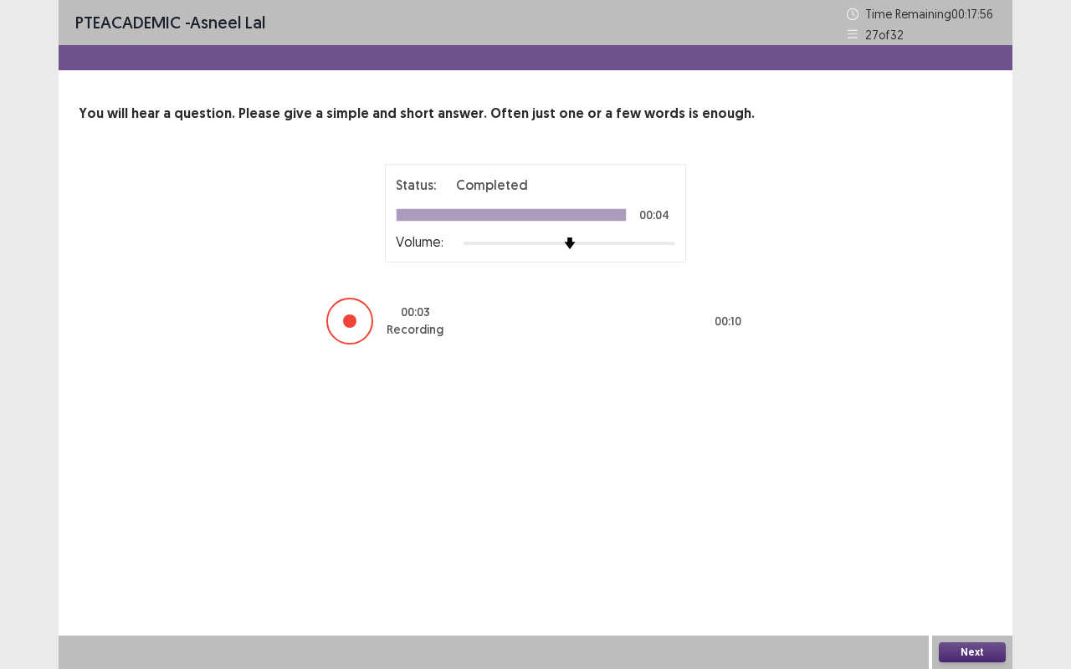
click at [978, 563] on button "Next" at bounding box center [972, 652] width 67 height 20
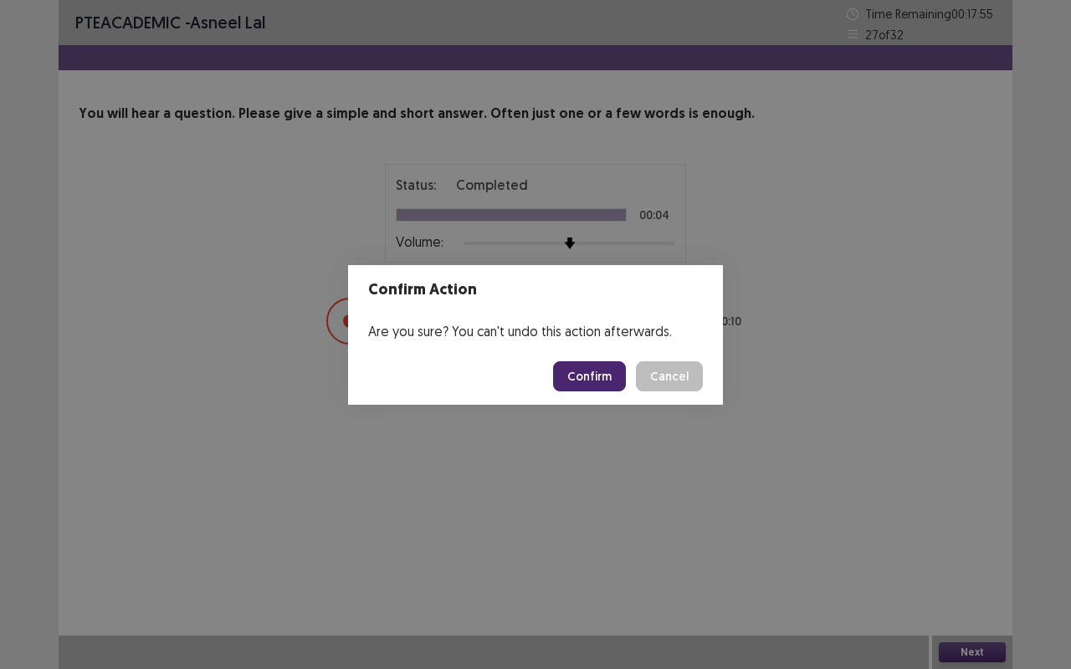
click at [591, 377] on button "Confirm" at bounding box center [589, 376] width 73 height 30
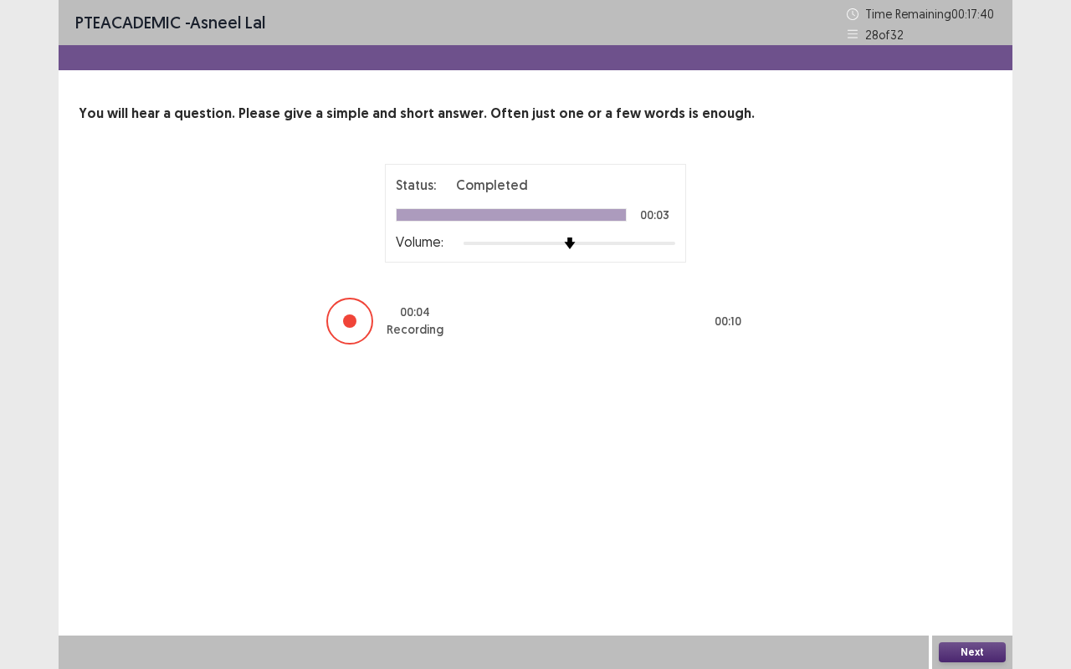
click at [987, 563] on button "Next" at bounding box center [972, 652] width 67 height 20
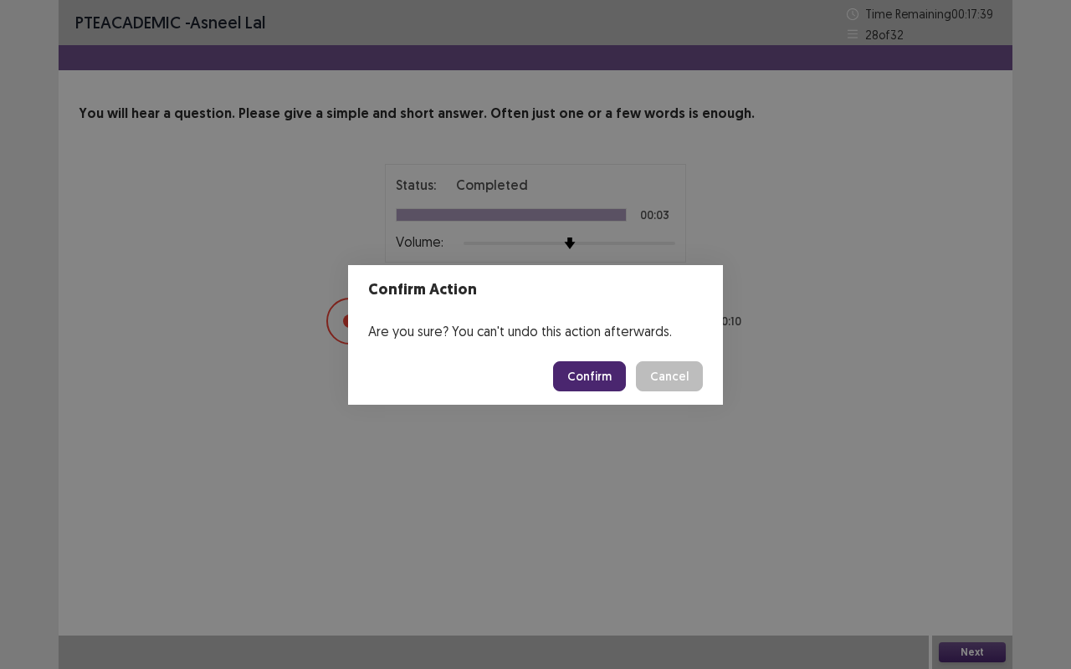
click at [590, 371] on button "Confirm" at bounding box center [589, 376] width 73 height 30
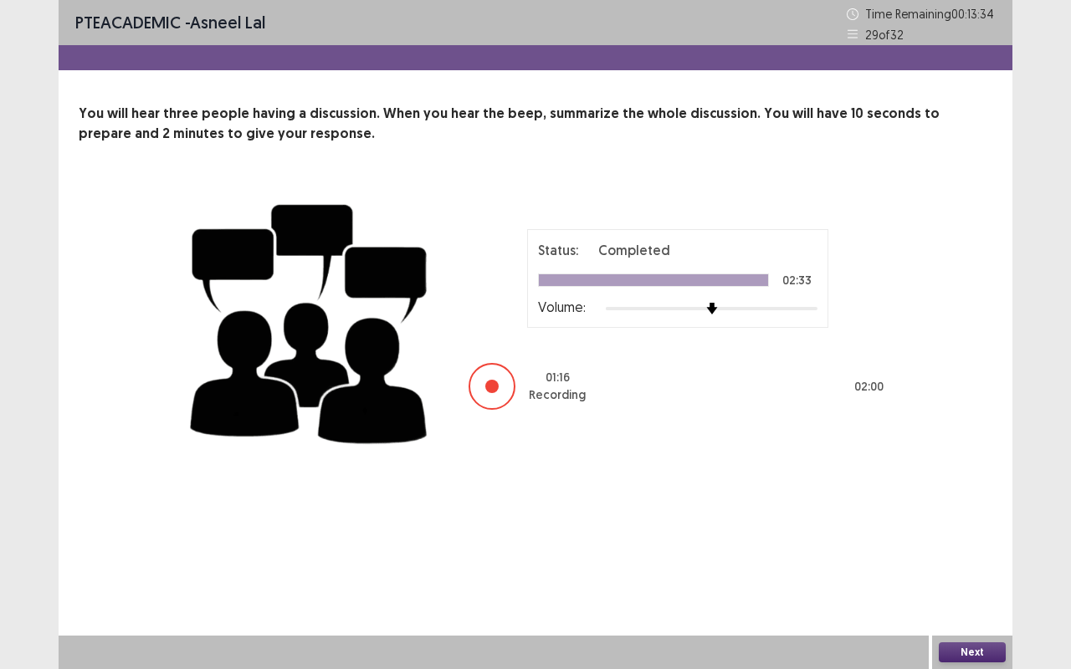
click at [975, 563] on button "Next" at bounding box center [972, 652] width 67 height 20
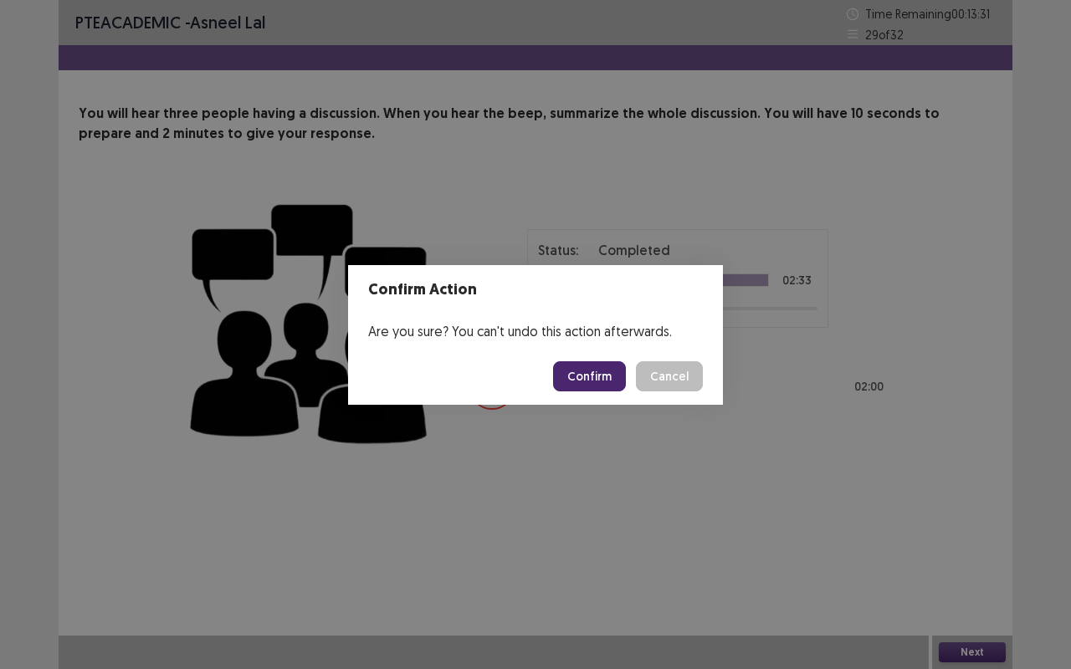
click at [612, 385] on button "Confirm" at bounding box center [589, 376] width 73 height 30
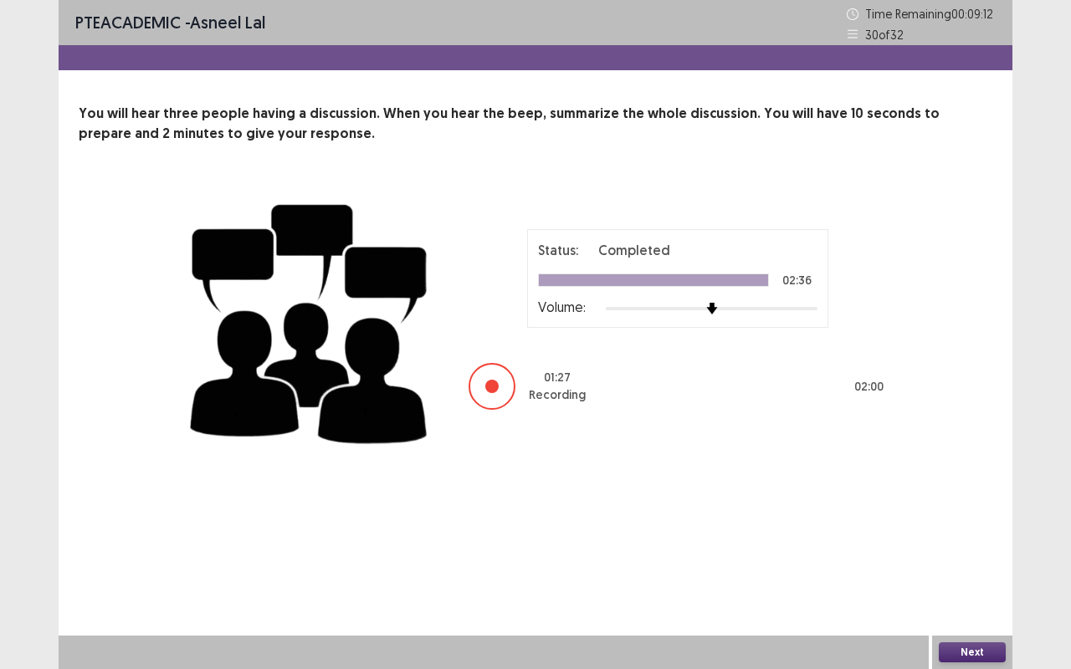
click at [959, 563] on button "Next" at bounding box center [972, 652] width 67 height 20
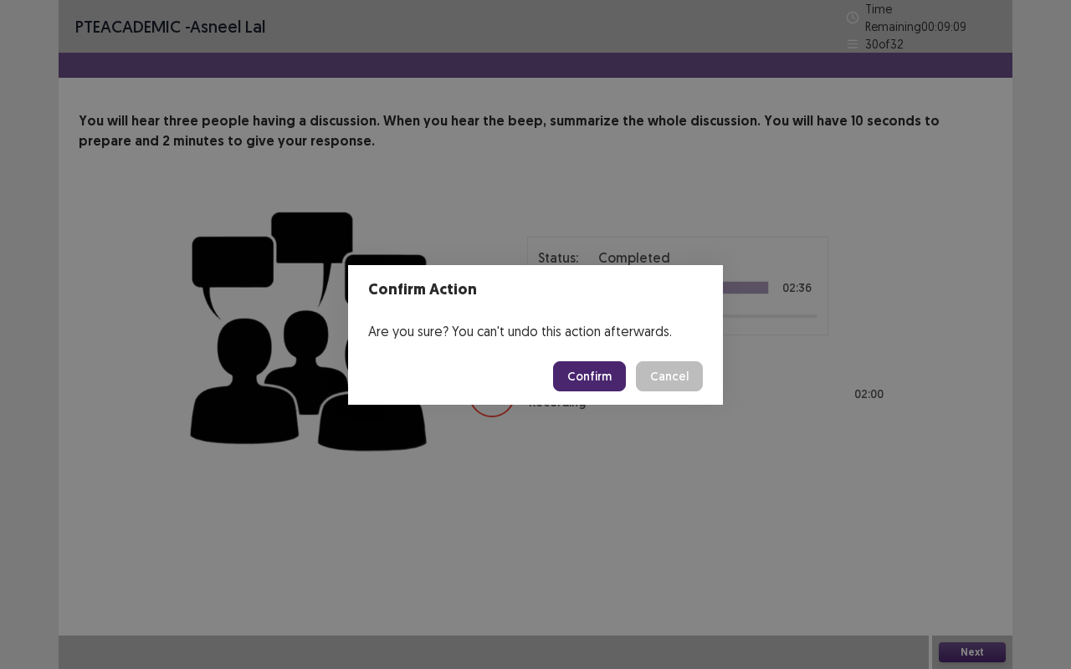
click at [601, 382] on button "Confirm" at bounding box center [589, 376] width 73 height 30
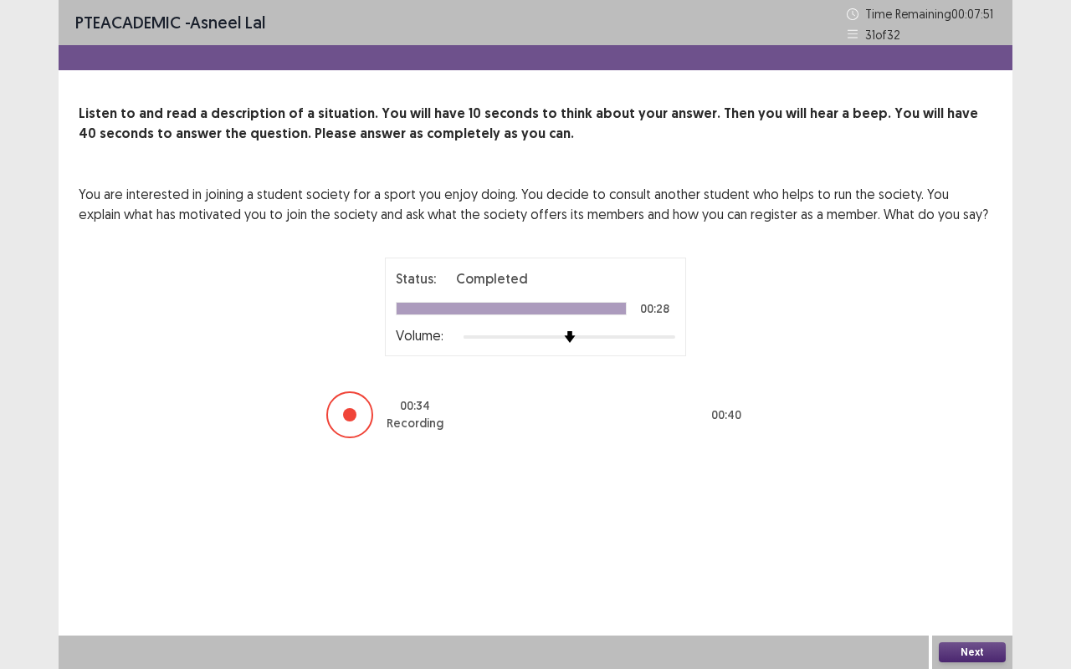
click at [977, 563] on button "Next" at bounding box center [972, 652] width 67 height 20
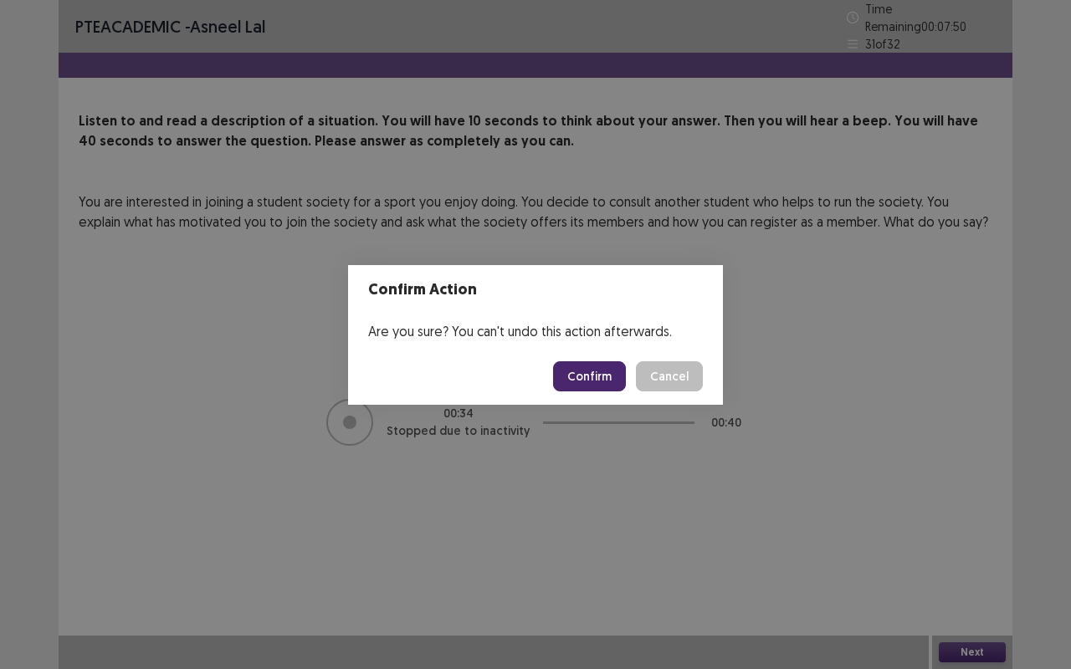
click at [588, 369] on button "Confirm" at bounding box center [589, 376] width 73 height 30
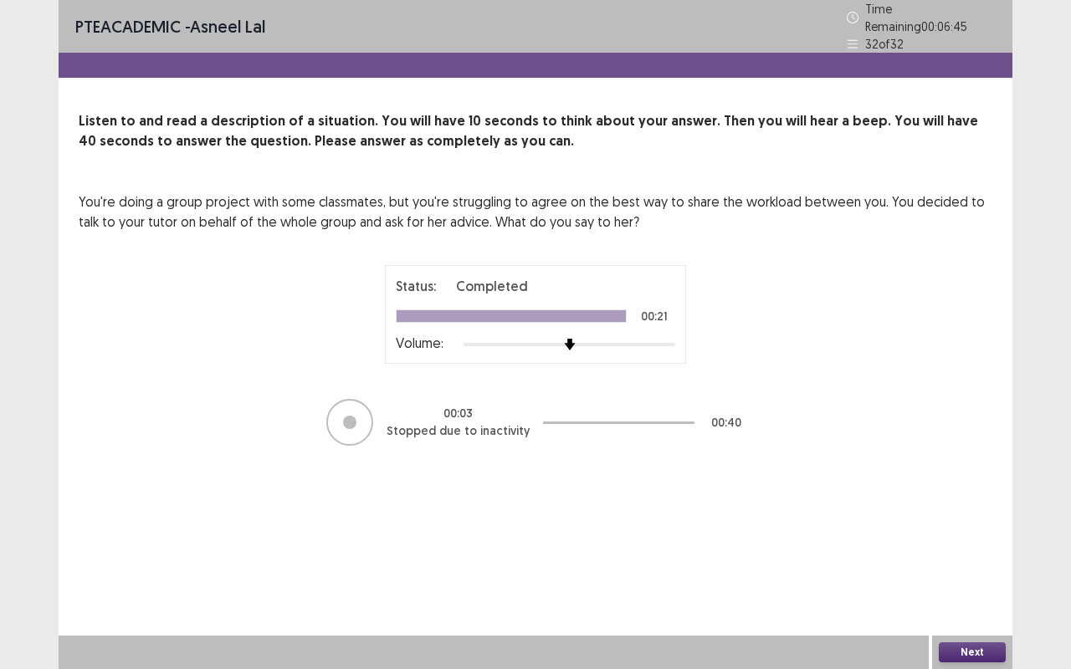
click at [543, 397] on div at bounding box center [618, 422] width 151 height 50
click at [974, 563] on button "Next" at bounding box center [972, 652] width 67 height 20
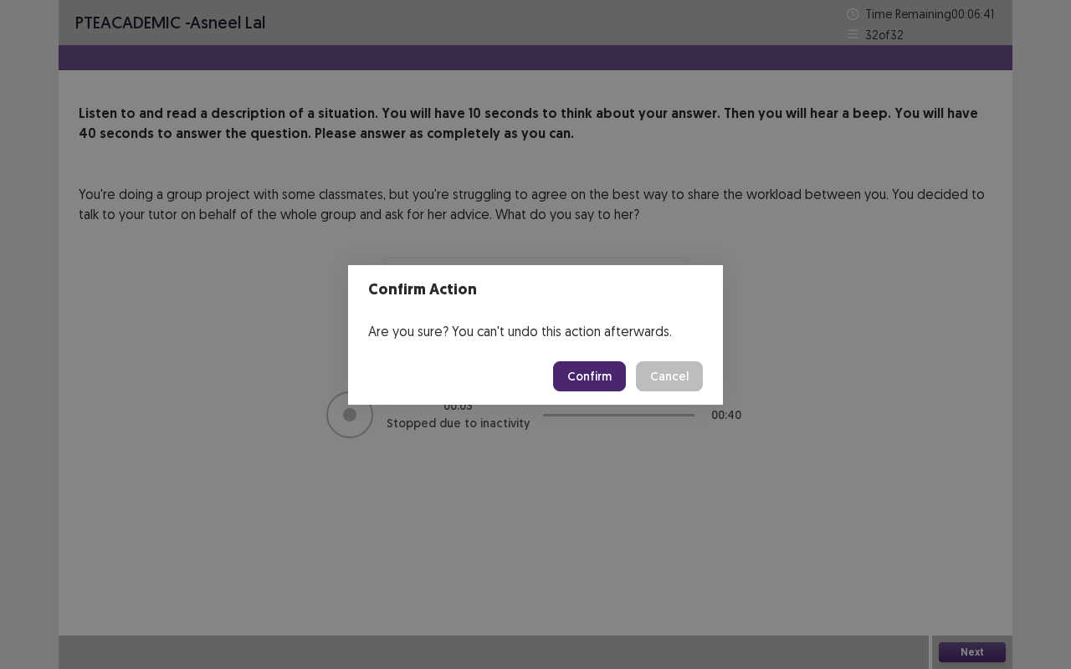
click at [601, 382] on button "Confirm" at bounding box center [589, 376] width 73 height 30
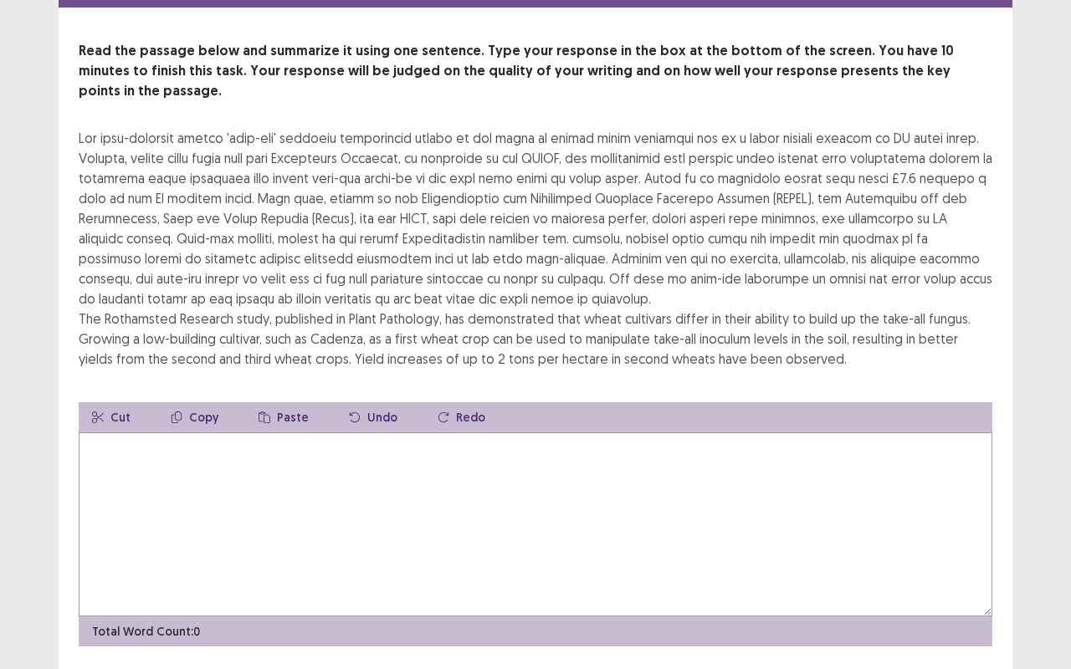
scroll to position [94, 0]
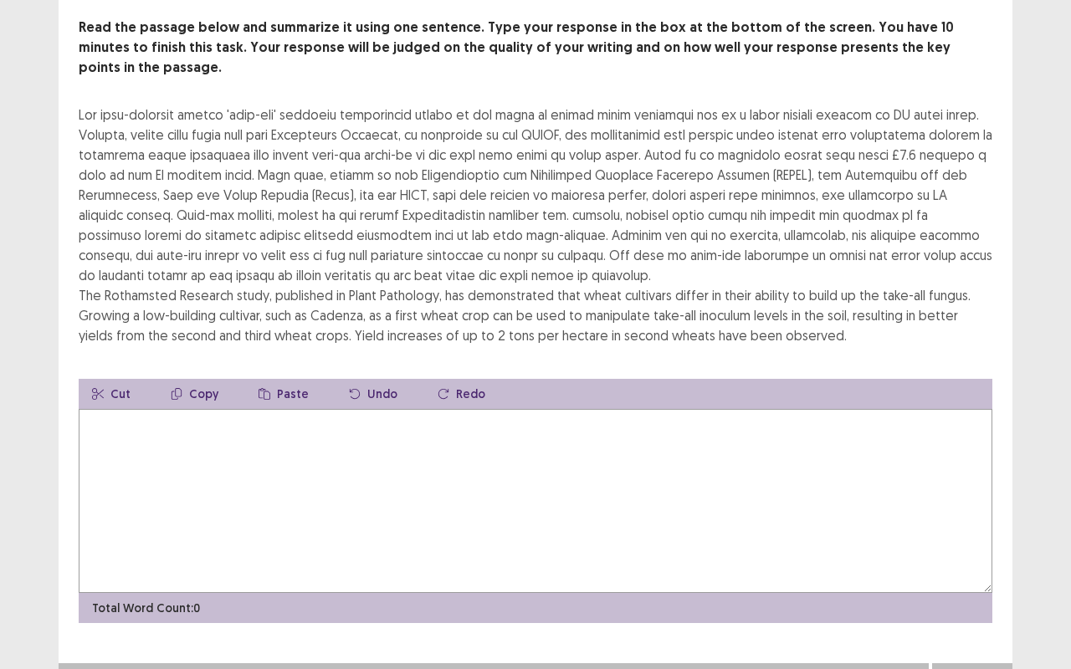
click at [161, 439] on textarea at bounding box center [535, 501] width 913 height 184
click at [288, 409] on textarea at bounding box center [535, 501] width 913 height 184
click at [790, 445] on textarea at bounding box center [535, 501] width 913 height 184
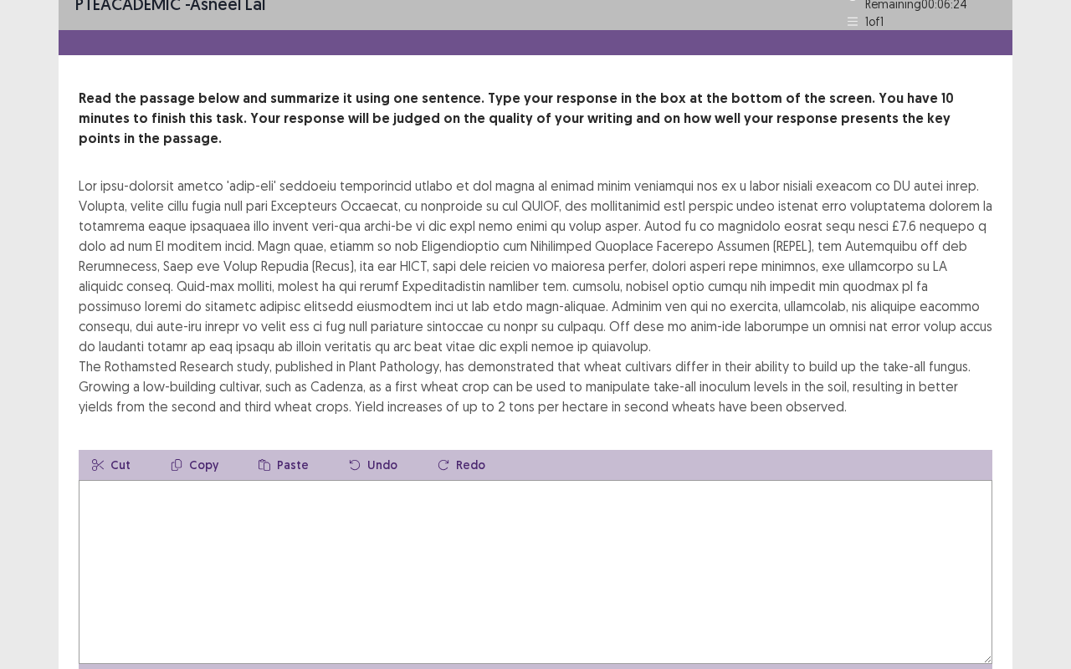
scroll to position [0, 0]
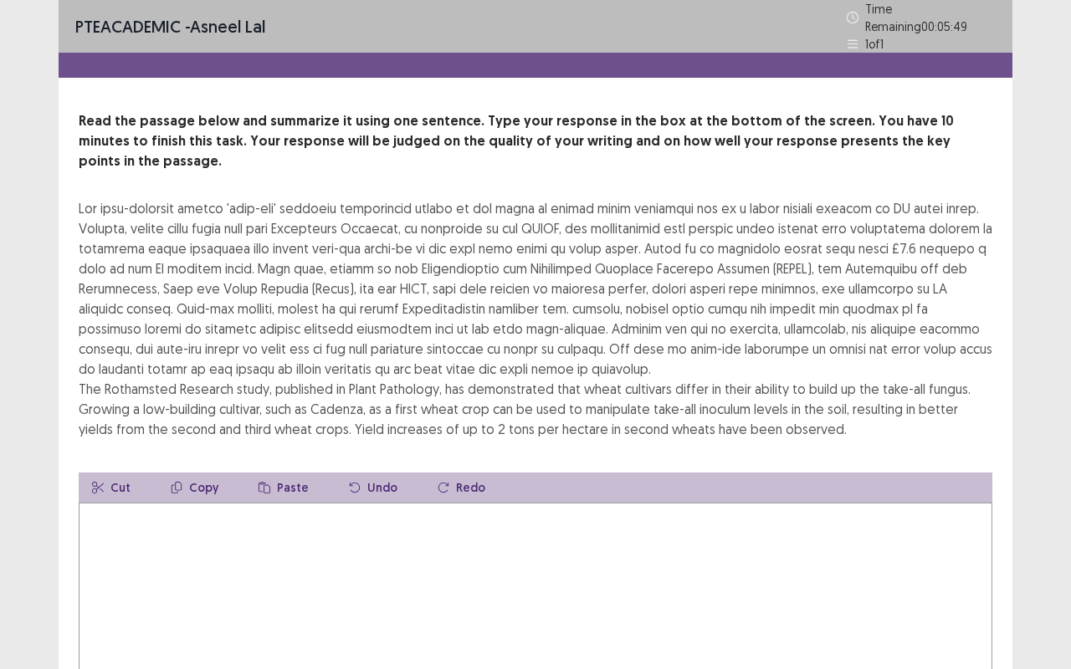
type textarea "*"
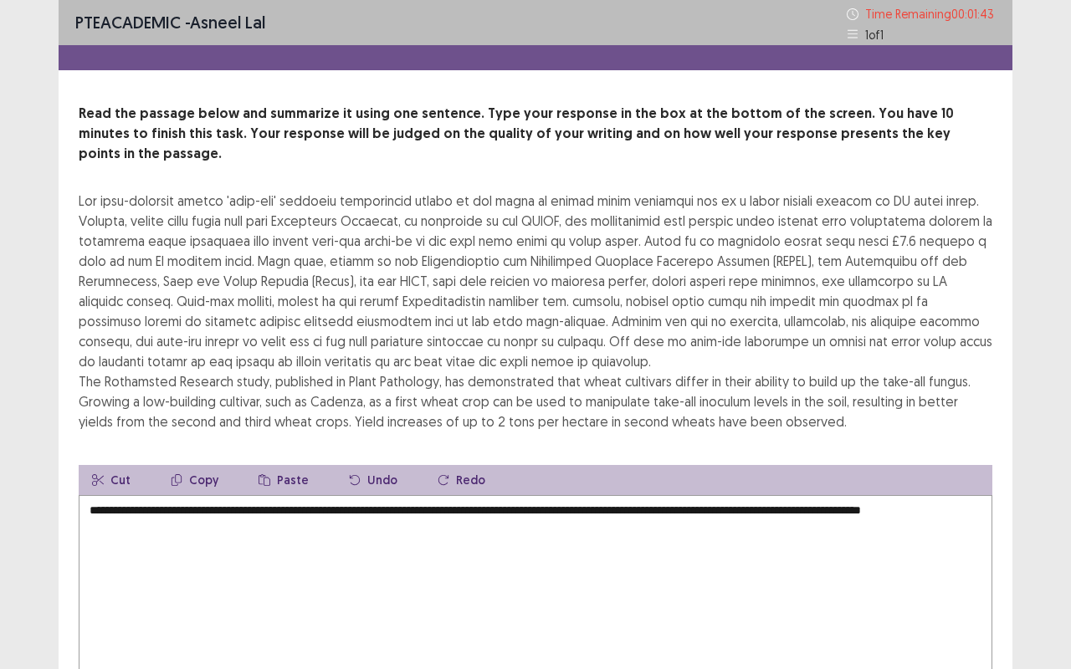
scroll to position [94, 0]
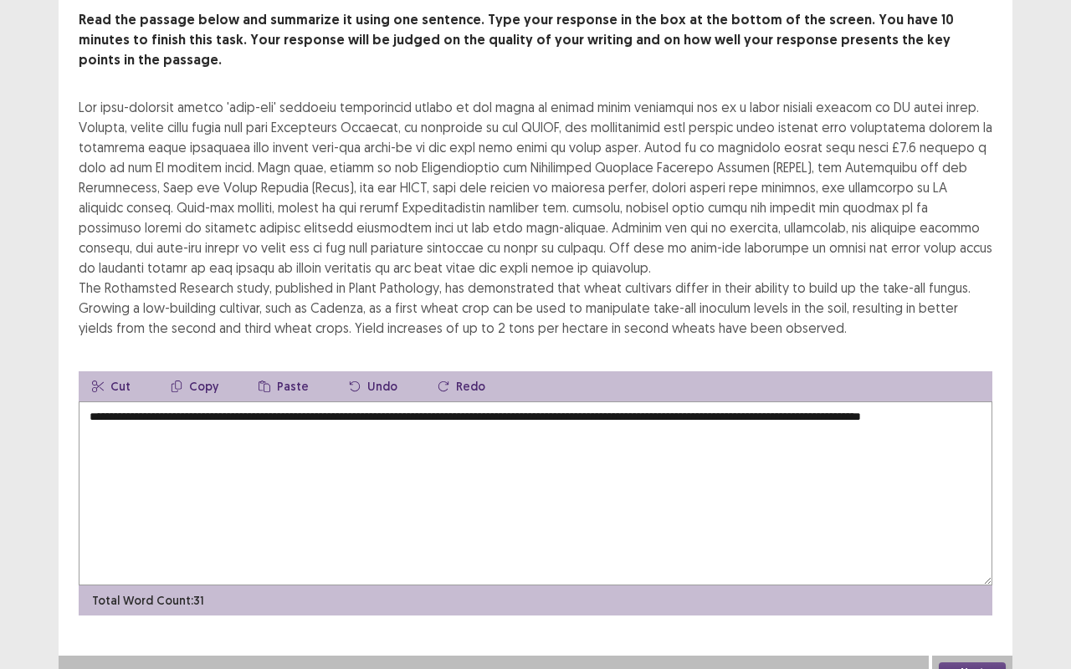
type textarea "**********"
click at [972, 563] on button "Next" at bounding box center [972, 673] width 67 height 20
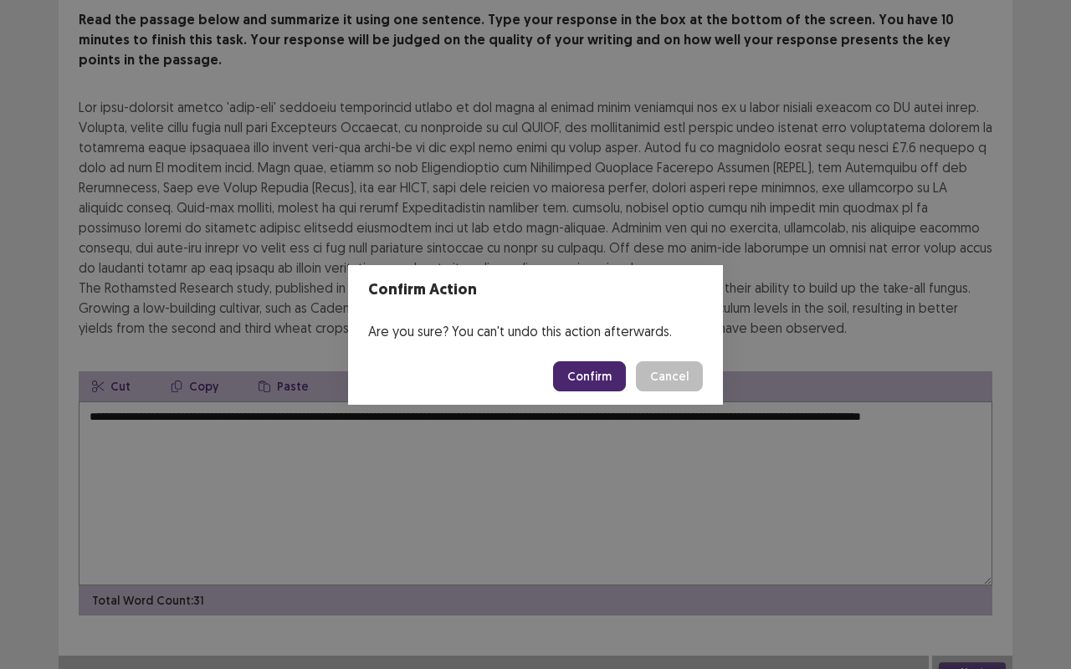
click at [596, 375] on button "Confirm" at bounding box center [589, 376] width 73 height 30
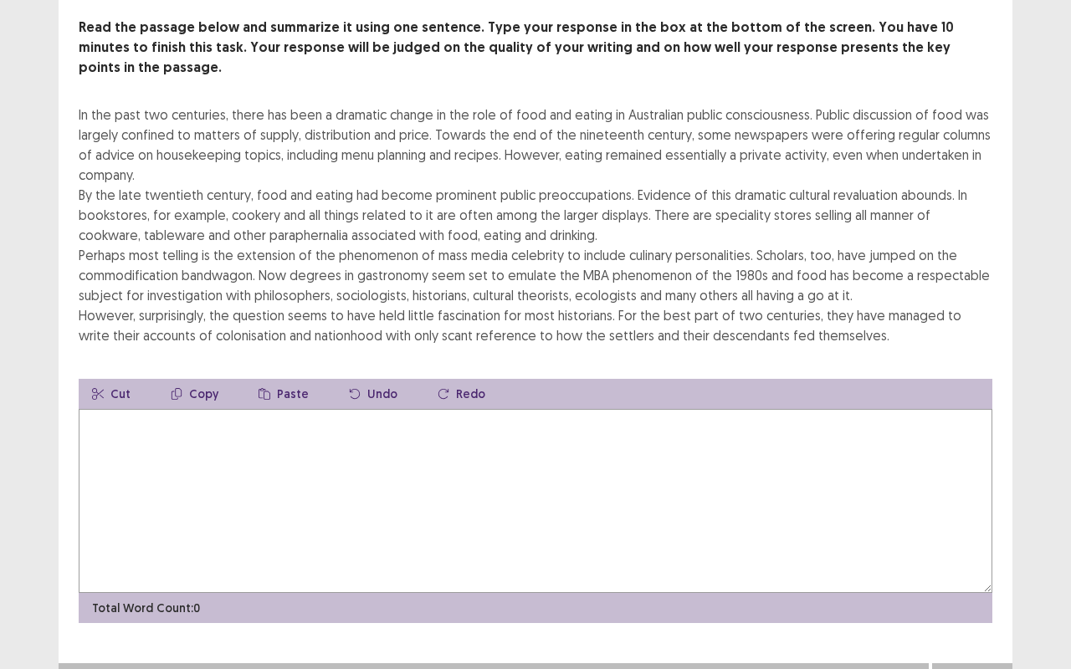
click at [985, 563] on div "Next" at bounding box center [972, 679] width 80 height 33
click at [114, 379] on button "Cut" at bounding box center [111, 394] width 65 height 30
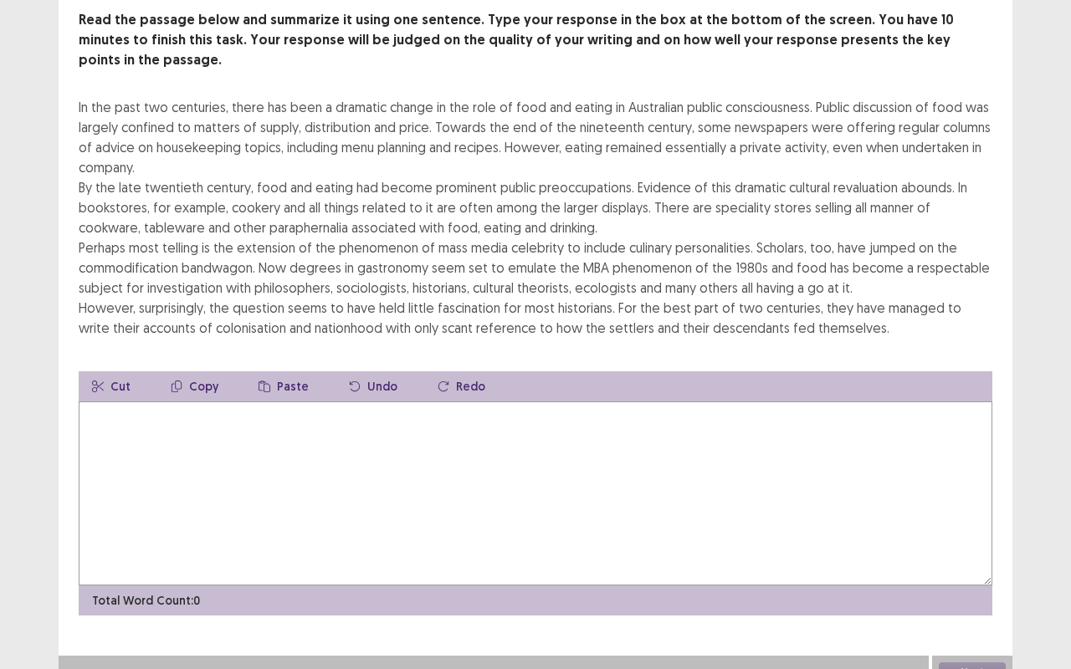
click at [114, 371] on button "Cut" at bounding box center [111, 386] width 65 height 30
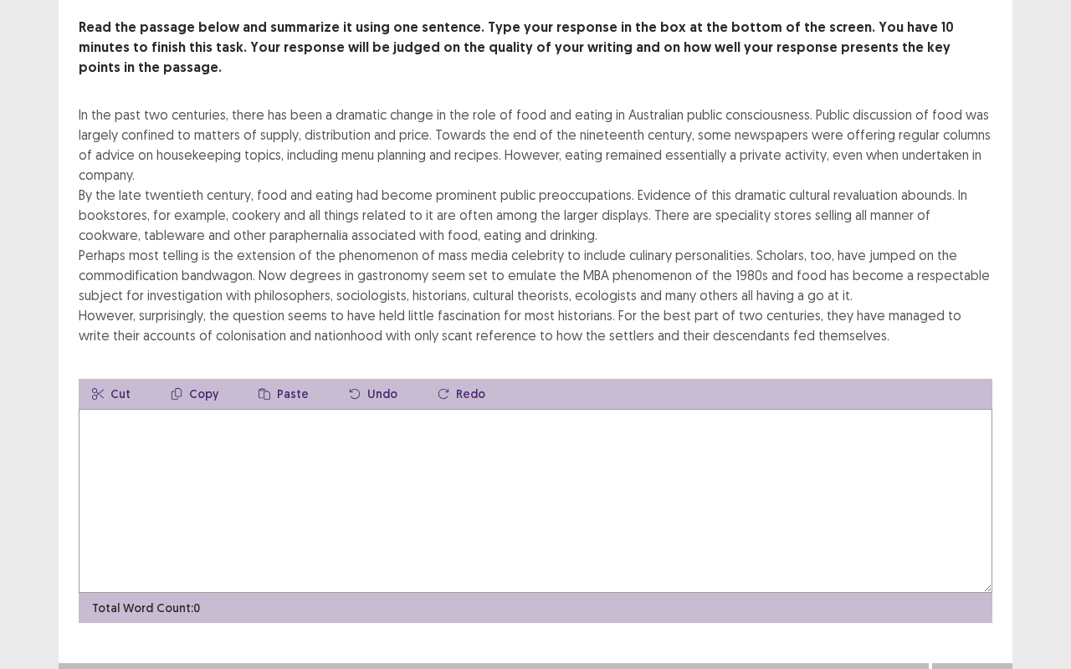
drag, startPoint x: 83, startPoint y: 87, endPoint x: 428, endPoint y: 119, distance: 346.9
click at [428, 119] on div "In the past two centuries, there has been a dramatic change in the role of food…" at bounding box center [535, 225] width 913 height 241
